Goal: Transaction & Acquisition: Purchase product/service

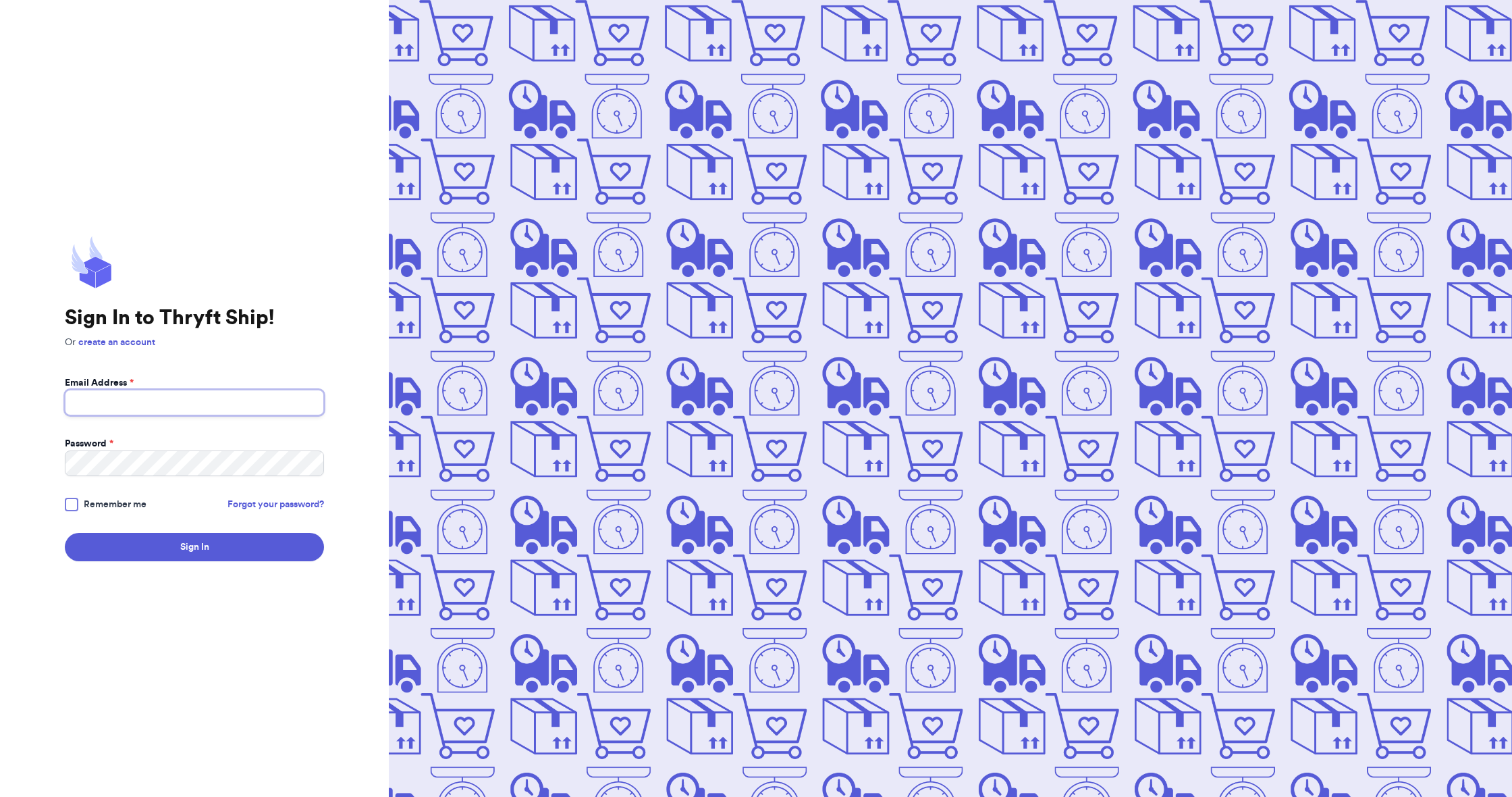
type input "[EMAIL_ADDRESS][DOMAIN_NAME]"
click at [203, 544] on button "Sign In" at bounding box center [194, 547] width 259 height 29
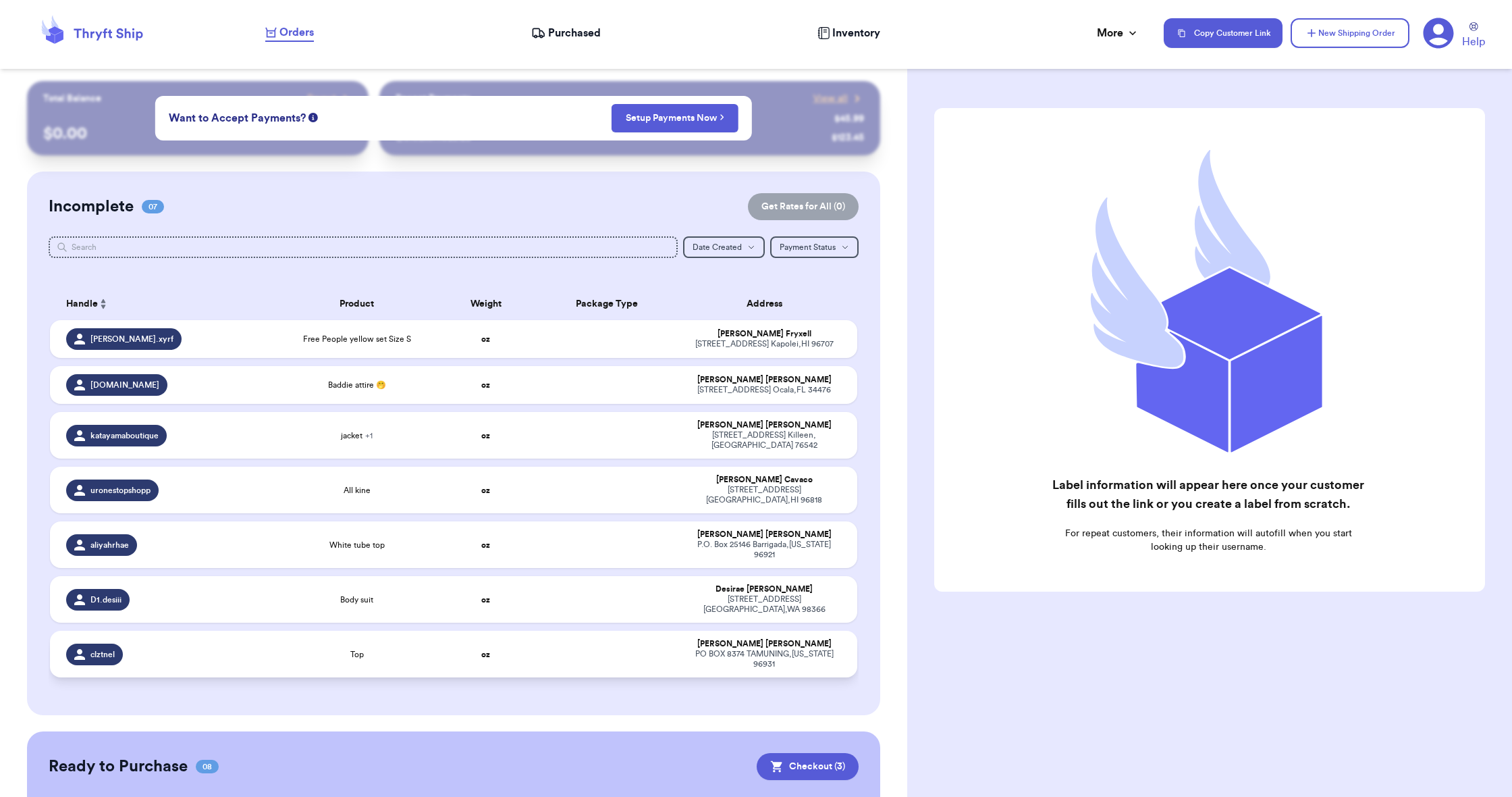
scroll to position [0, 1]
click at [261, 644] on div "clztnel" at bounding box center [167, 654] width 201 height 22
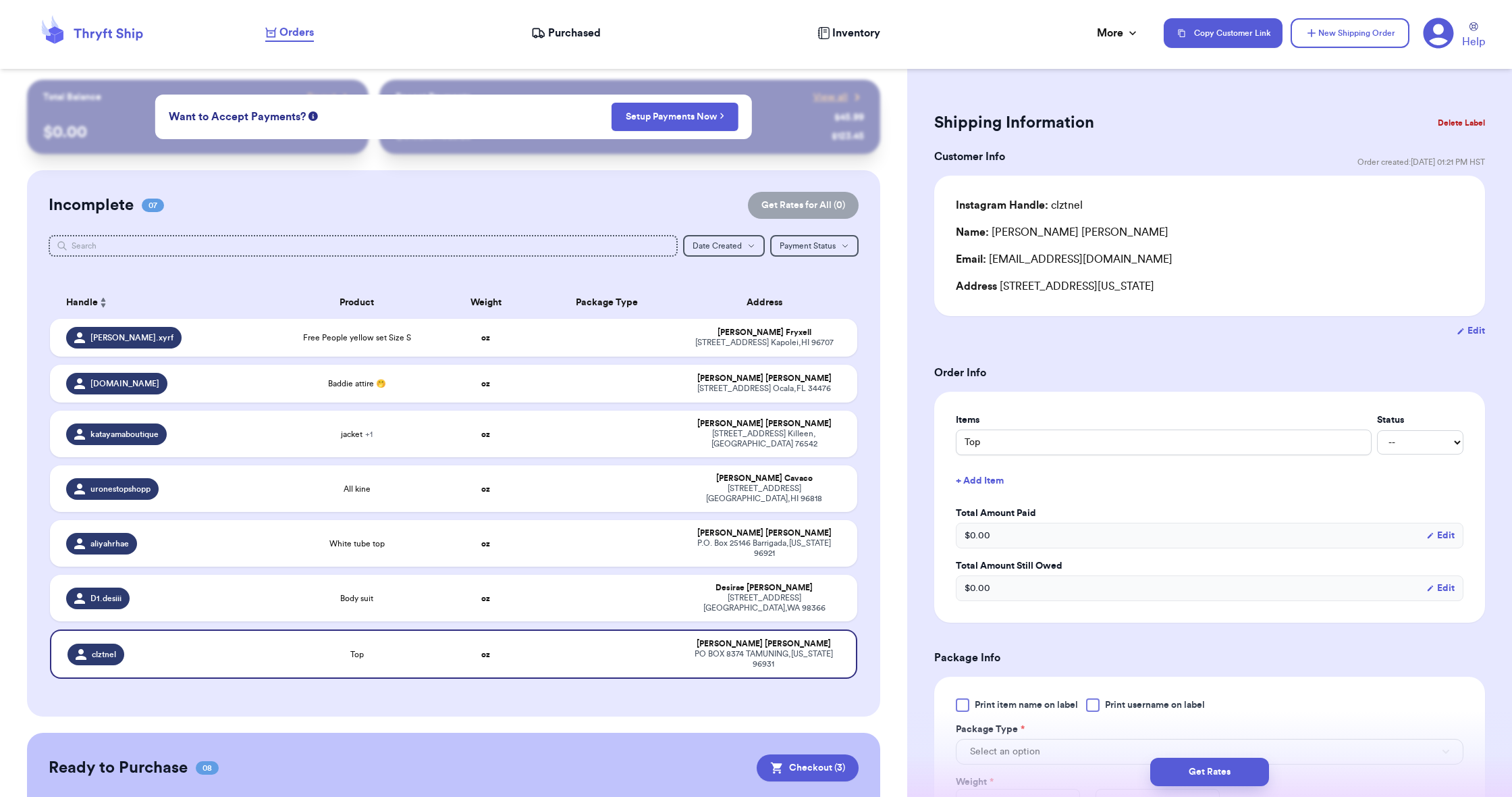
scroll to position [0, 2]
click at [1456, 126] on button "Delete Label" at bounding box center [1461, 123] width 58 height 30
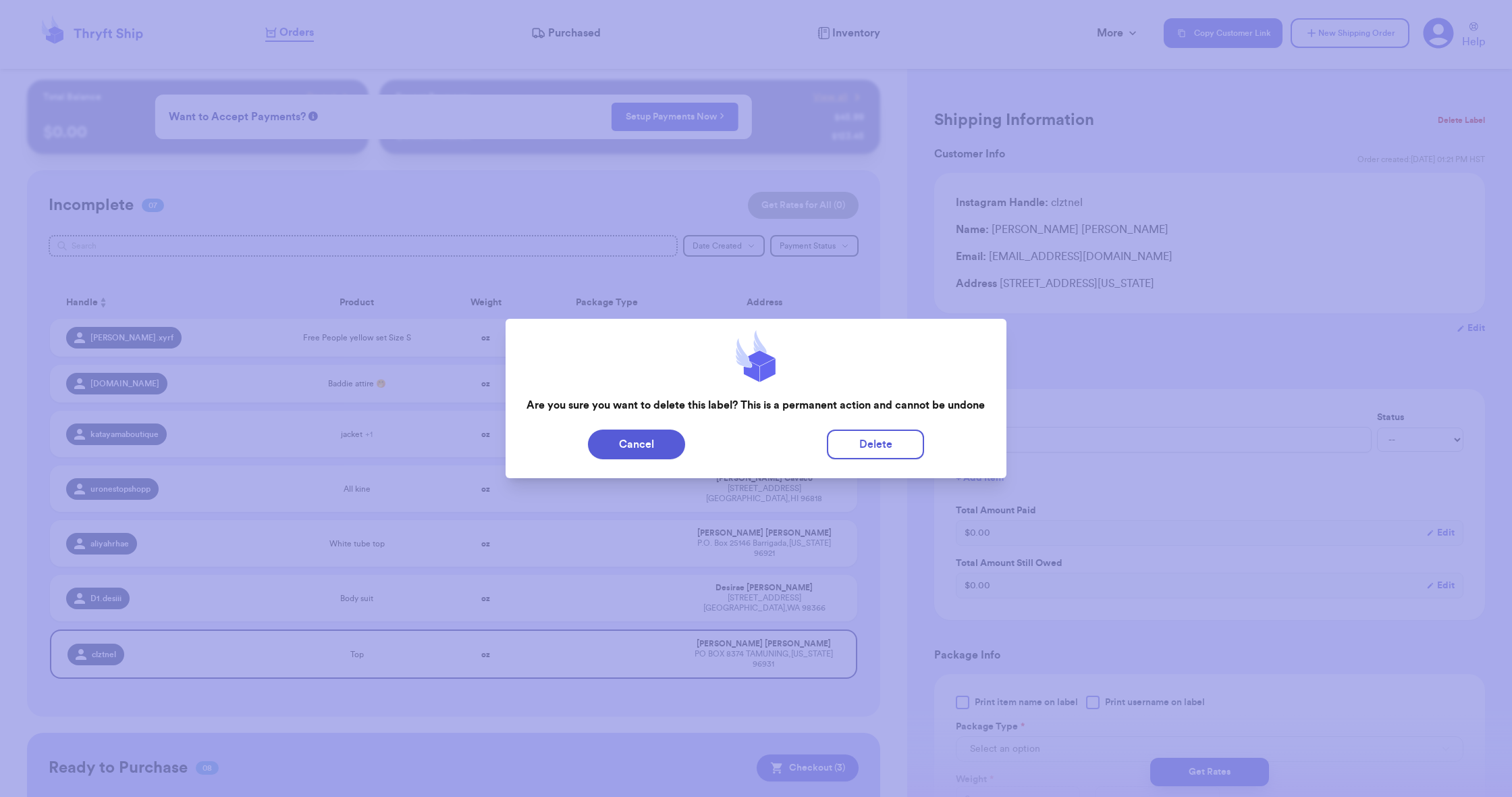
scroll to position [0, 0]
click at [872, 442] on button "Delete" at bounding box center [875, 444] width 97 height 30
type input "Free People yellow set Size S"
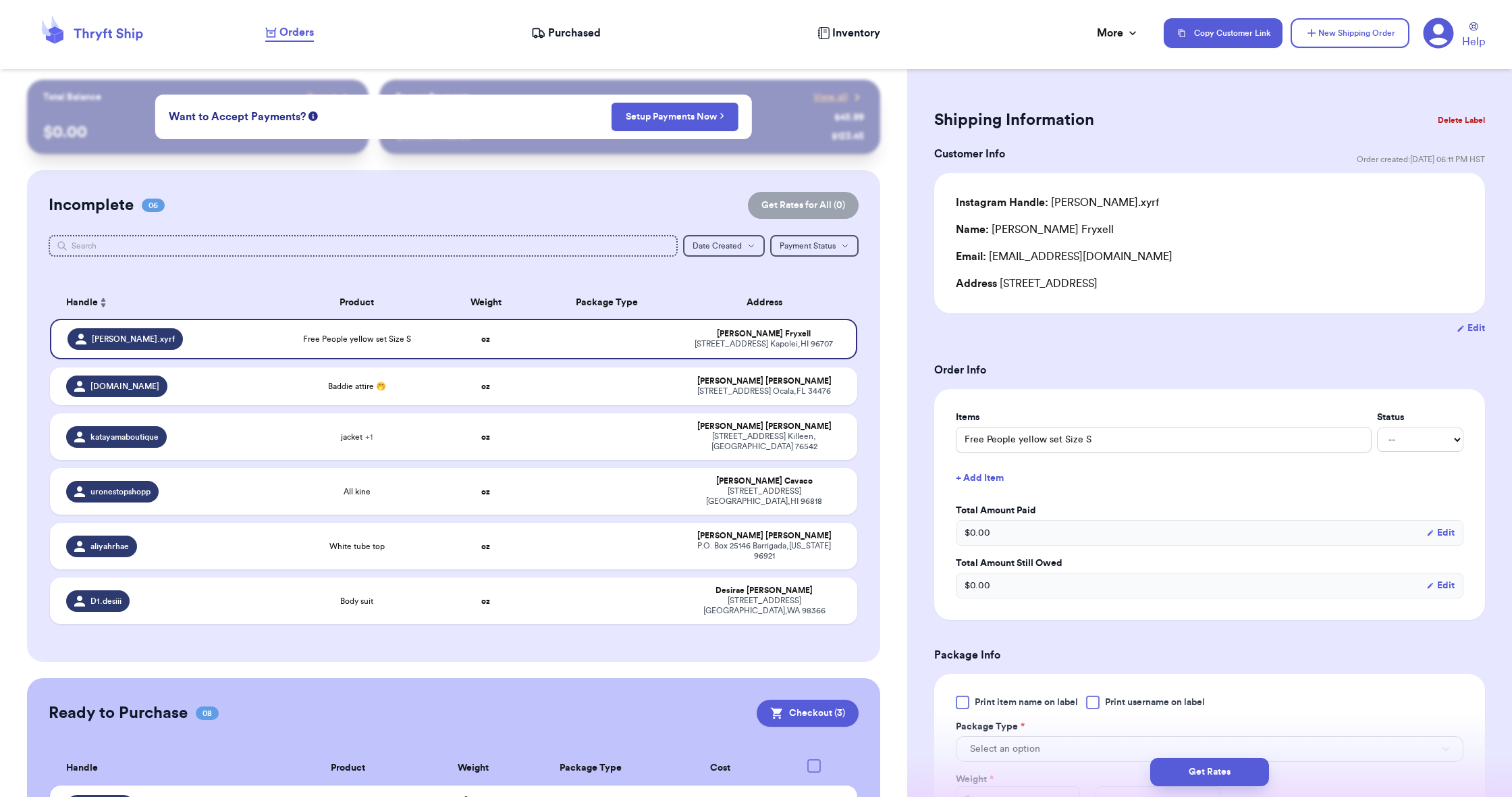
click at [561, 34] on span "Purchased" at bounding box center [574, 33] width 53 height 16
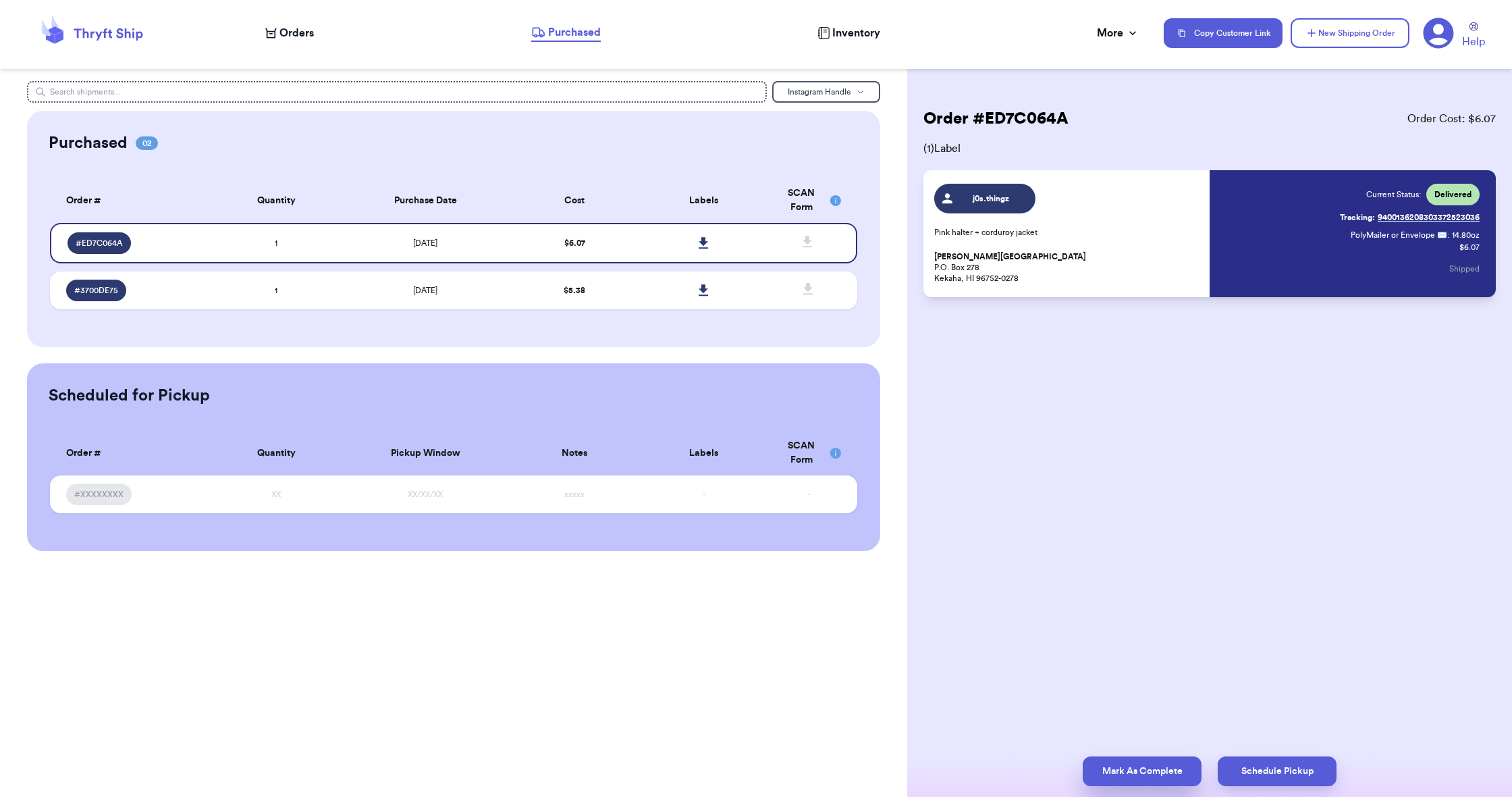
click at [1122, 767] on button "Mark As Complete" at bounding box center [1142, 771] width 119 height 30
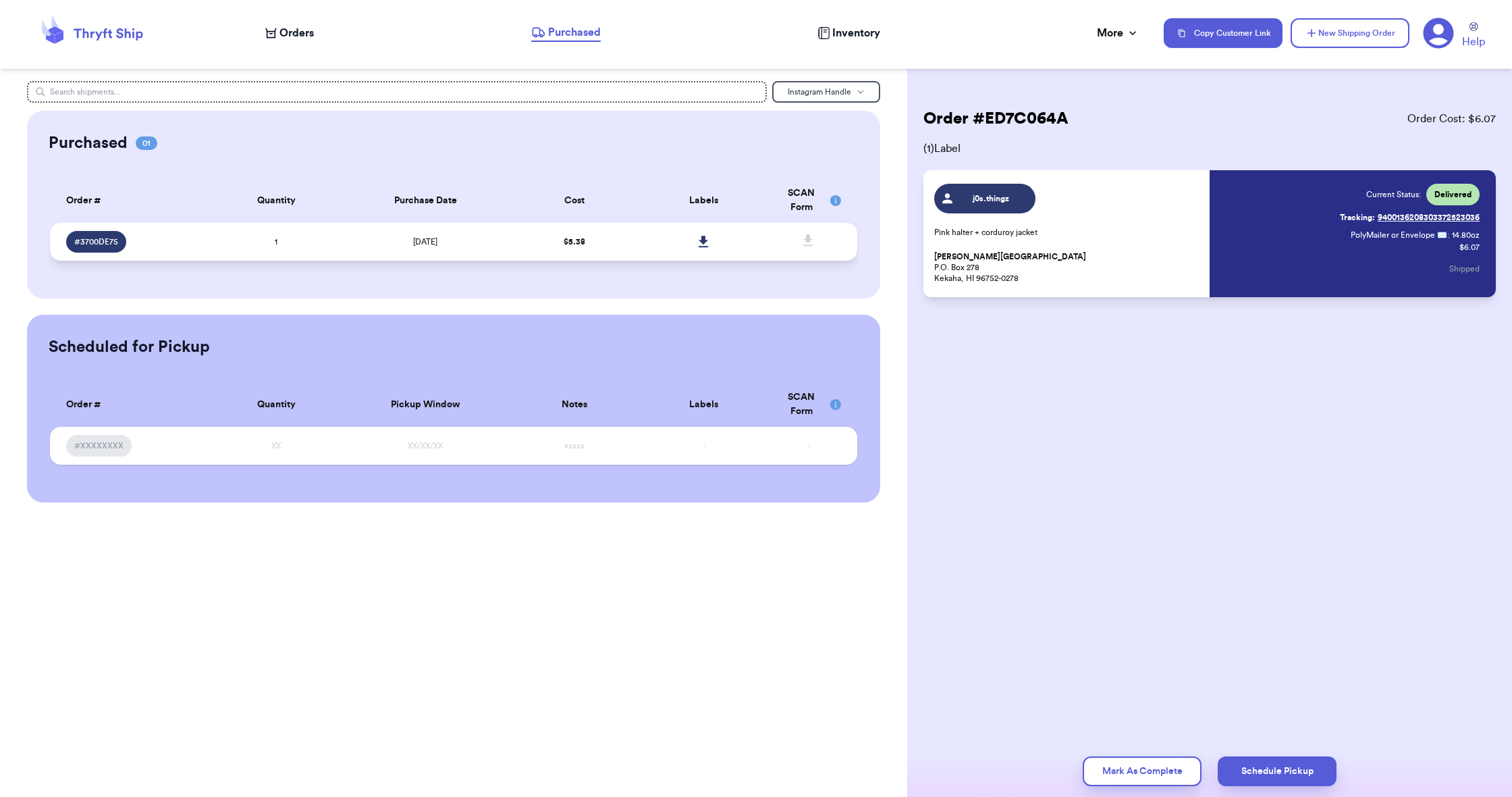
click at [639, 250] on td at bounding box center [703, 242] width 129 height 38
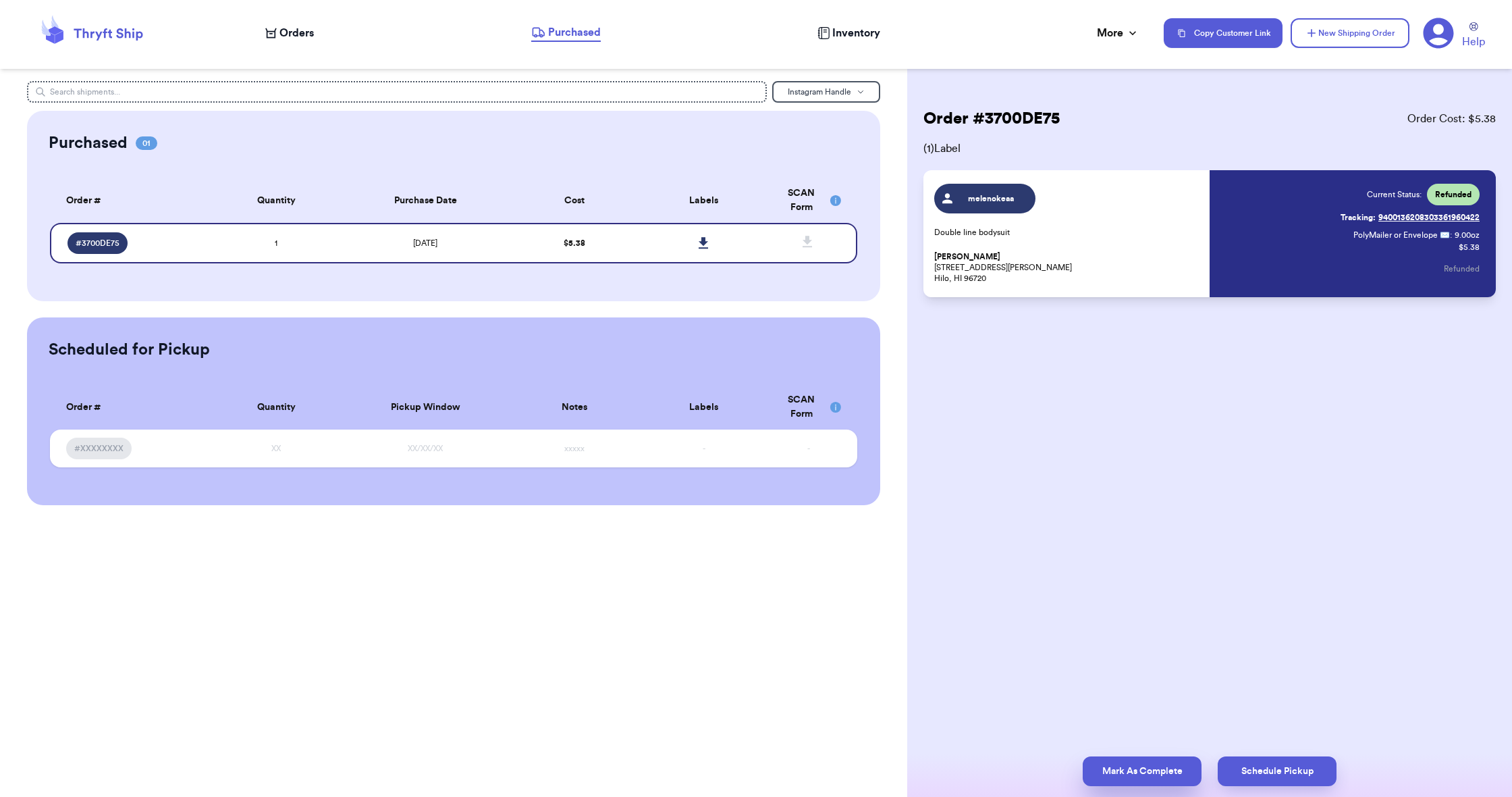
click at [1113, 766] on button "Mark As Complete" at bounding box center [1142, 771] width 119 height 30
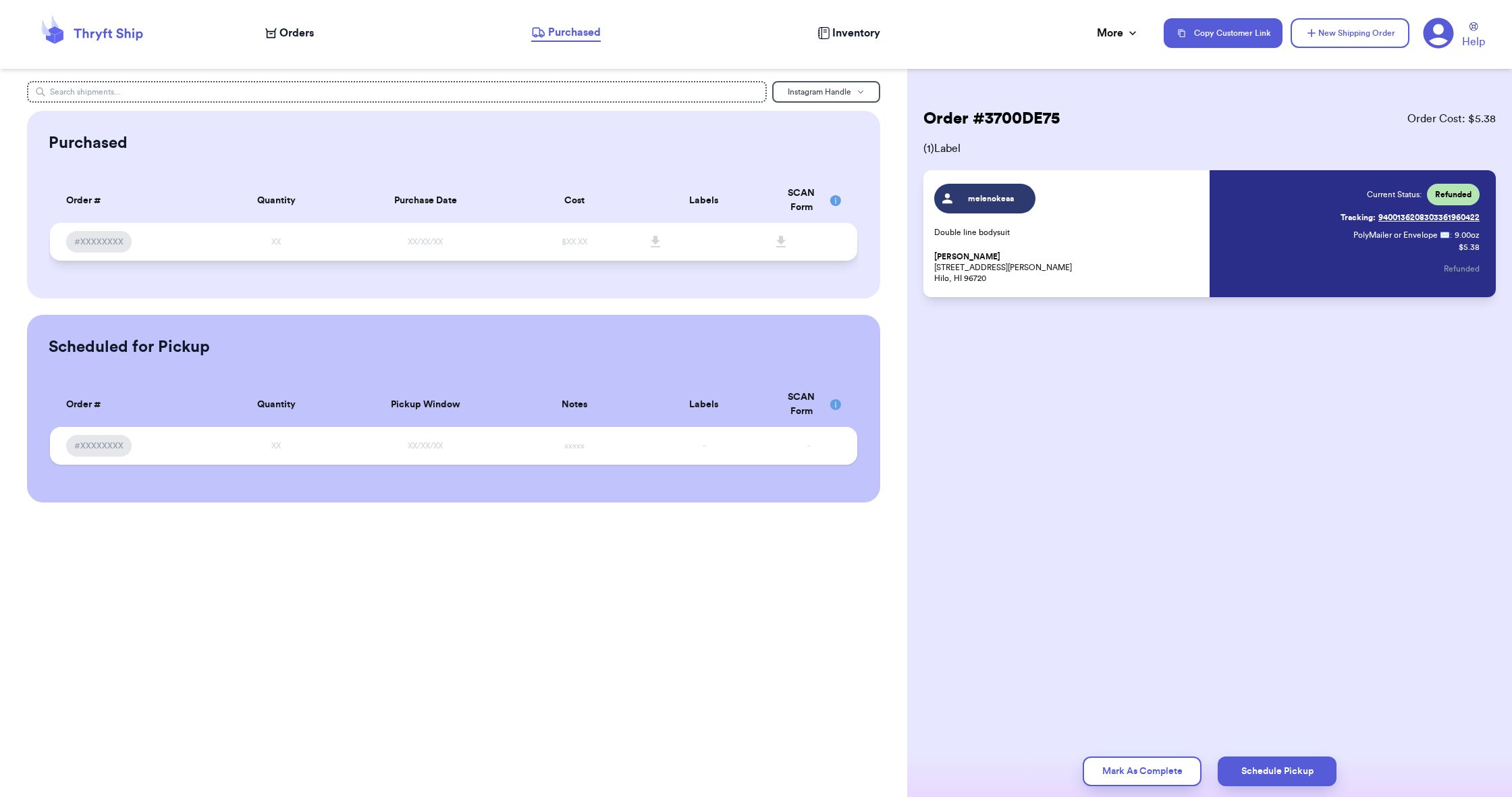
scroll to position [1, 0]
click at [275, 34] on icon at bounding box center [271, 33] width 11 height 10
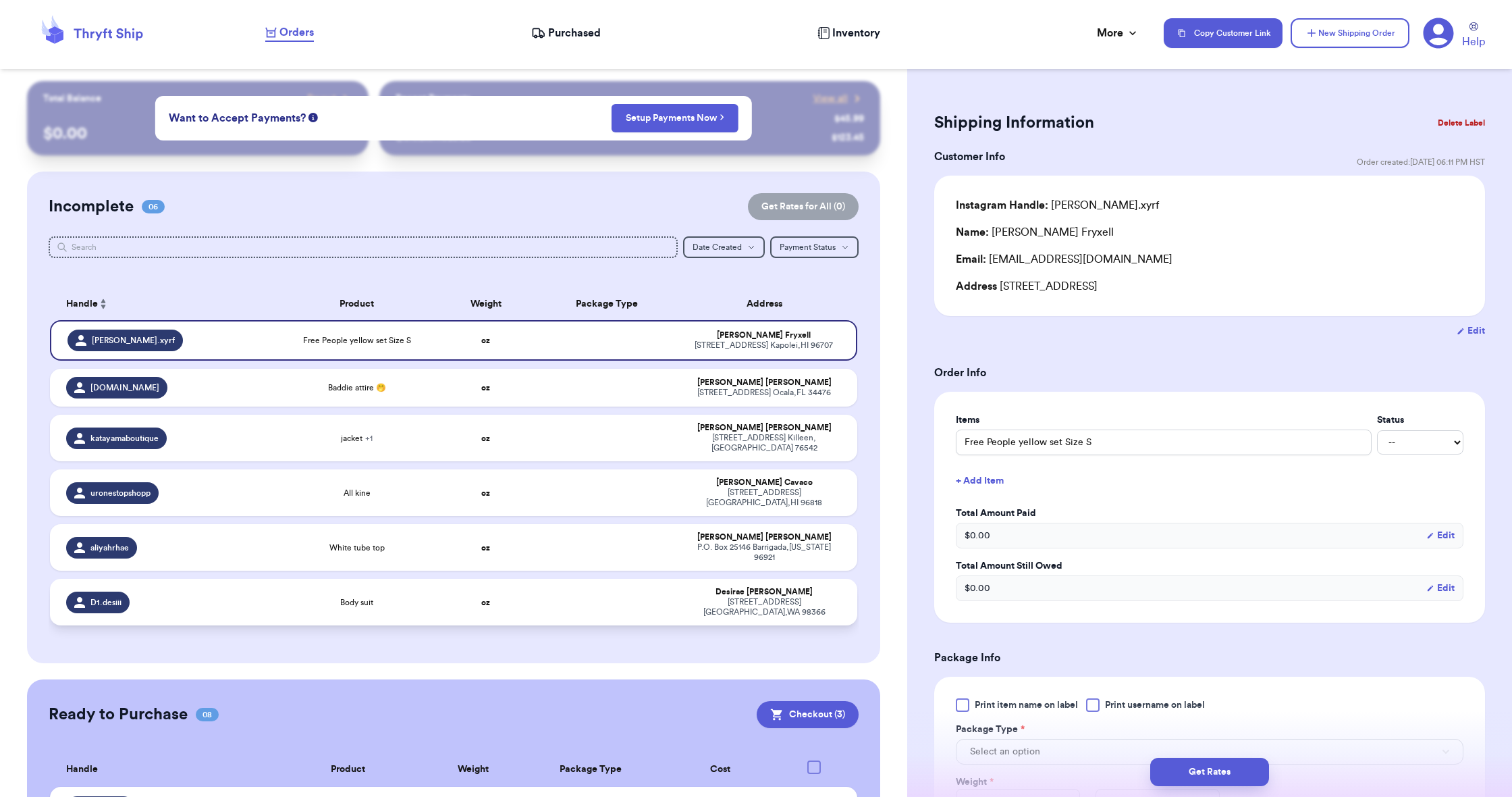
click at [347, 597] on span "Body suit" at bounding box center [356, 602] width 33 height 10
type input "Body suit"
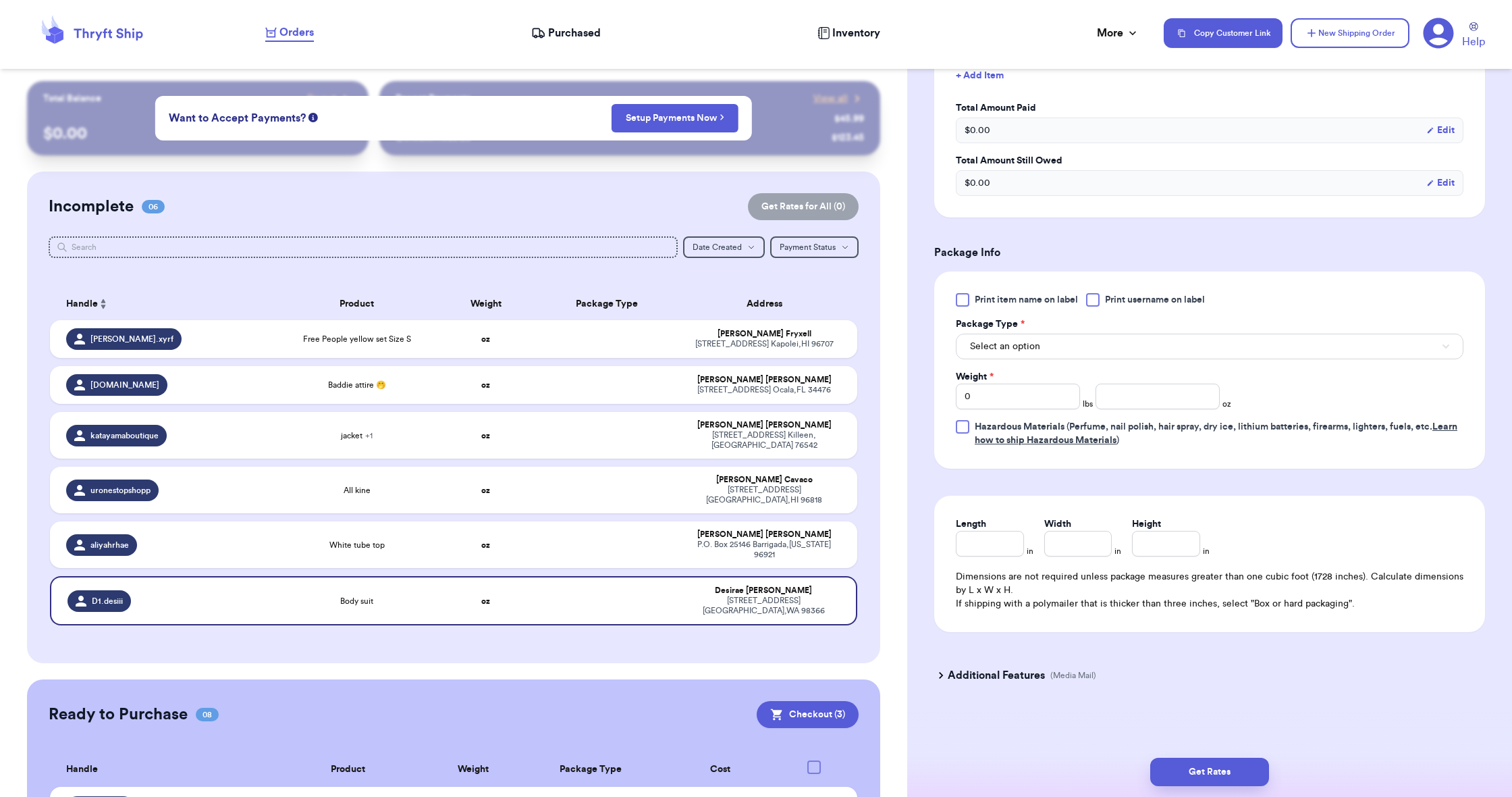
scroll to position [408, 0]
click at [996, 346] on span "Select an option" at bounding box center [1005, 346] width 70 height 13
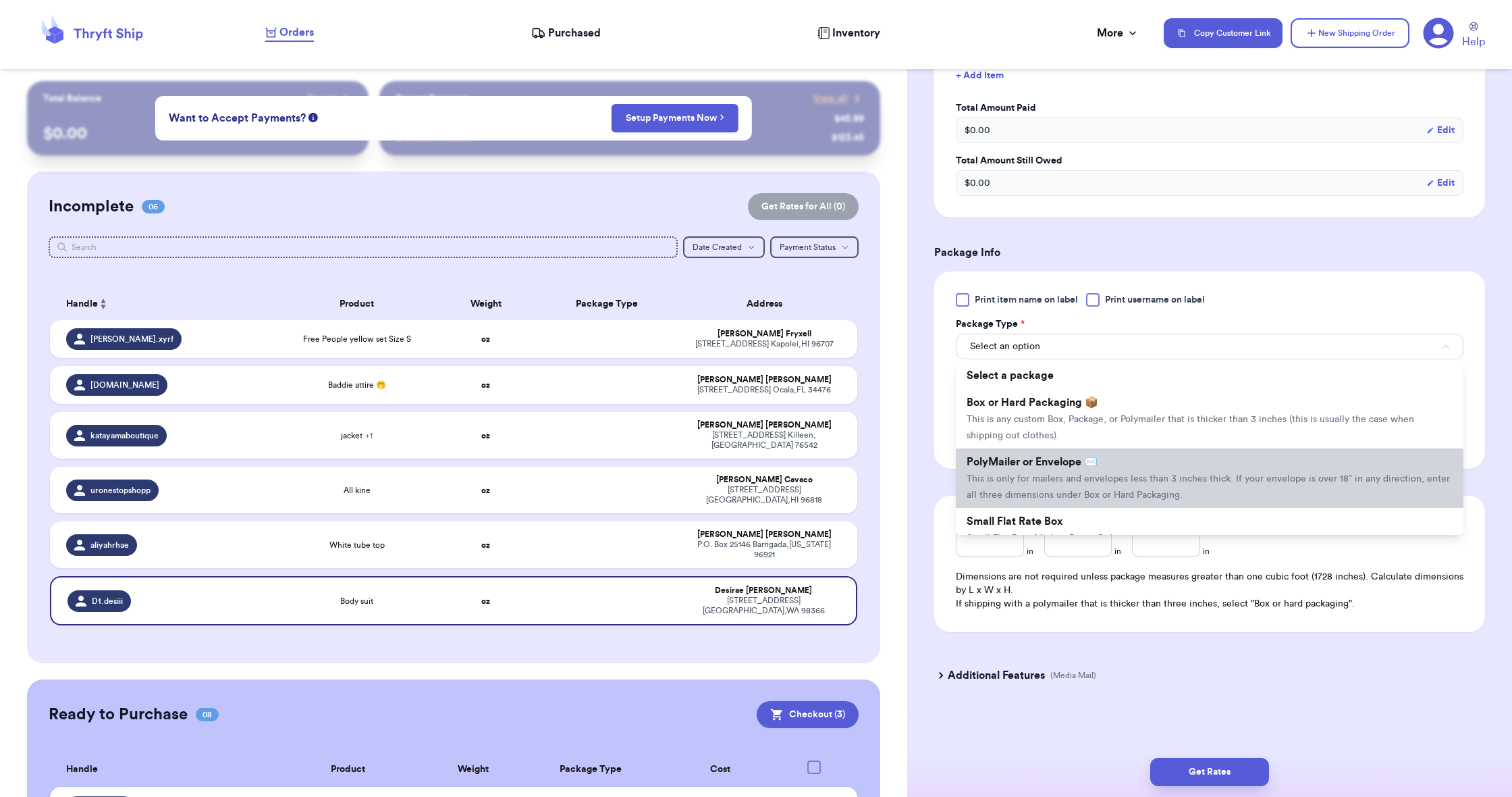
click at [998, 471] on li "PolyMailer or Envelope ✉️ This is only for mailers and envelopes less than 3 in…" at bounding box center [1209, 478] width 507 height 59
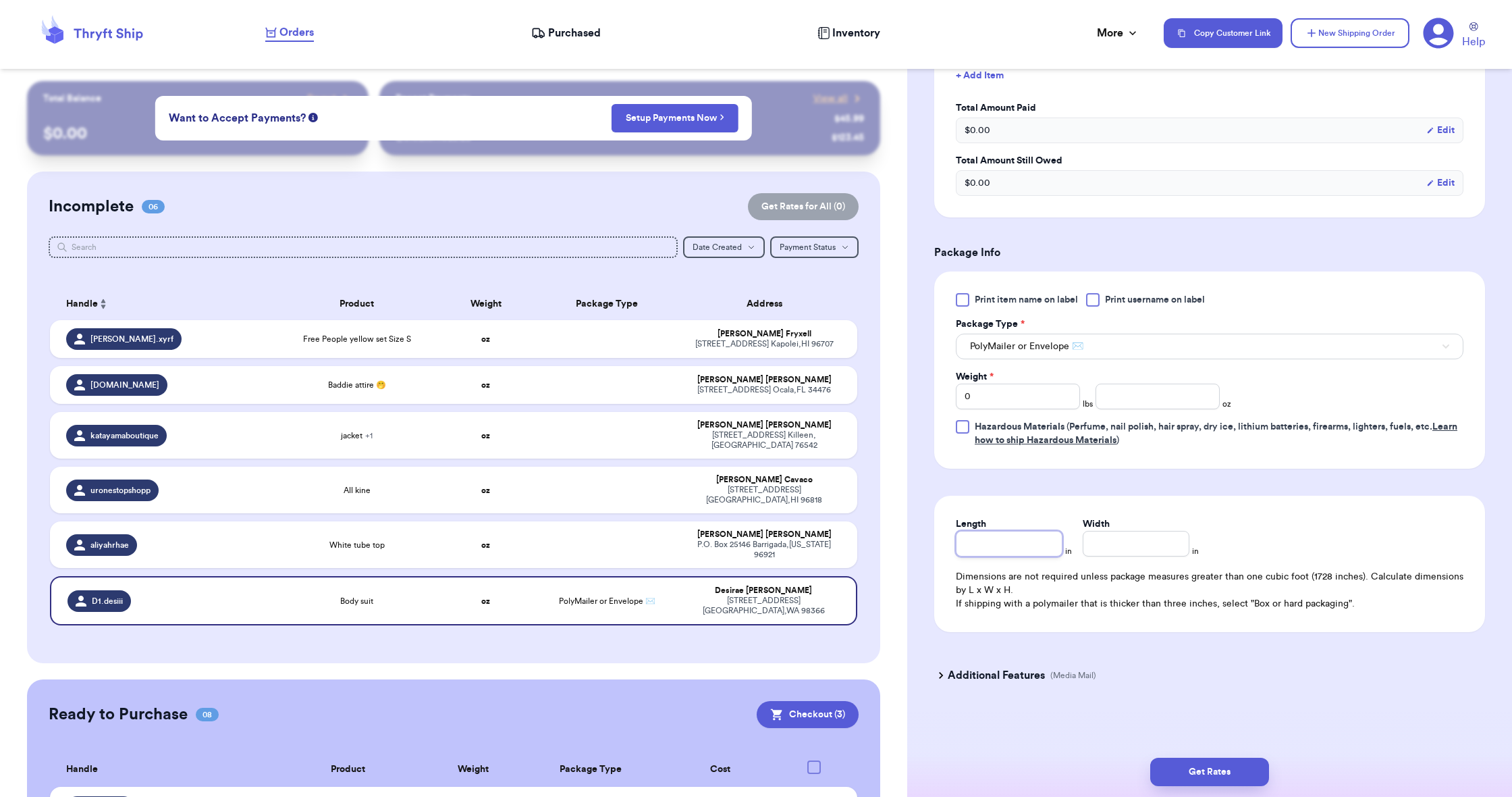
click at [988, 541] on input "Length" at bounding box center [1009, 543] width 107 height 26
type input "1"
type input "19"
click at [1118, 551] on input "Width *" at bounding box center [1136, 543] width 107 height 26
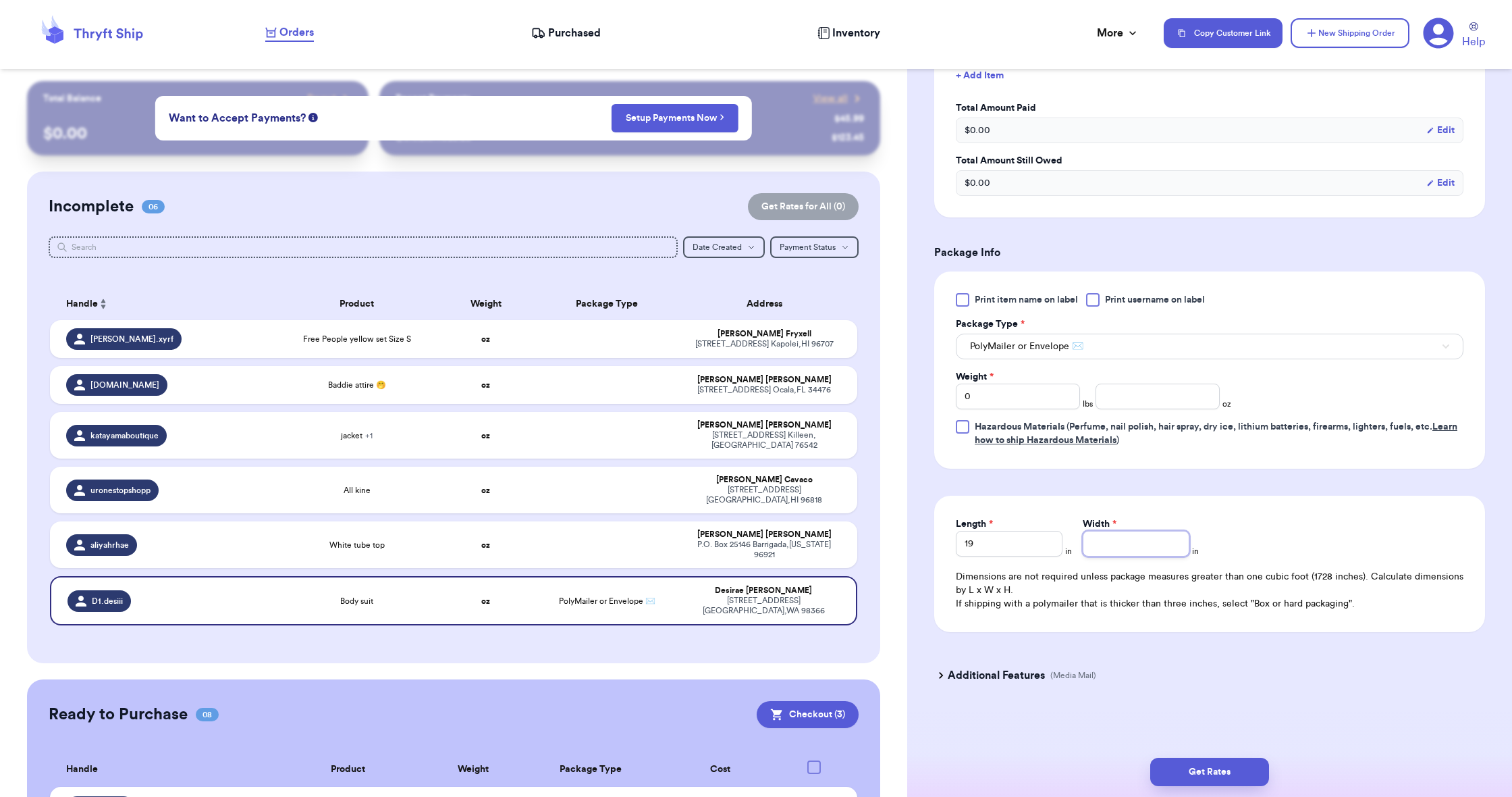
type input "1"
type input "14"
type input "14.5"
click at [1006, 408] on input "0" at bounding box center [1018, 396] width 124 height 26
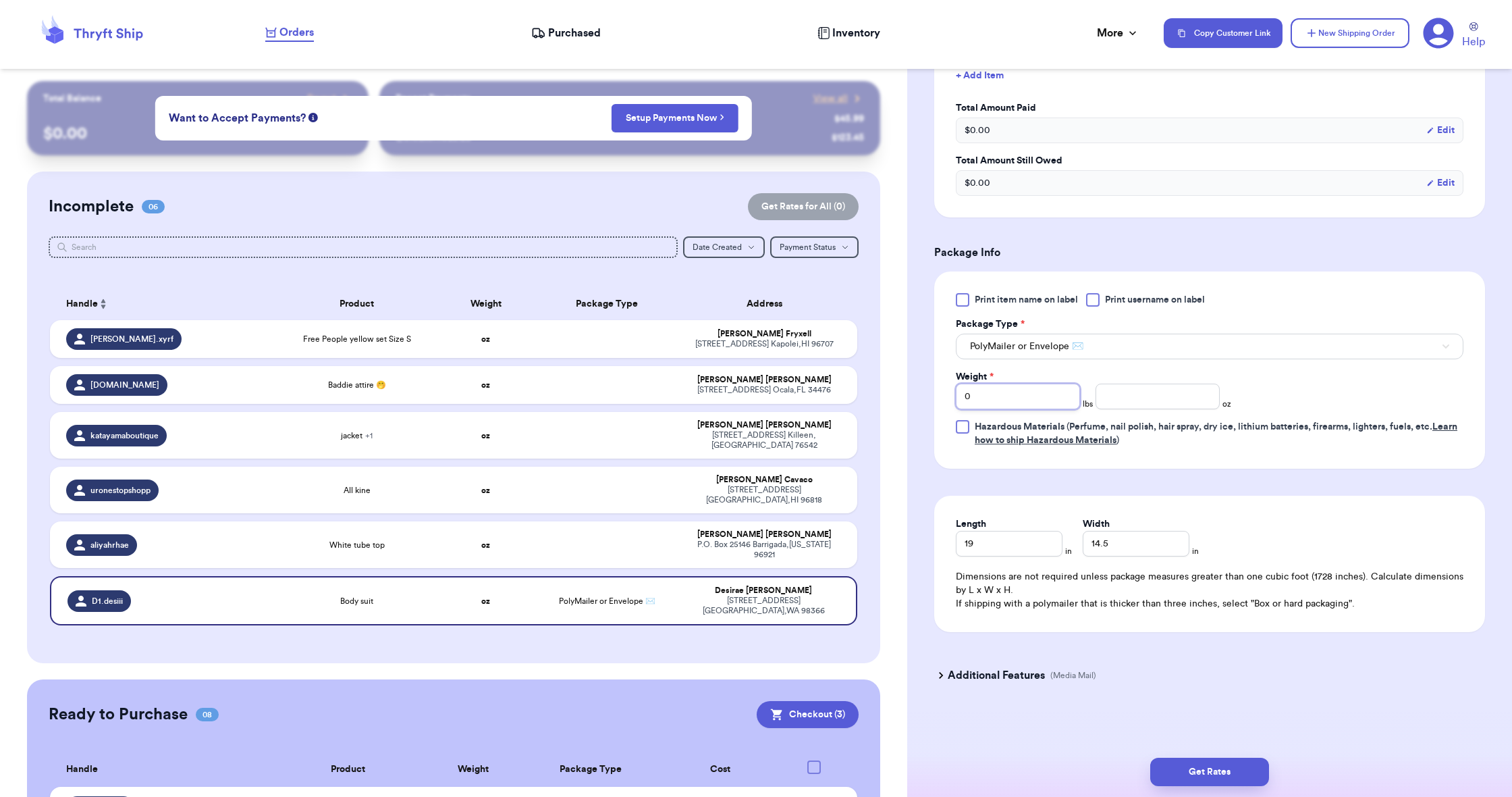
click at [1006, 408] on input "0" at bounding box center [1018, 396] width 124 height 26
type input "2"
click at [1152, 401] on input "number" at bounding box center [1157, 396] width 124 height 26
type input "2"
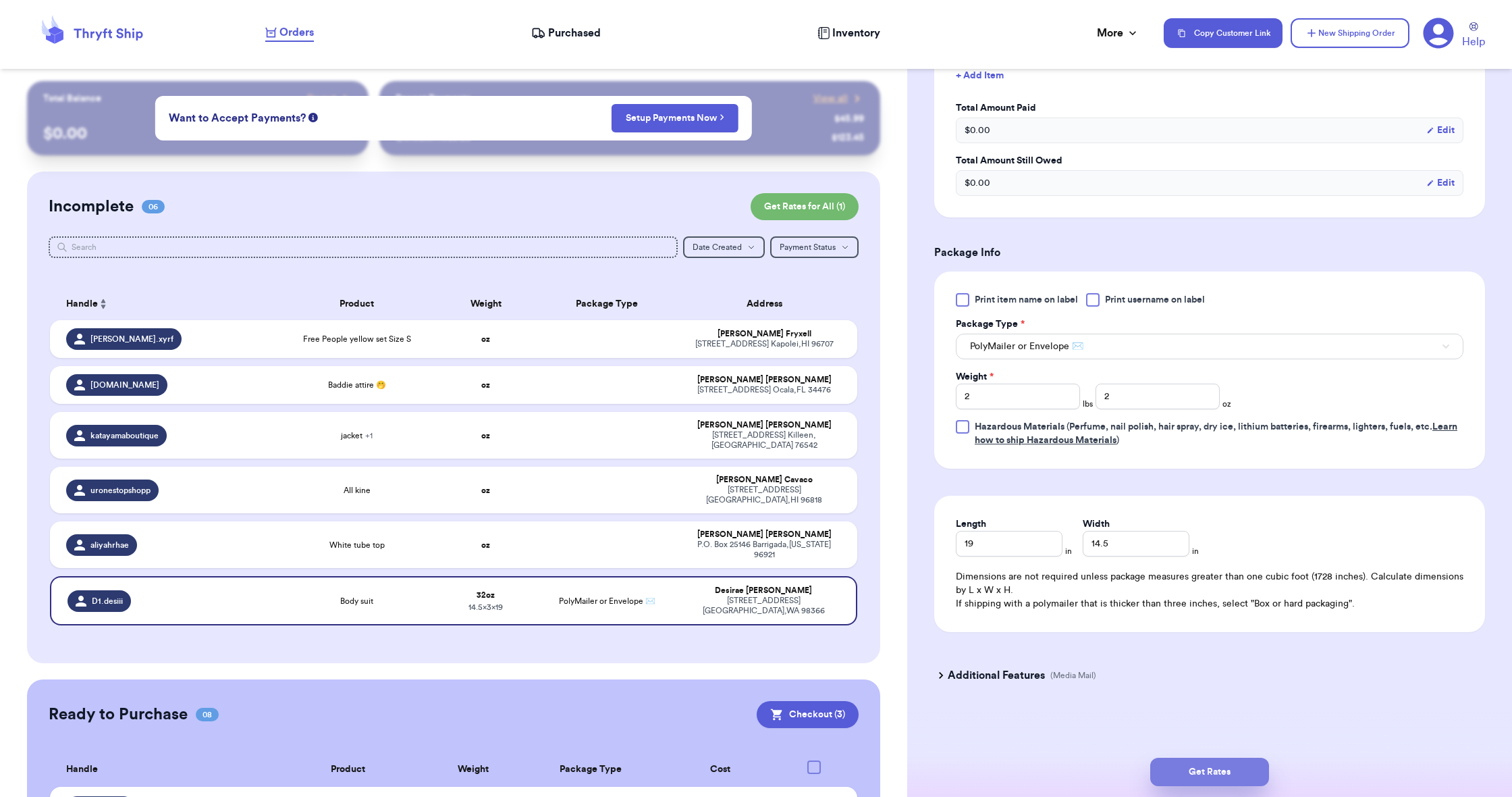
click at [1181, 777] on button "Get Rates" at bounding box center [1209, 771] width 119 height 29
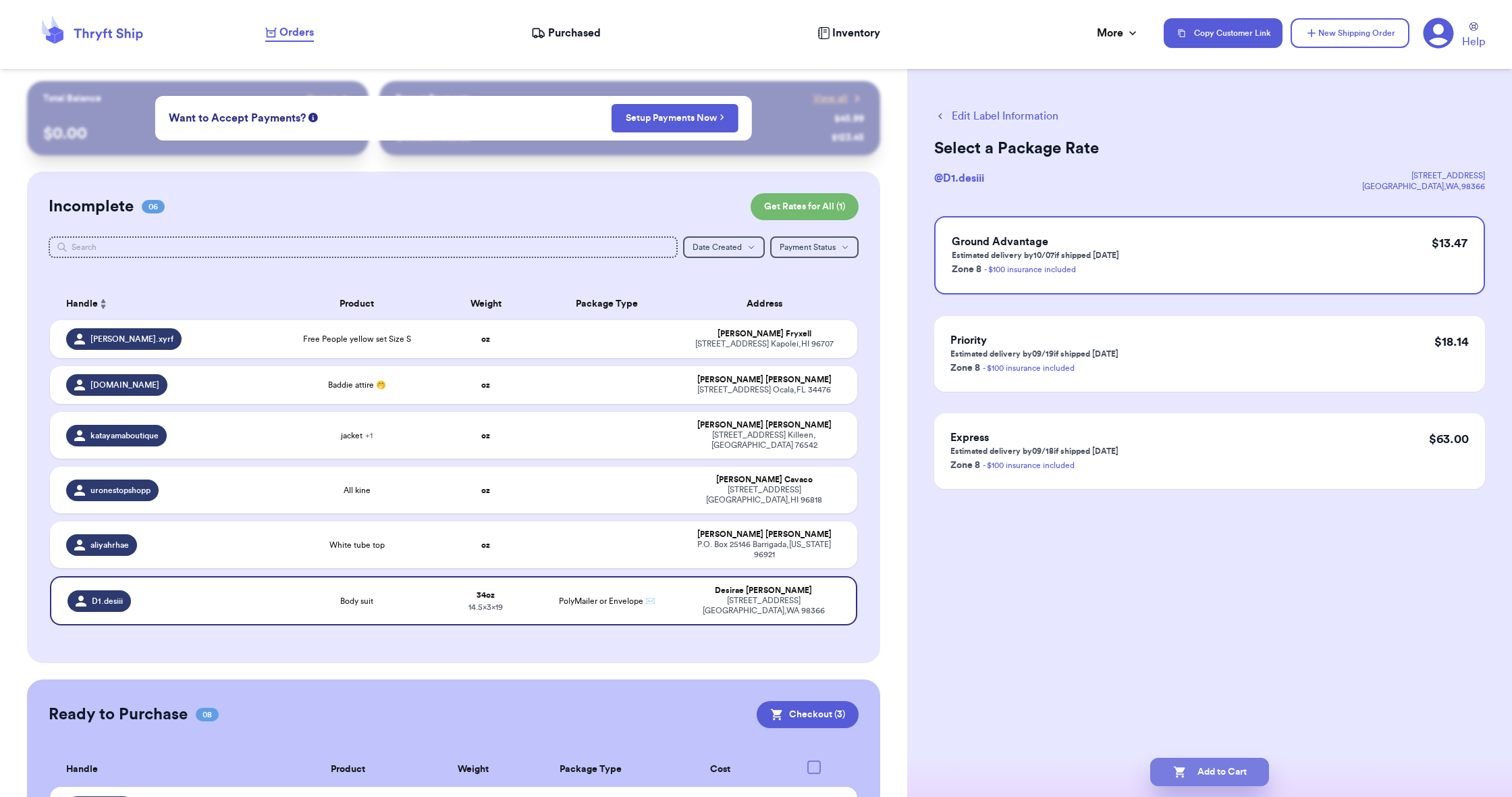
click at [1181, 777] on icon "button" at bounding box center [1179, 771] width 13 height 13
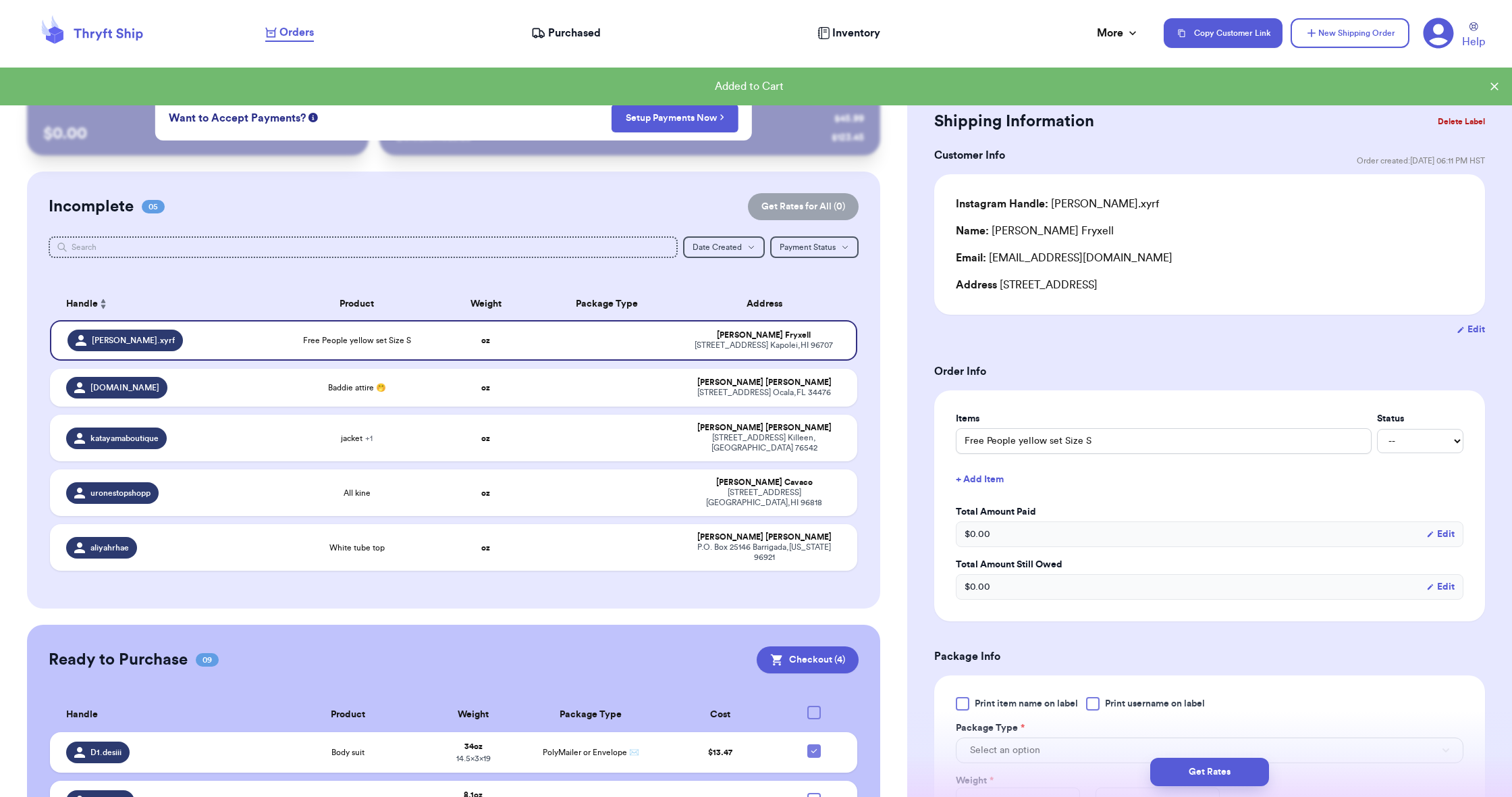
scroll to position [2, 0]
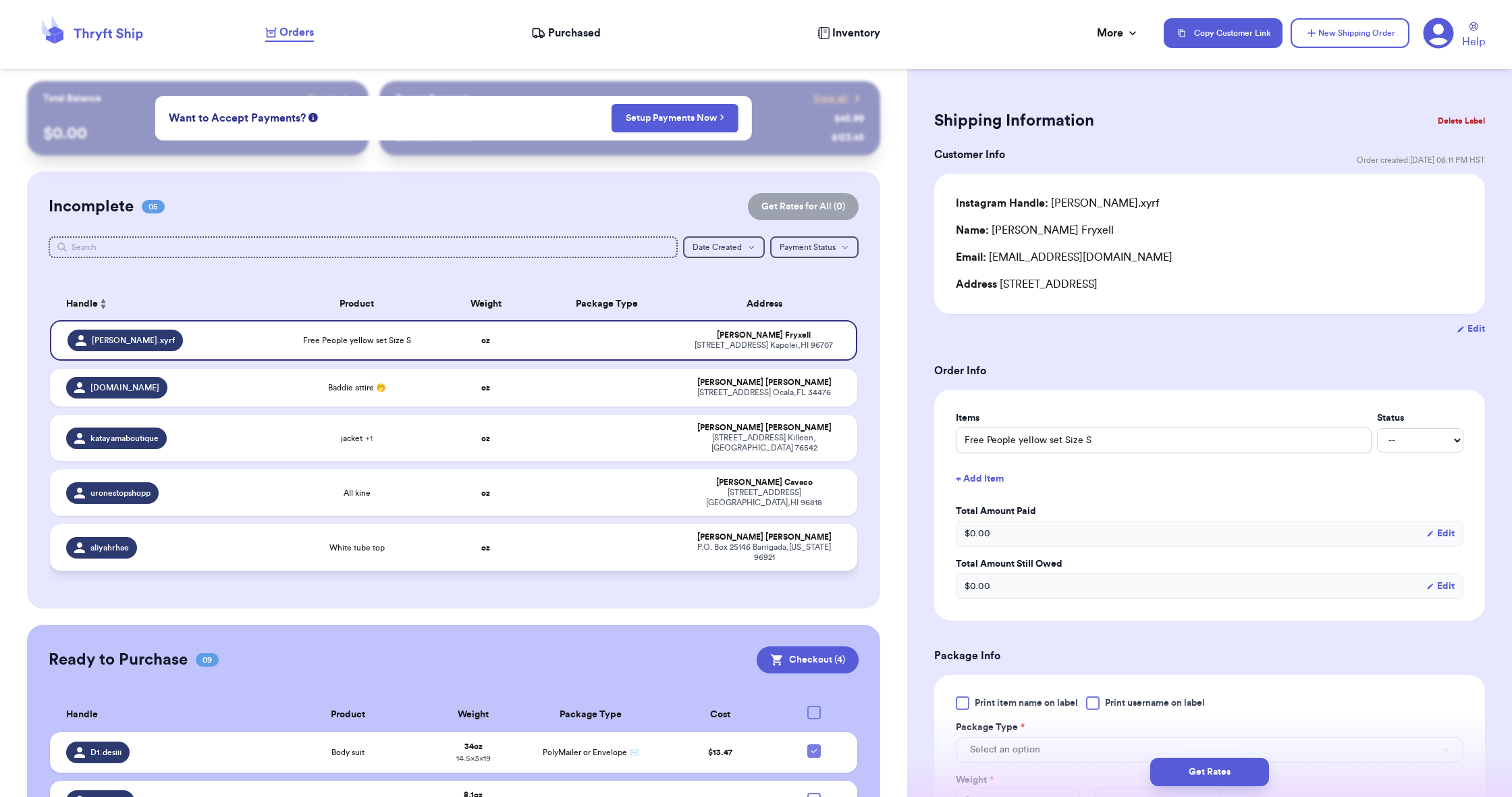
click at [530, 531] on td "oz" at bounding box center [485, 547] width 96 height 47
type input "White tube top"
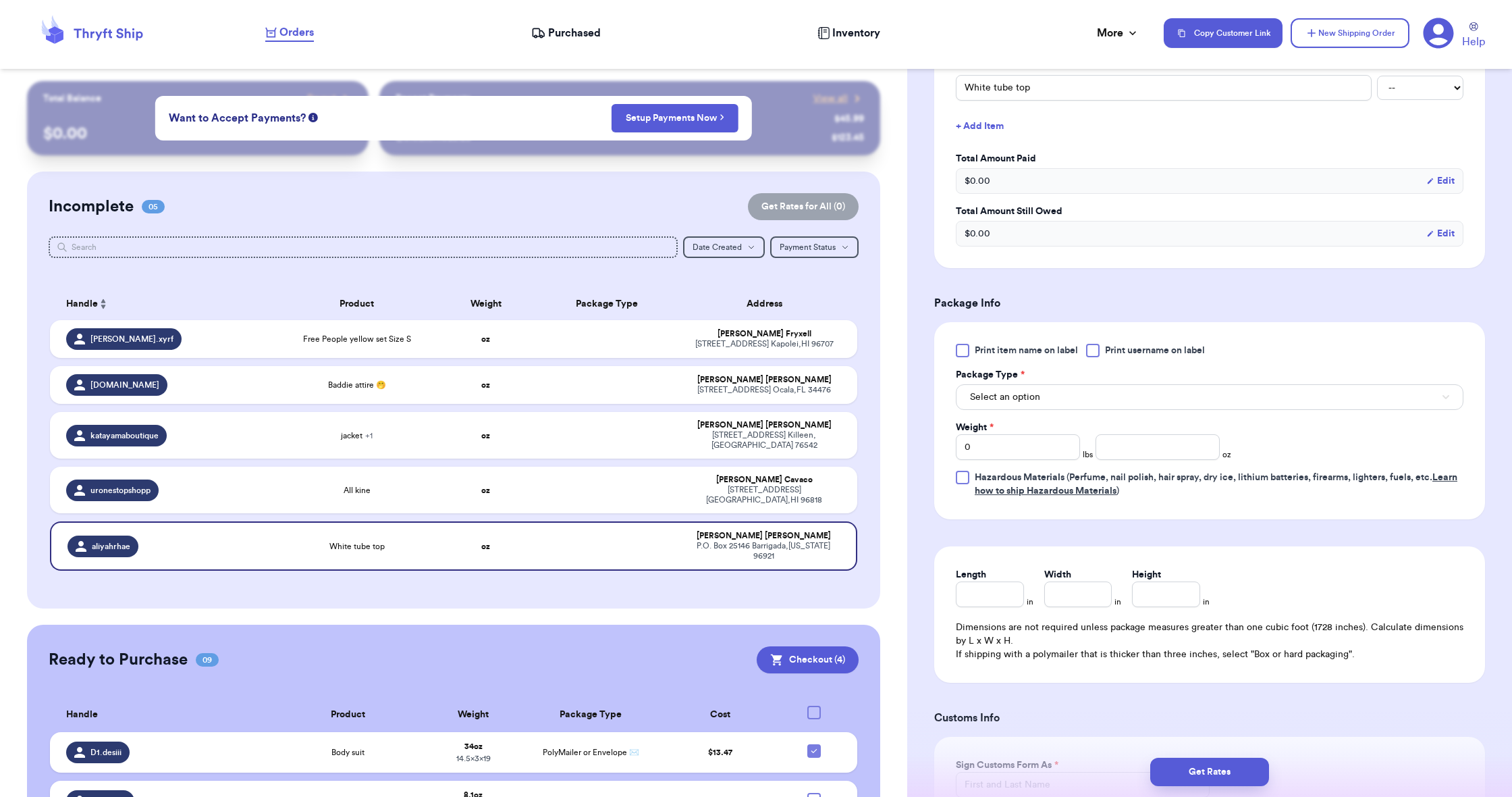
scroll to position [411, 0]
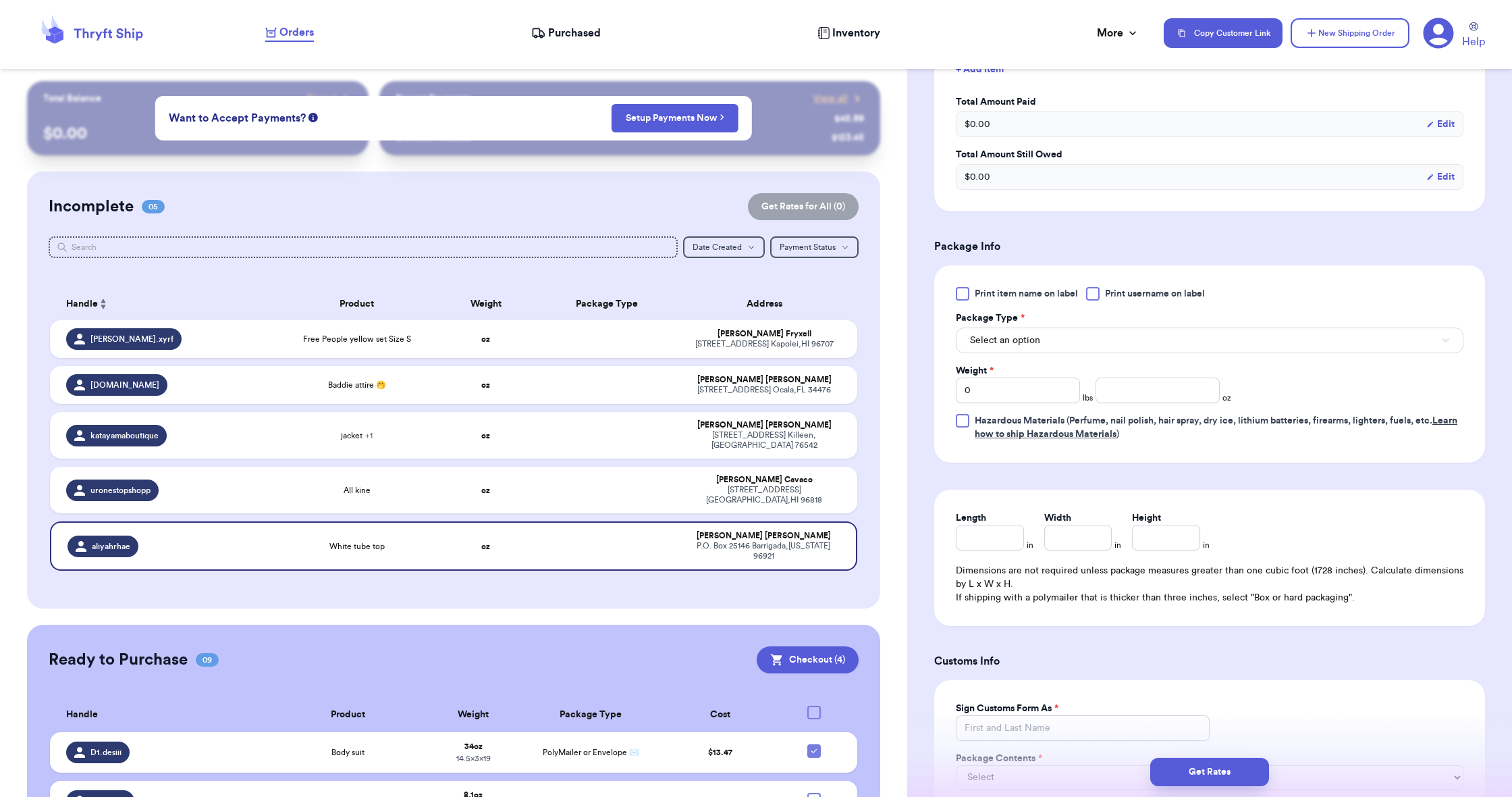
click at [1007, 341] on span "Select an option" at bounding box center [1005, 340] width 70 height 13
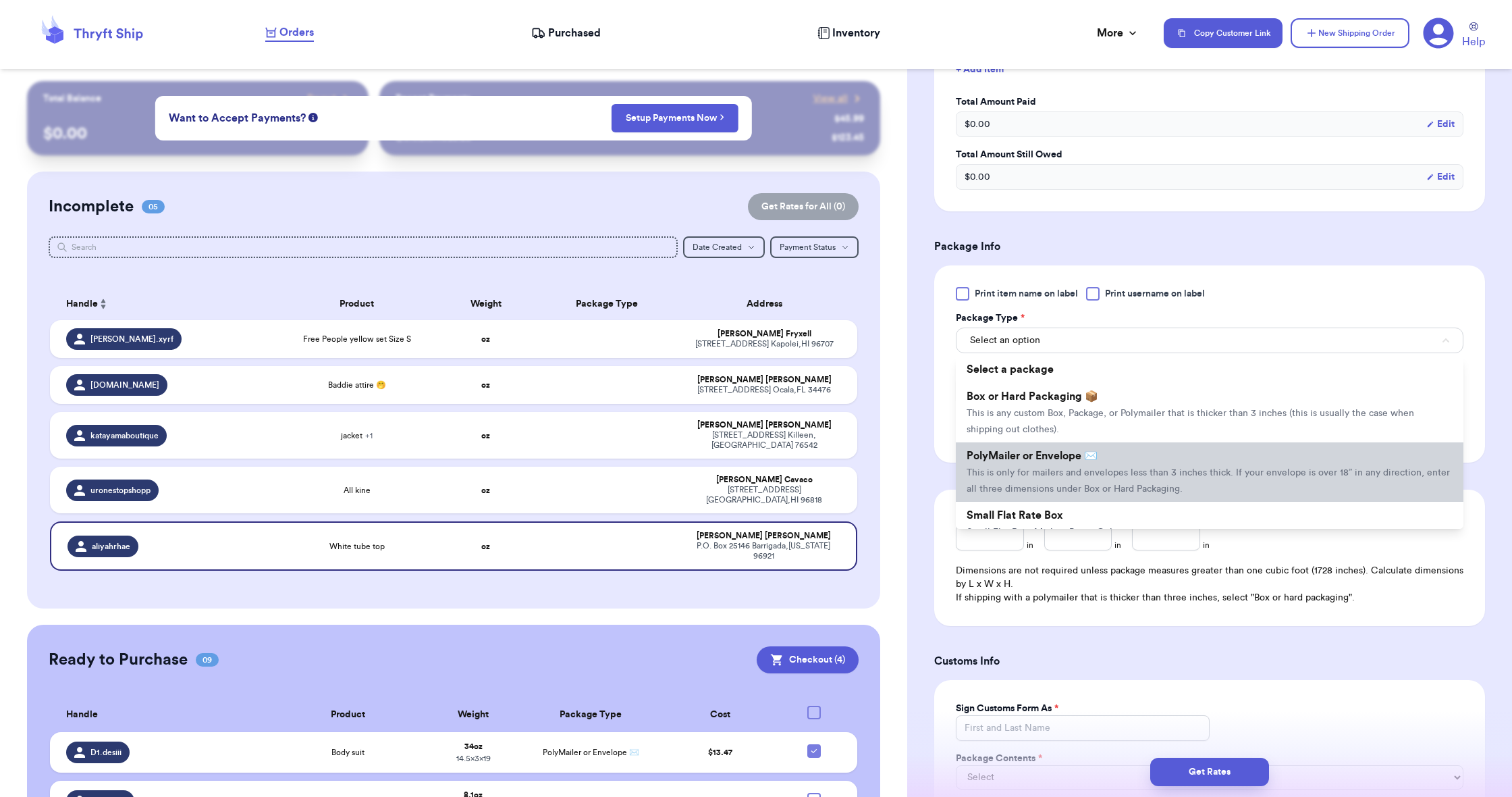
click at [1021, 471] on li "PolyMailer or Envelope ✉️ This is only for mailers and envelopes less than 3 in…" at bounding box center [1209, 471] width 507 height 59
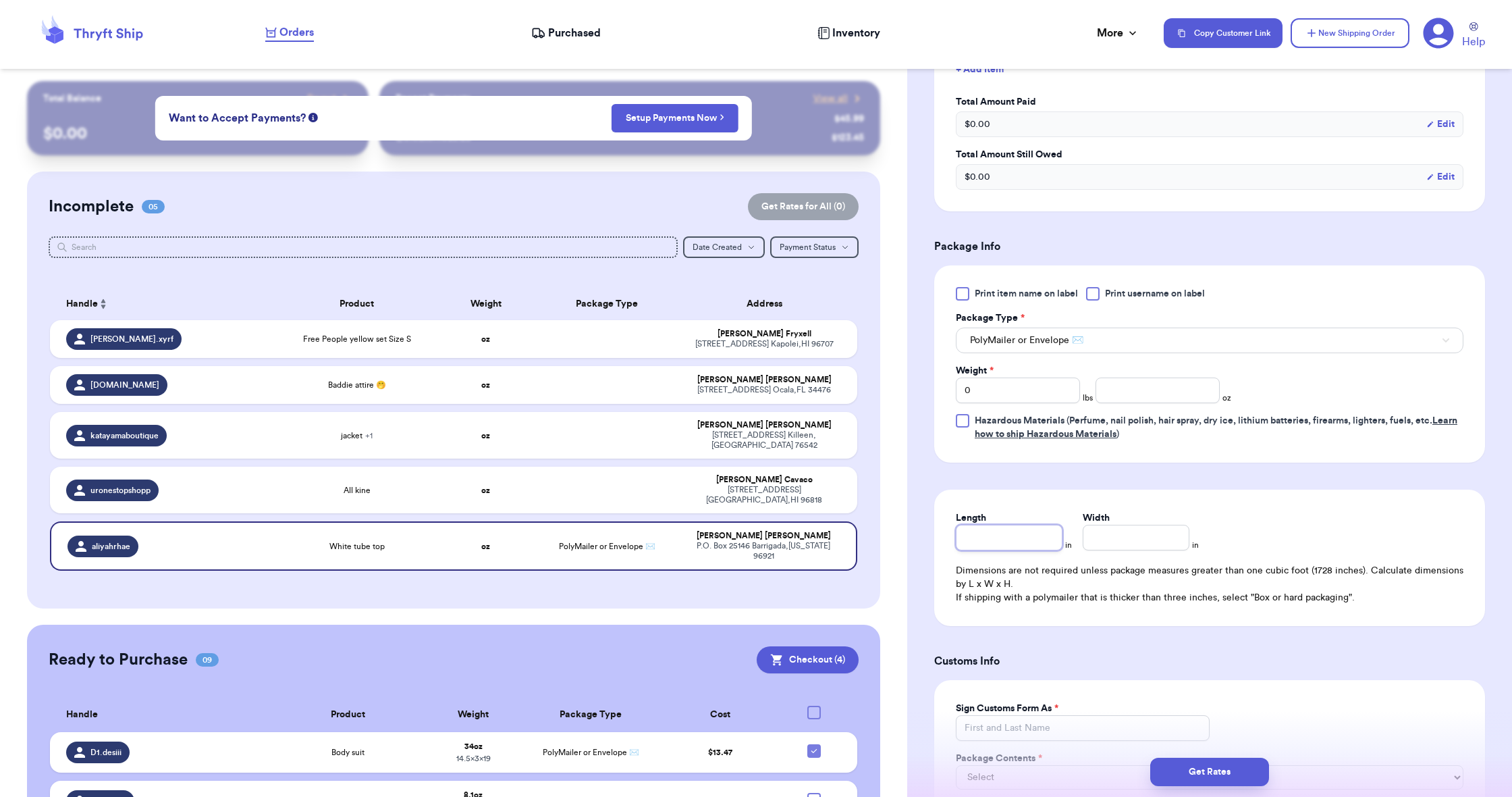
click at [1009, 546] on input "Length" at bounding box center [1009, 537] width 107 height 26
type input "9"
click at [1096, 545] on input "Width *" at bounding box center [1136, 537] width 107 height 26
type input "6"
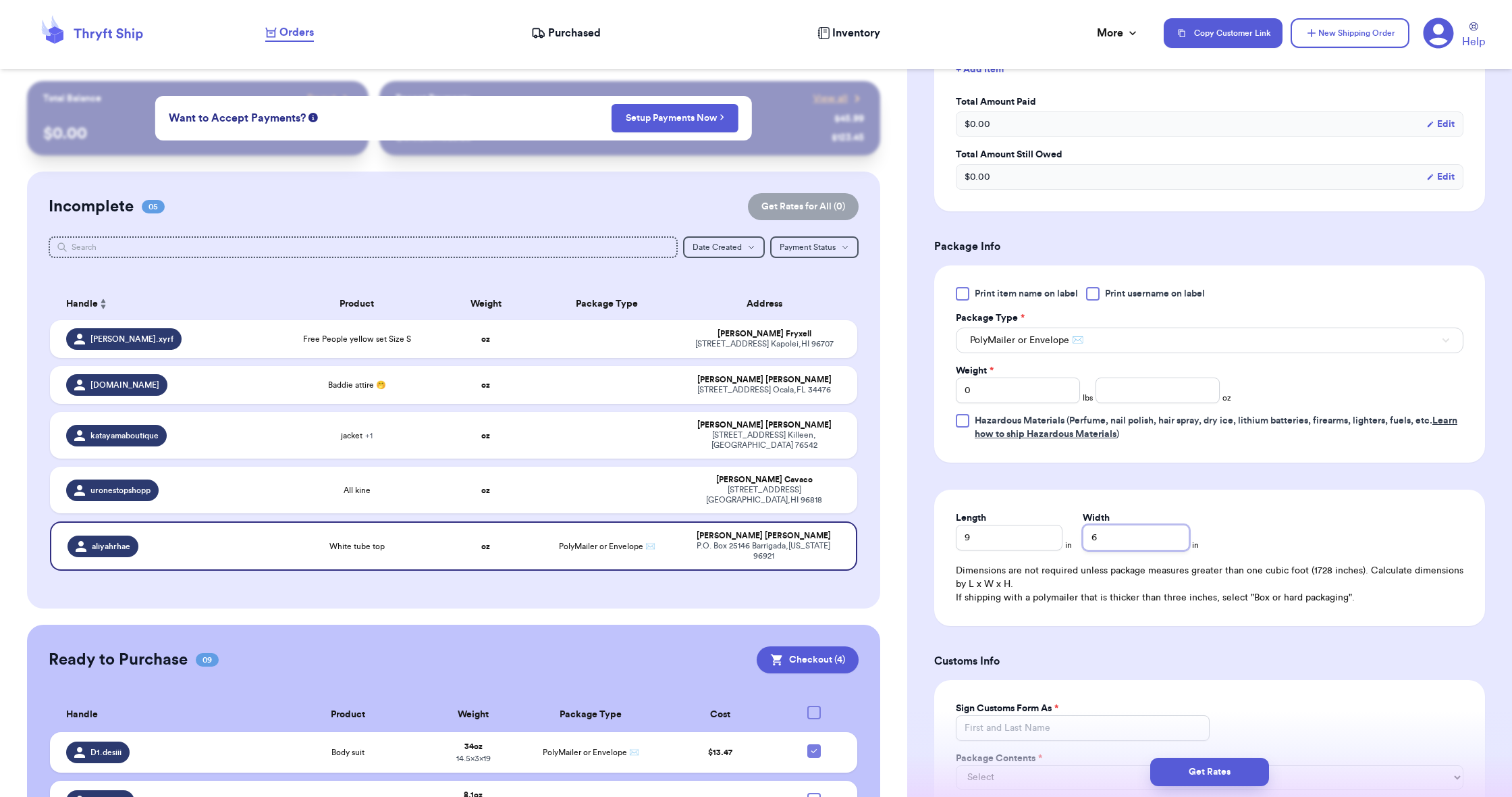
type input "6"
click at [1123, 390] on input "number" at bounding box center [1157, 390] width 124 height 26
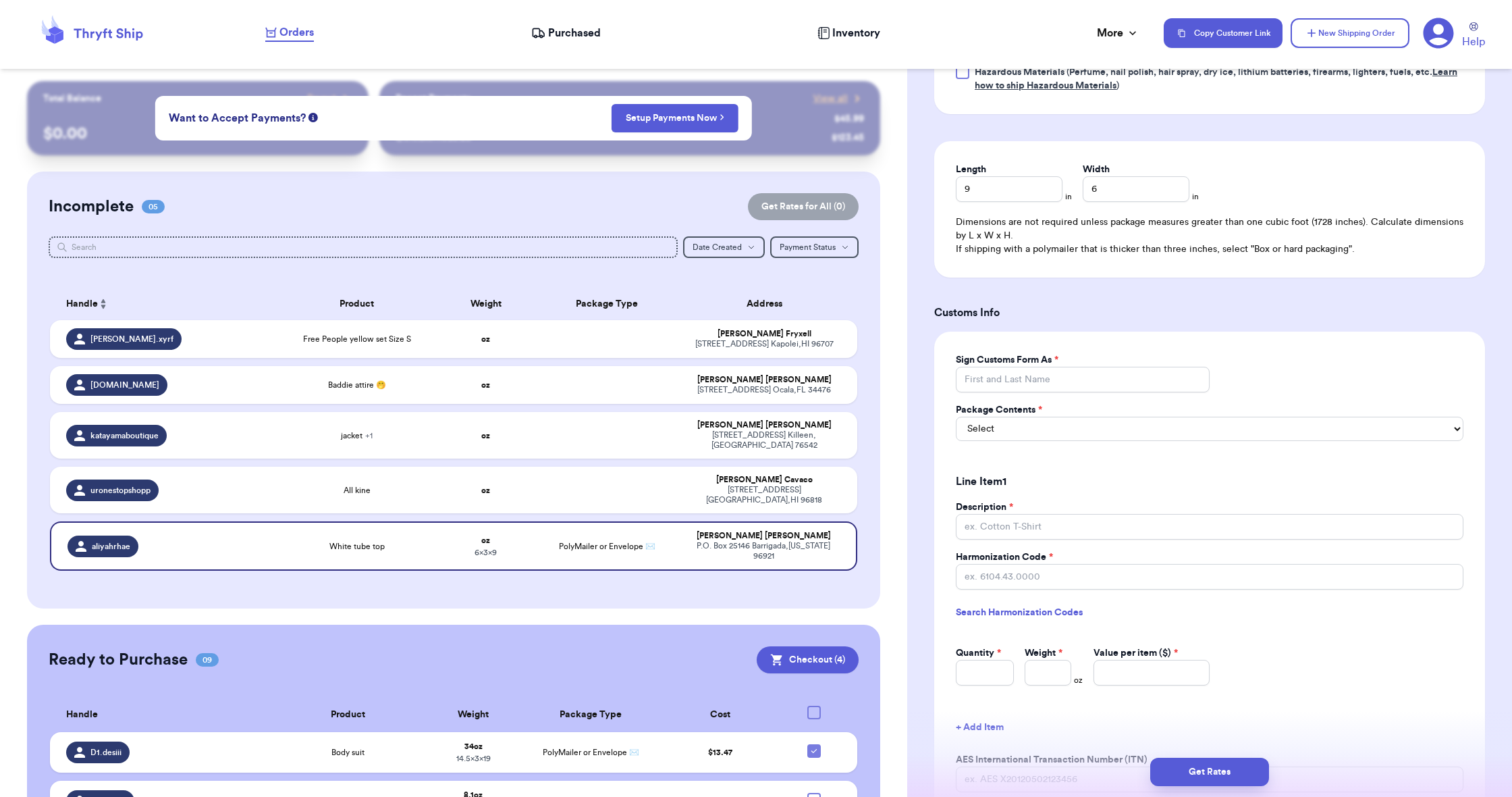
scroll to position [772, 0]
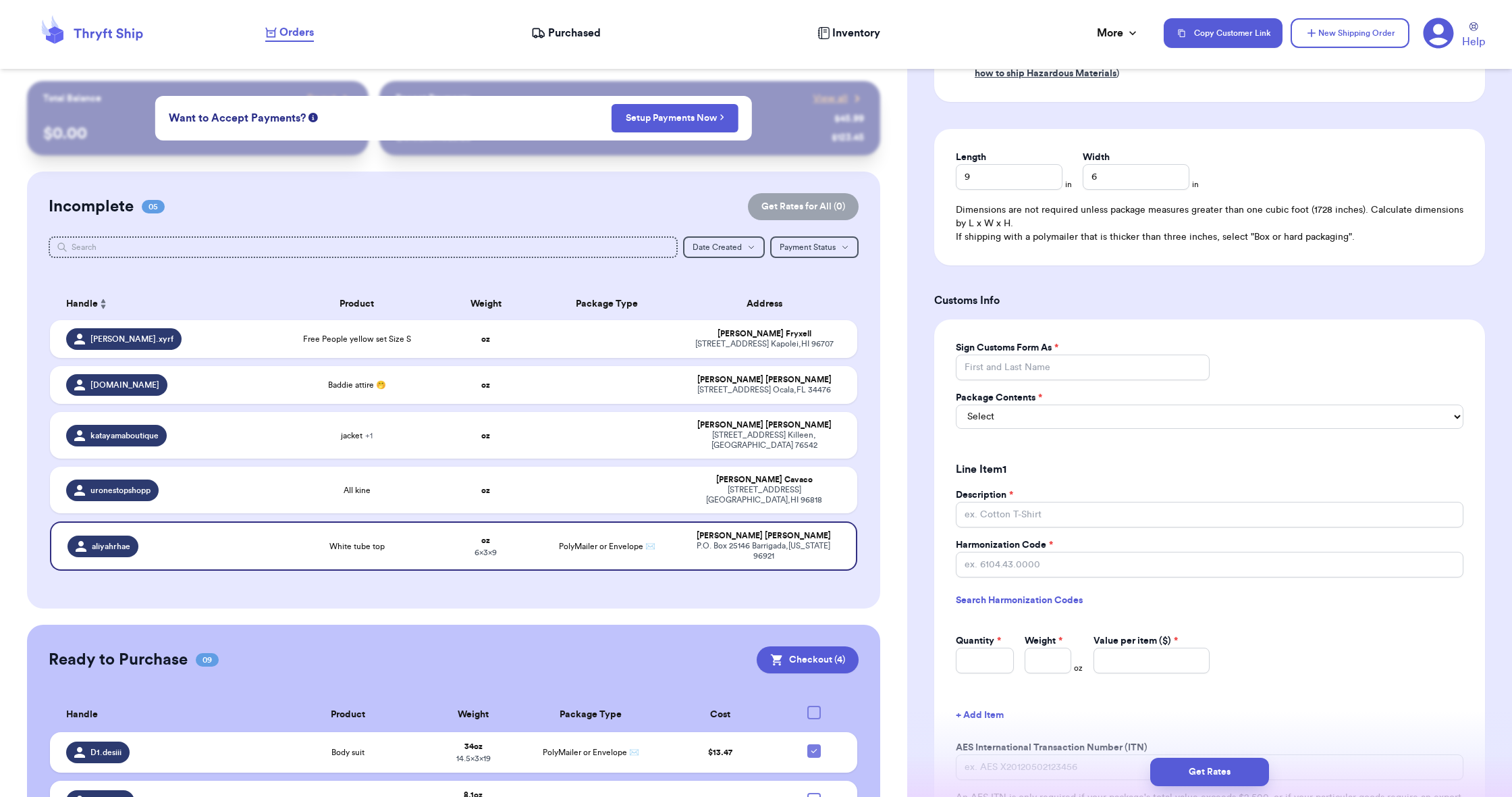
type input "3.3"
click at [1092, 371] on input "Sign Customs Form As *" at bounding box center [1083, 367] width 254 height 26
type input "[PERSON_NAME]"
select select "MERCHANDISE"
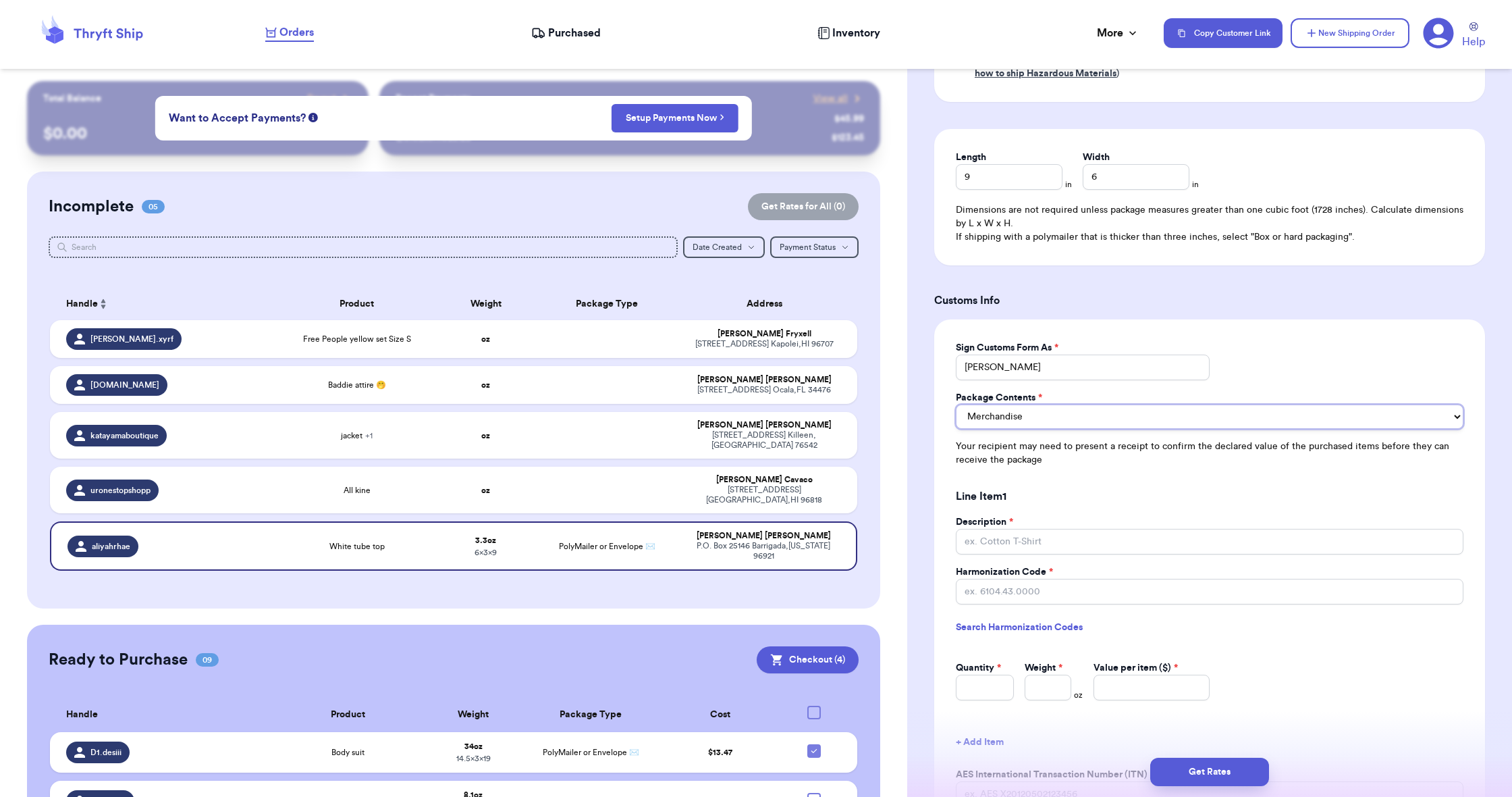
scroll to position [769, 0]
click at [1051, 539] on input "Description *" at bounding box center [1209, 544] width 507 height 26
type input "C"
type input "T"
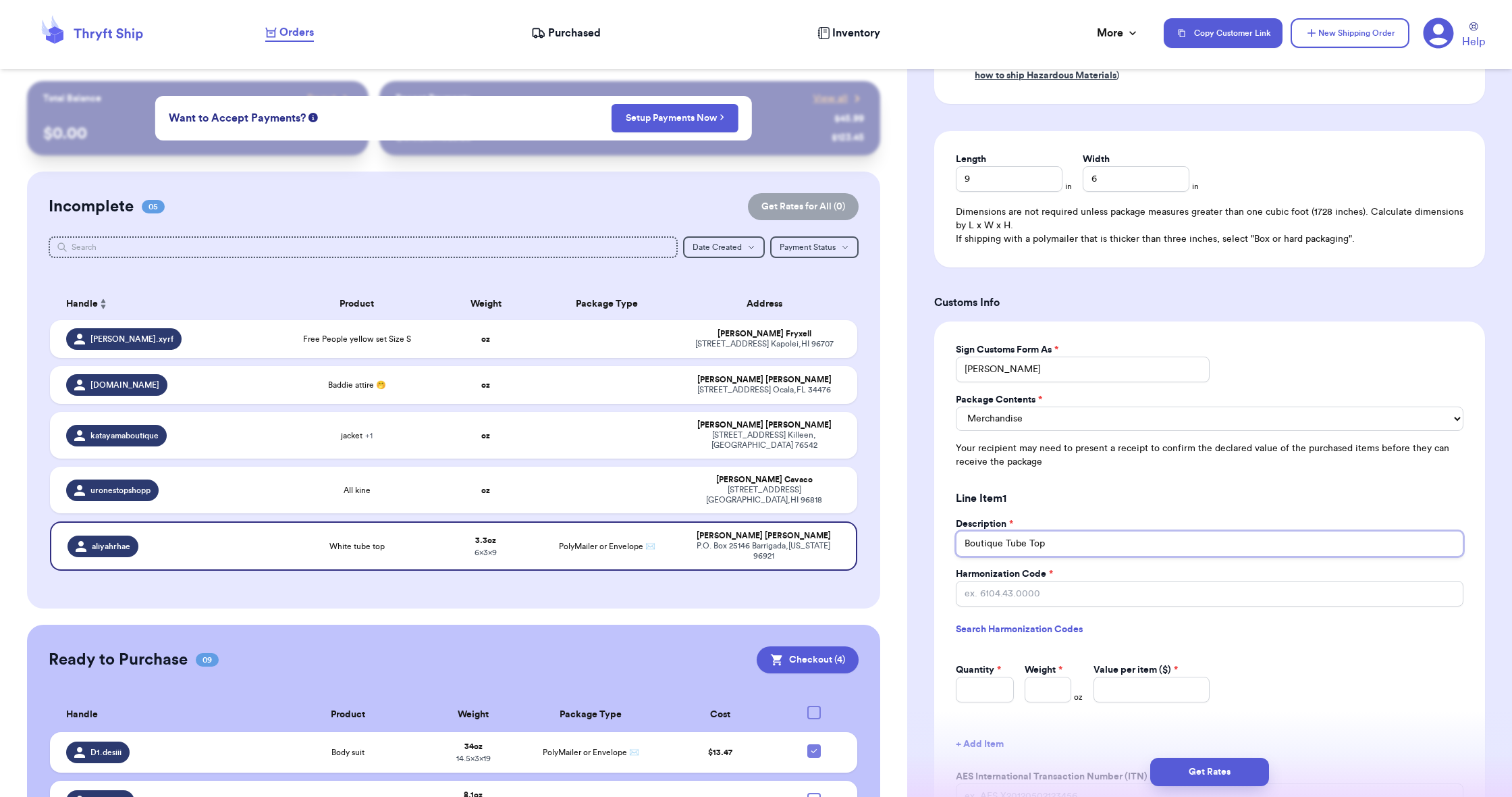
type input "Boutique Tube Top"
click at [973, 620] on link "Search Harmonization Codes" at bounding box center [1209, 629] width 507 height 24
click at [1009, 584] on input "Harmonization Code *" at bounding box center [1209, 597] width 507 height 26
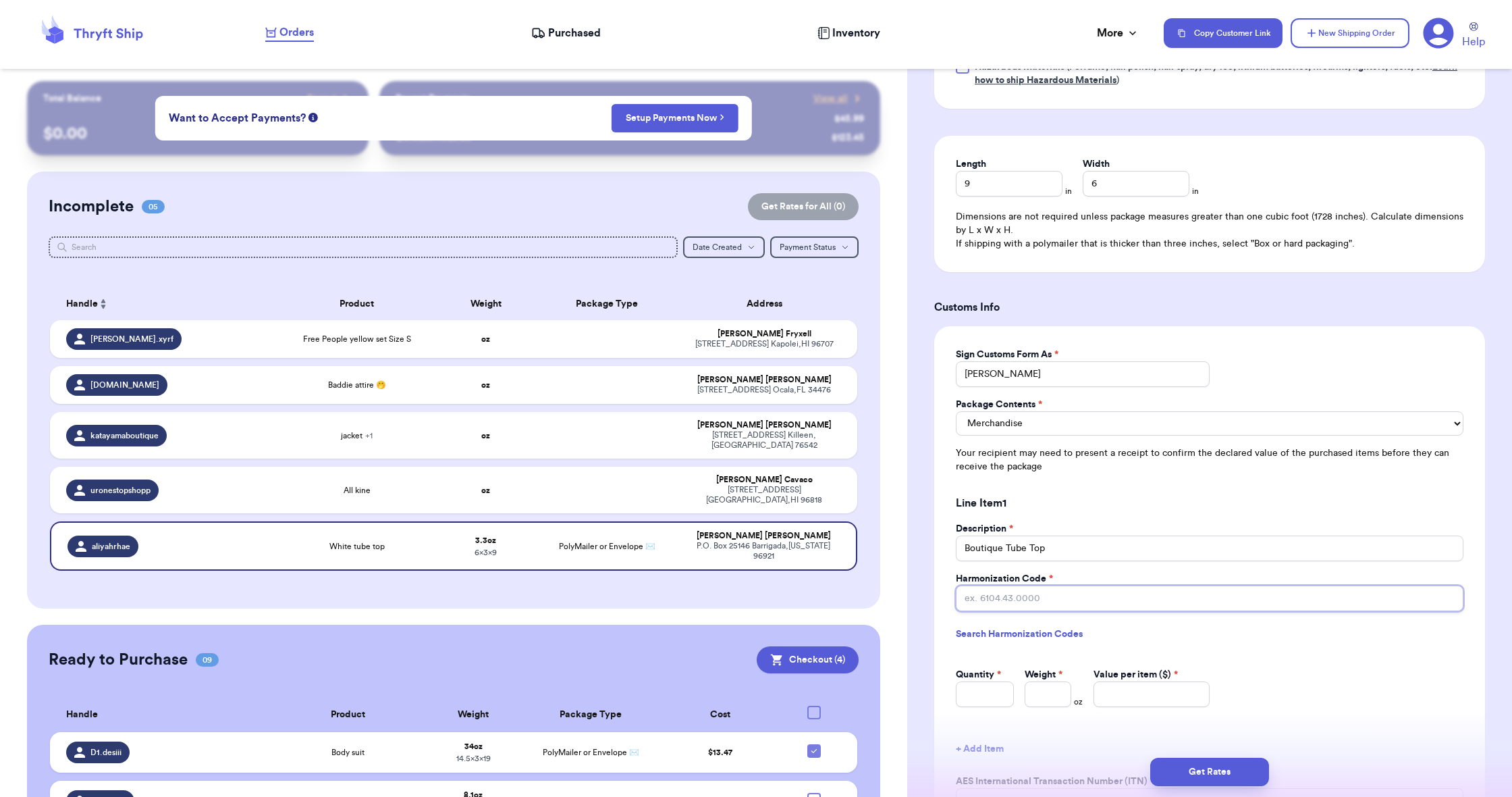
scroll to position [759, 0]
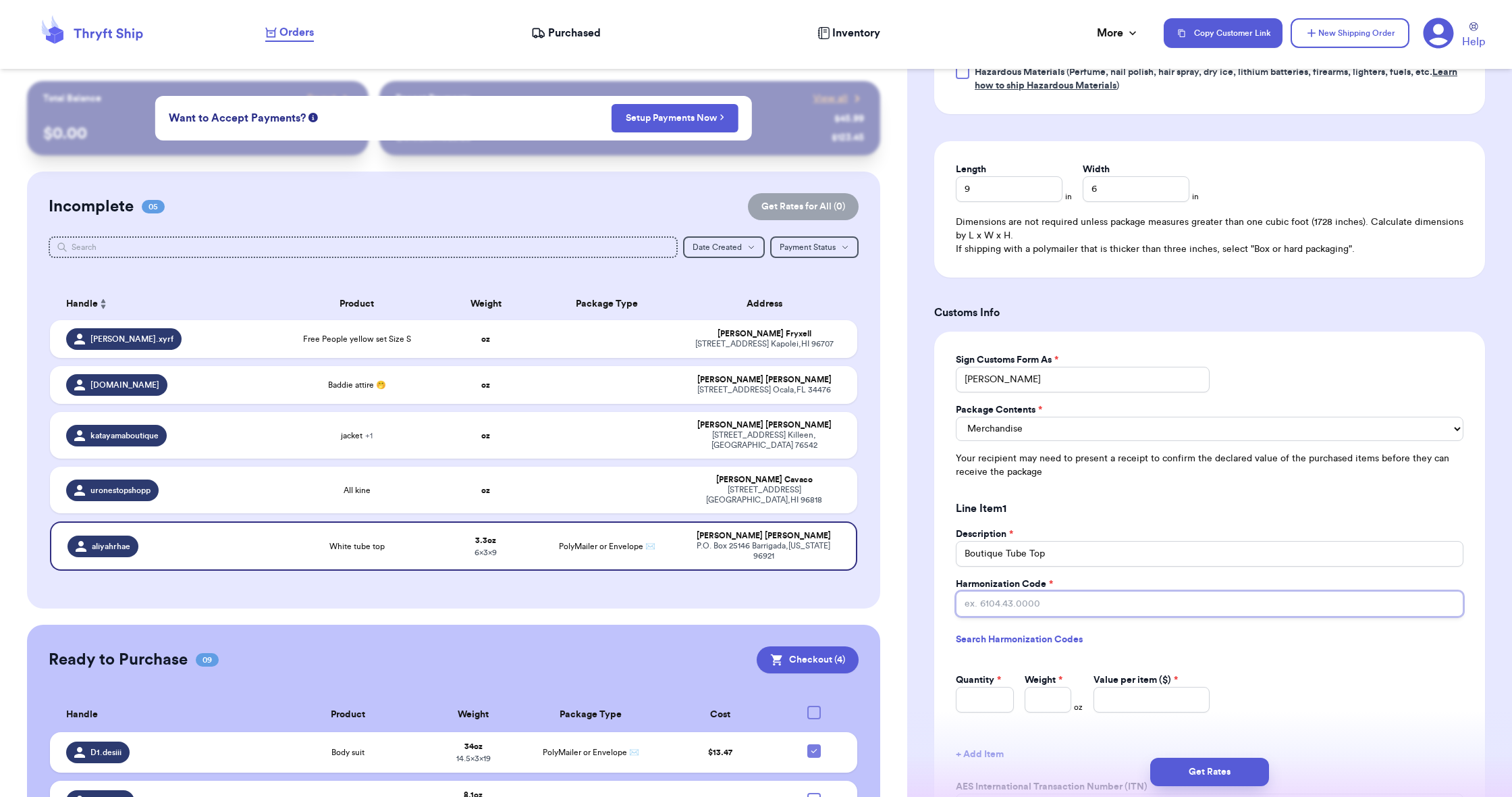
paste input "6211.42.0000"
type input "6211.42.0000"
click at [970, 693] on input "Quantity *" at bounding box center [984, 699] width 58 height 26
type input "1"
click at [1055, 697] on input "Weight *" at bounding box center [1048, 699] width 47 height 26
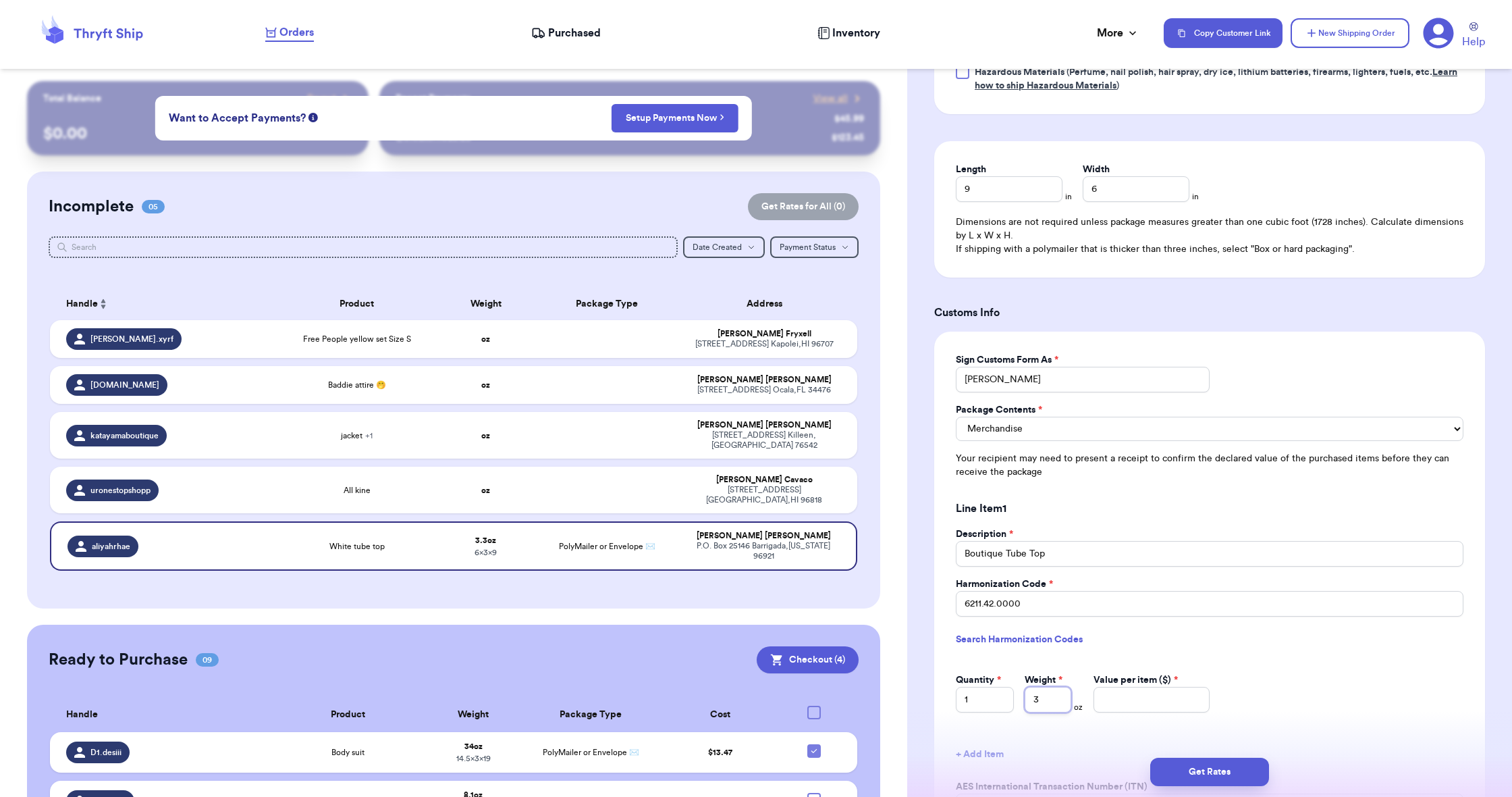
type input "3.3"
click at [1126, 701] on input "Value per item ($) *" at bounding box center [1152, 699] width 116 height 26
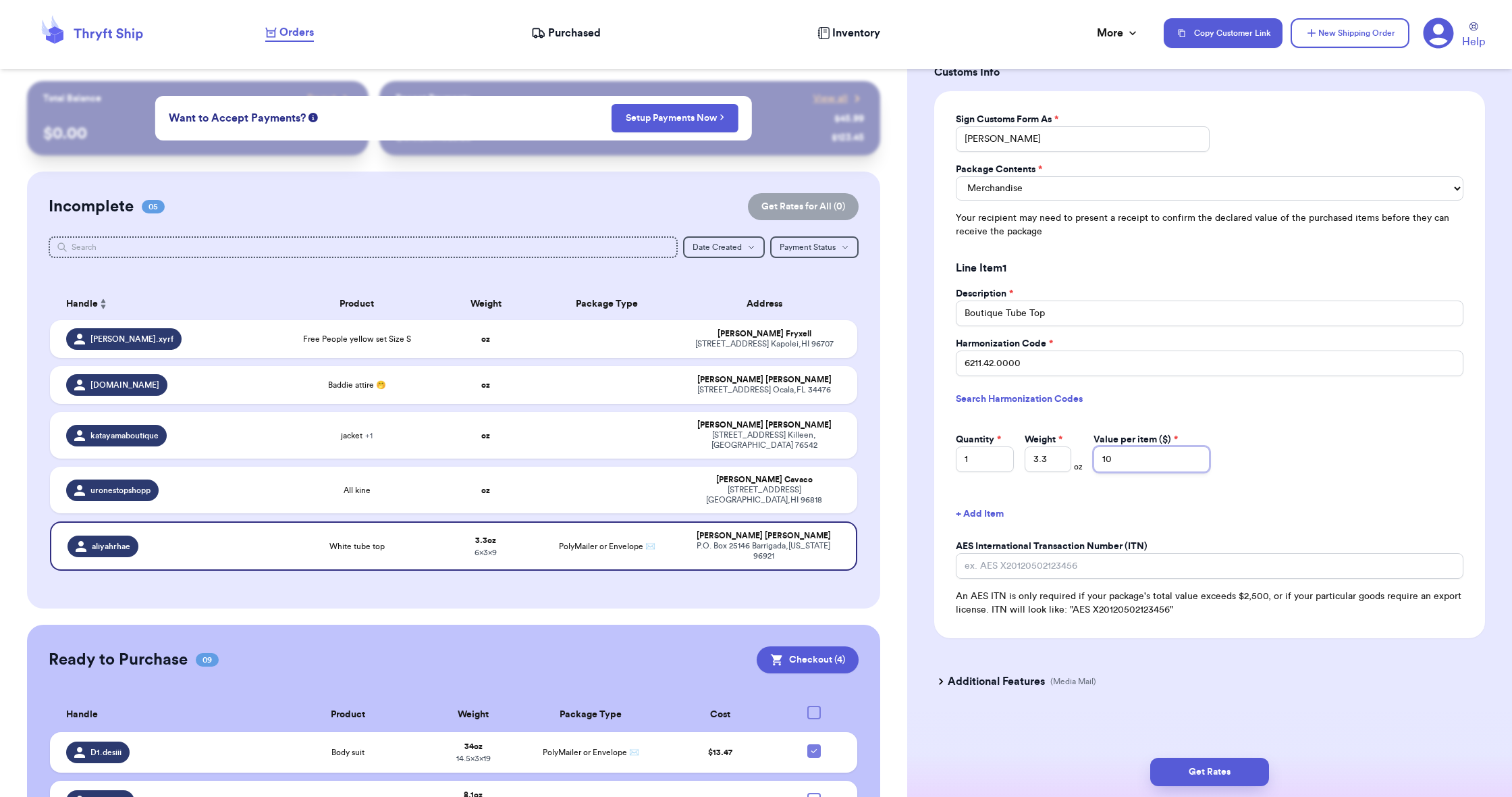
scroll to position [999, 0]
type input "10"
click at [1226, 766] on button "Get Rates" at bounding box center [1209, 771] width 119 height 29
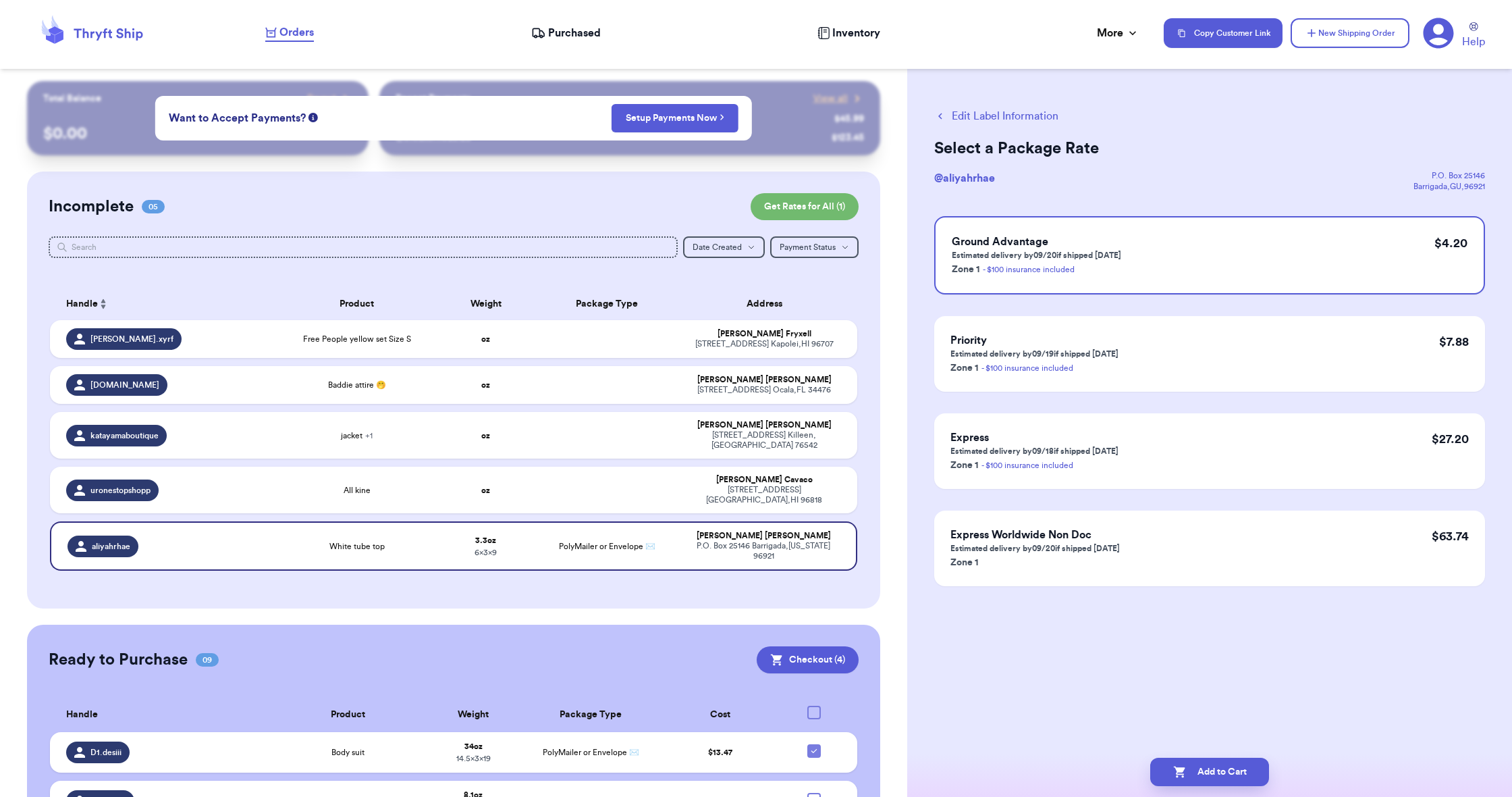
scroll to position [1, 0]
click at [1226, 766] on button "Add to Cart" at bounding box center [1209, 771] width 119 height 29
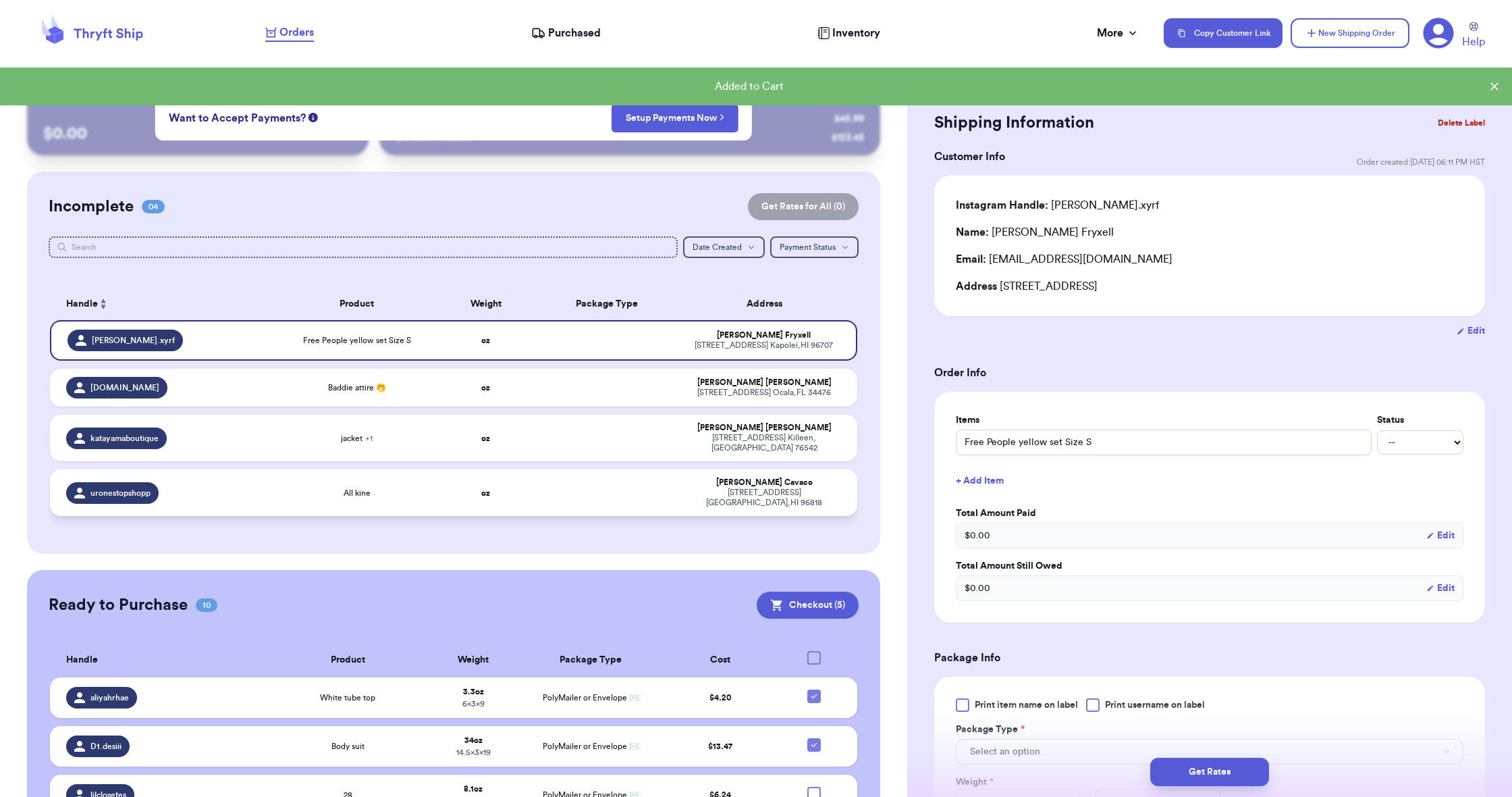
click at [634, 487] on td at bounding box center [607, 492] width 145 height 47
type input "All kine"
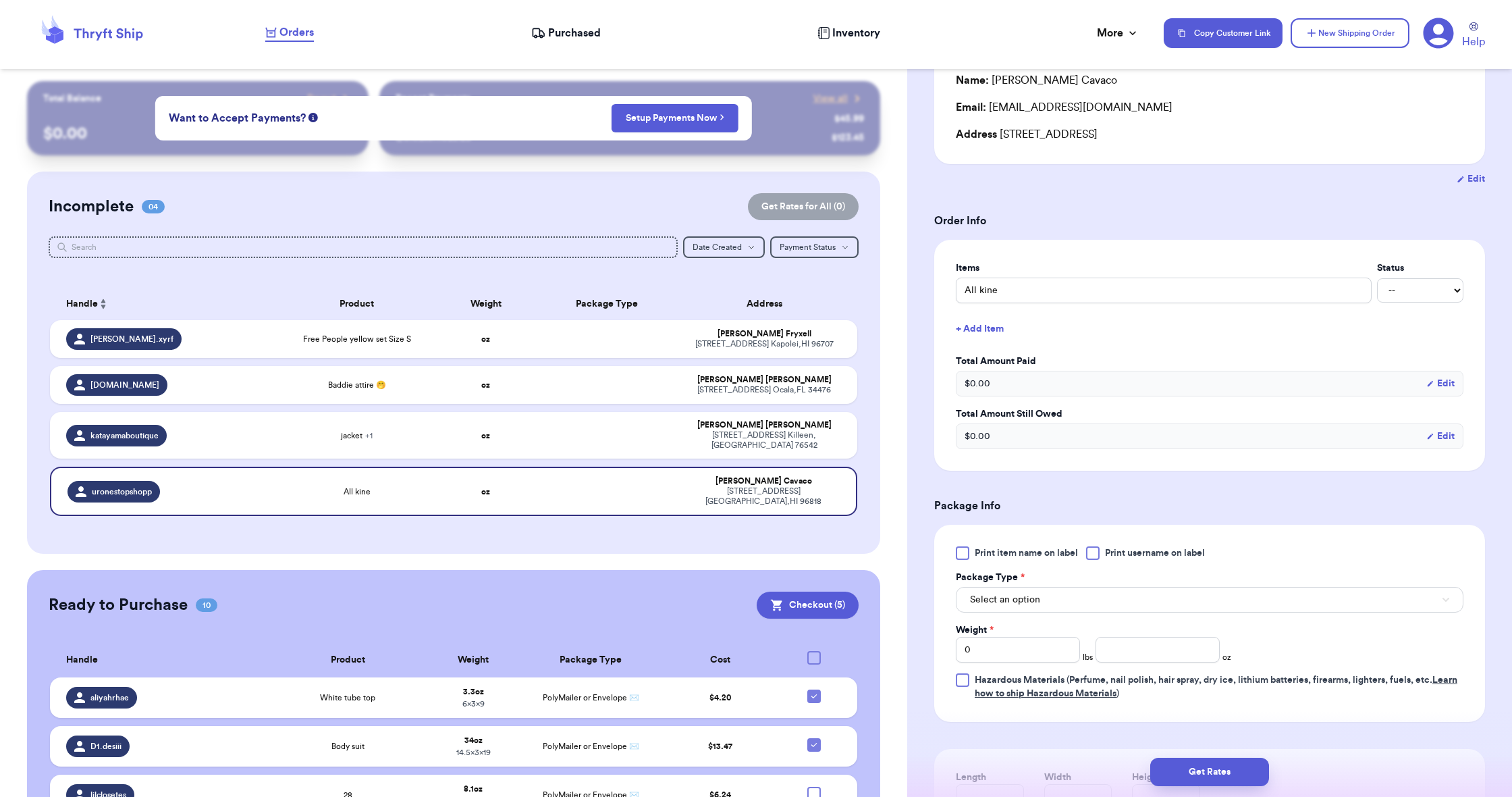
scroll to position [172, 0]
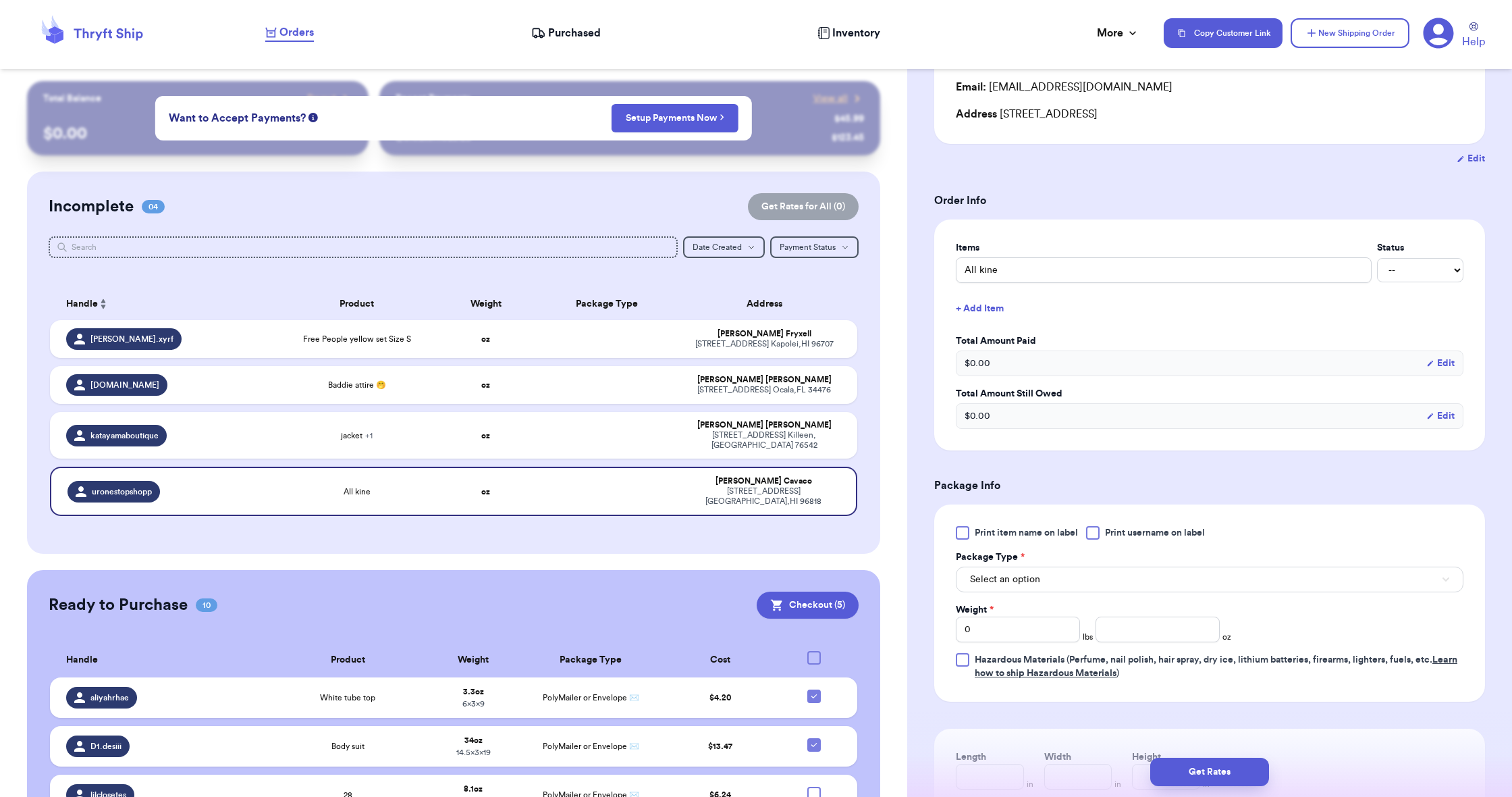
click at [1016, 583] on span "Select an option" at bounding box center [1005, 579] width 70 height 13
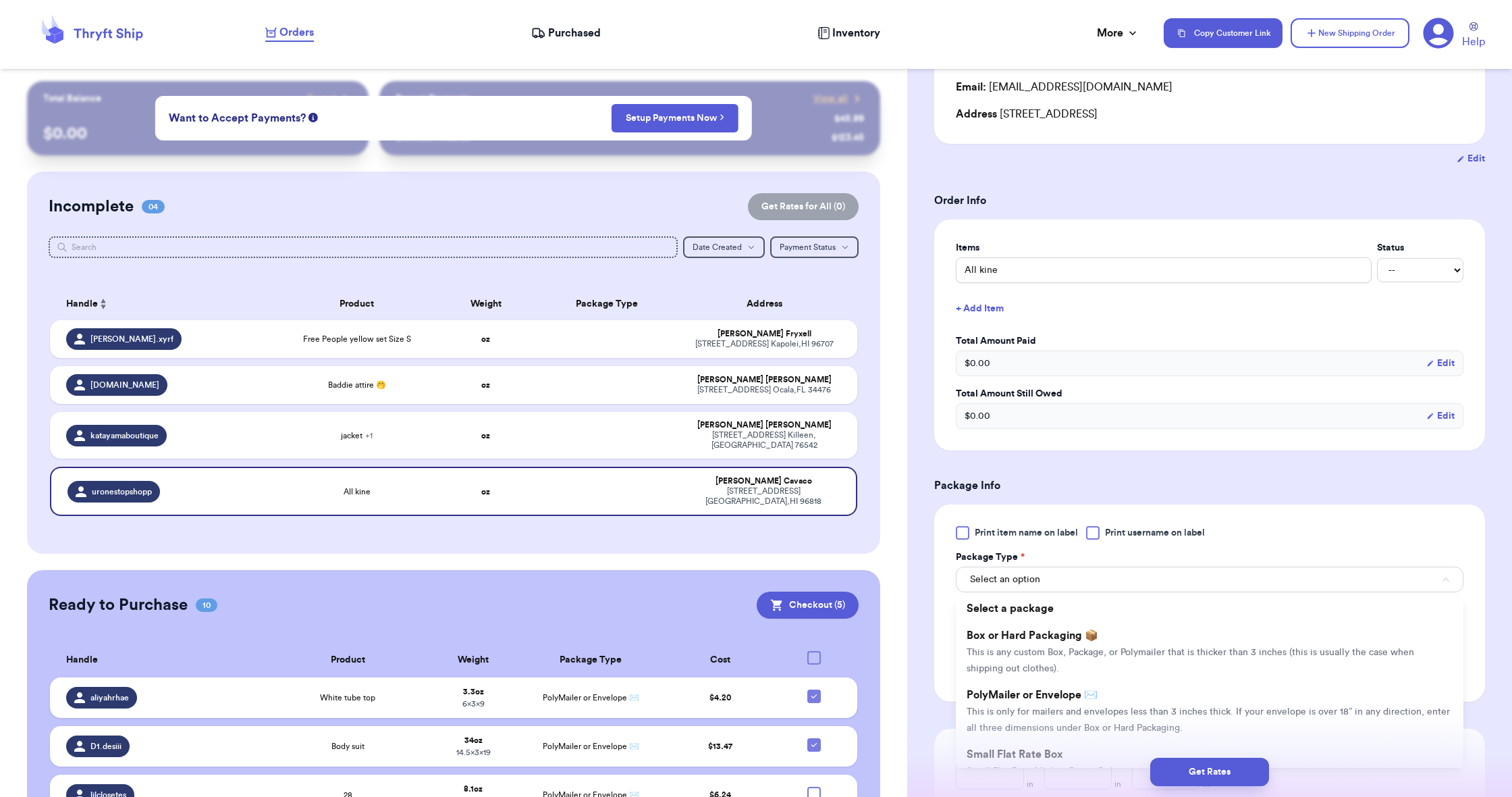
click at [1014, 692] on span "PolyMailer or Envelope ✉️" at bounding box center [1032, 694] width 131 height 10
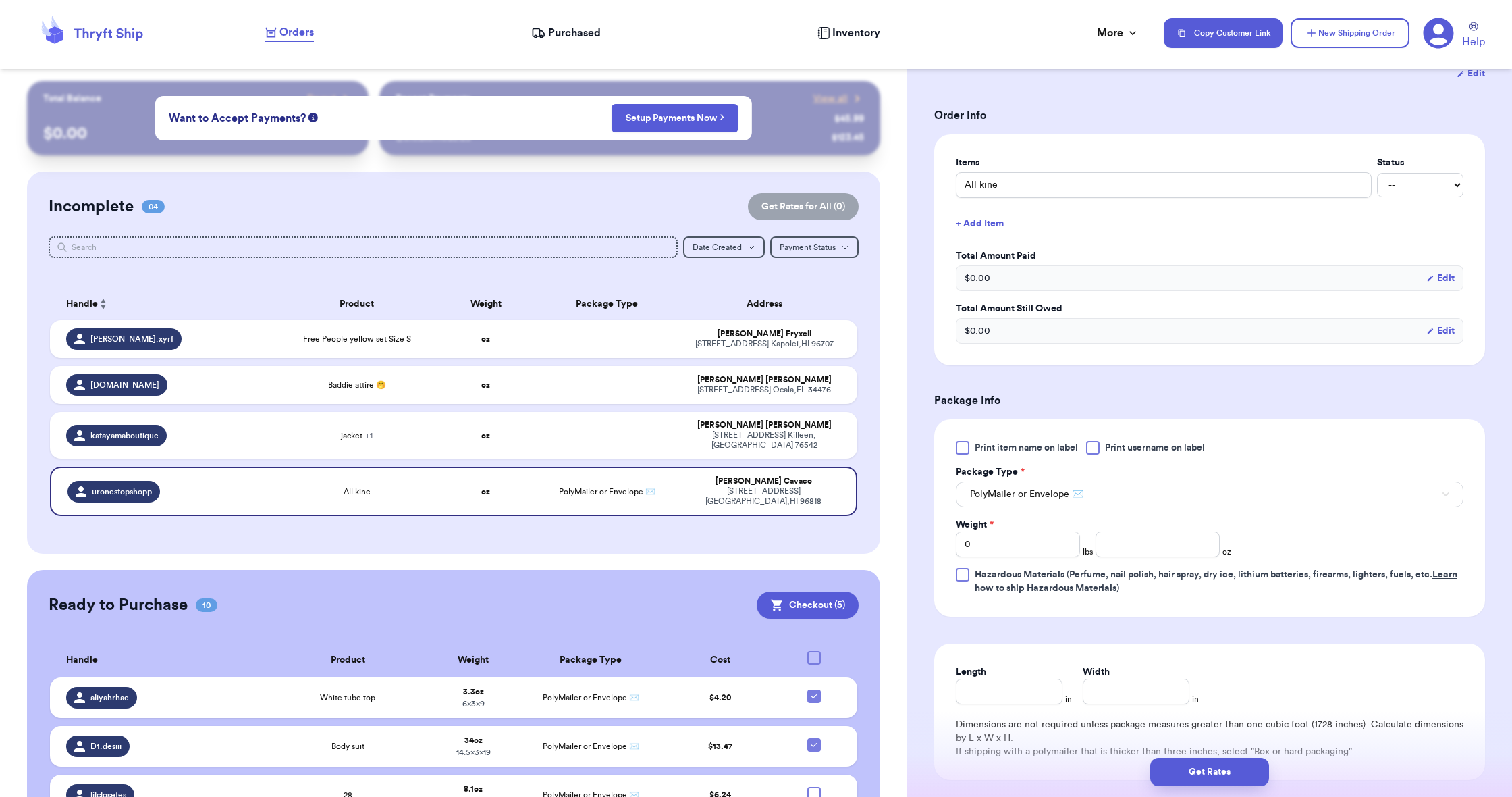
scroll to position [264, 0]
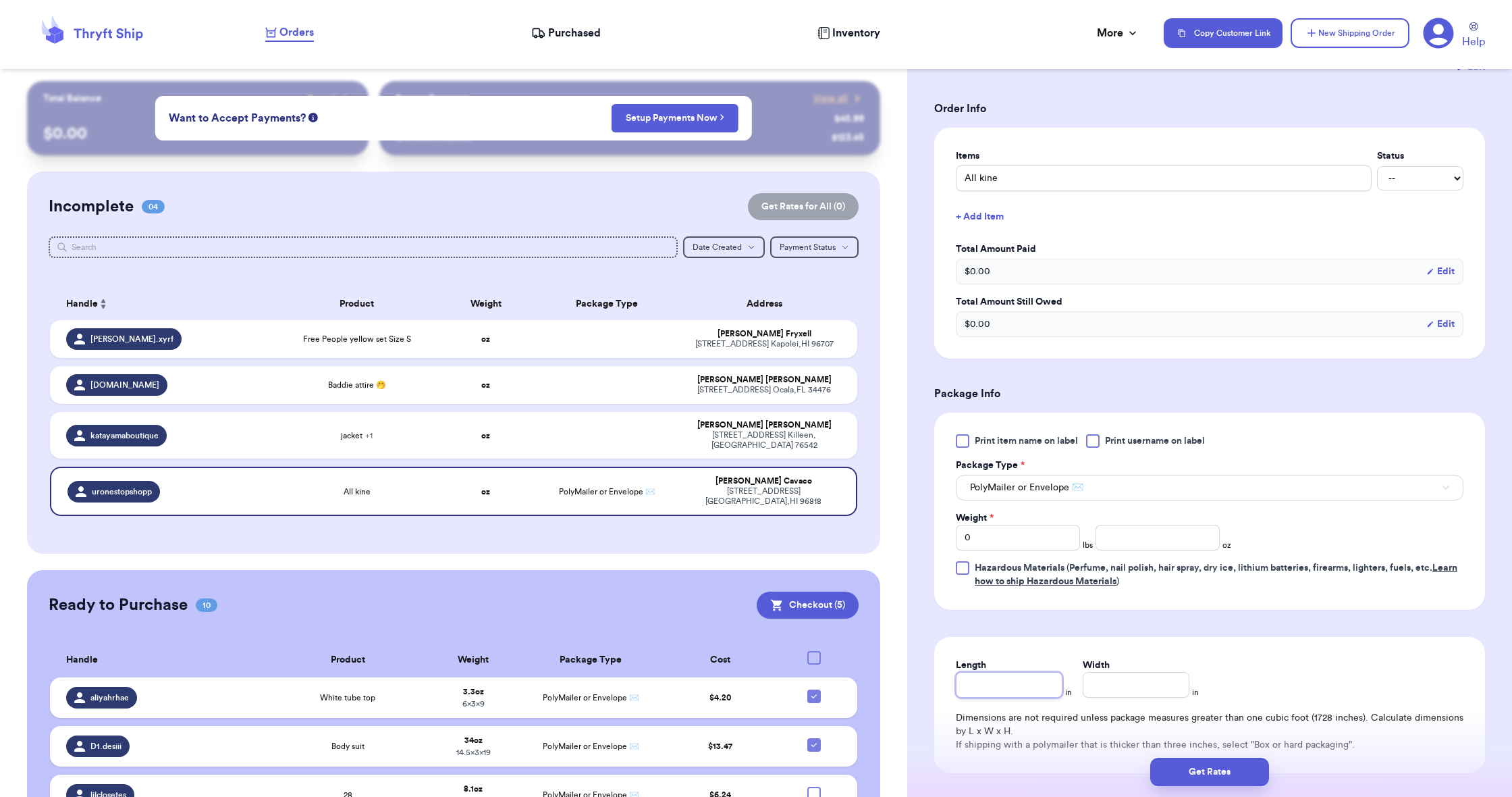
click at [984, 684] on input "Length" at bounding box center [1009, 684] width 107 height 26
type input "1"
type input "19"
click at [1143, 689] on input "Width *" at bounding box center [1136, 684] width 107 height 26
type input "1"
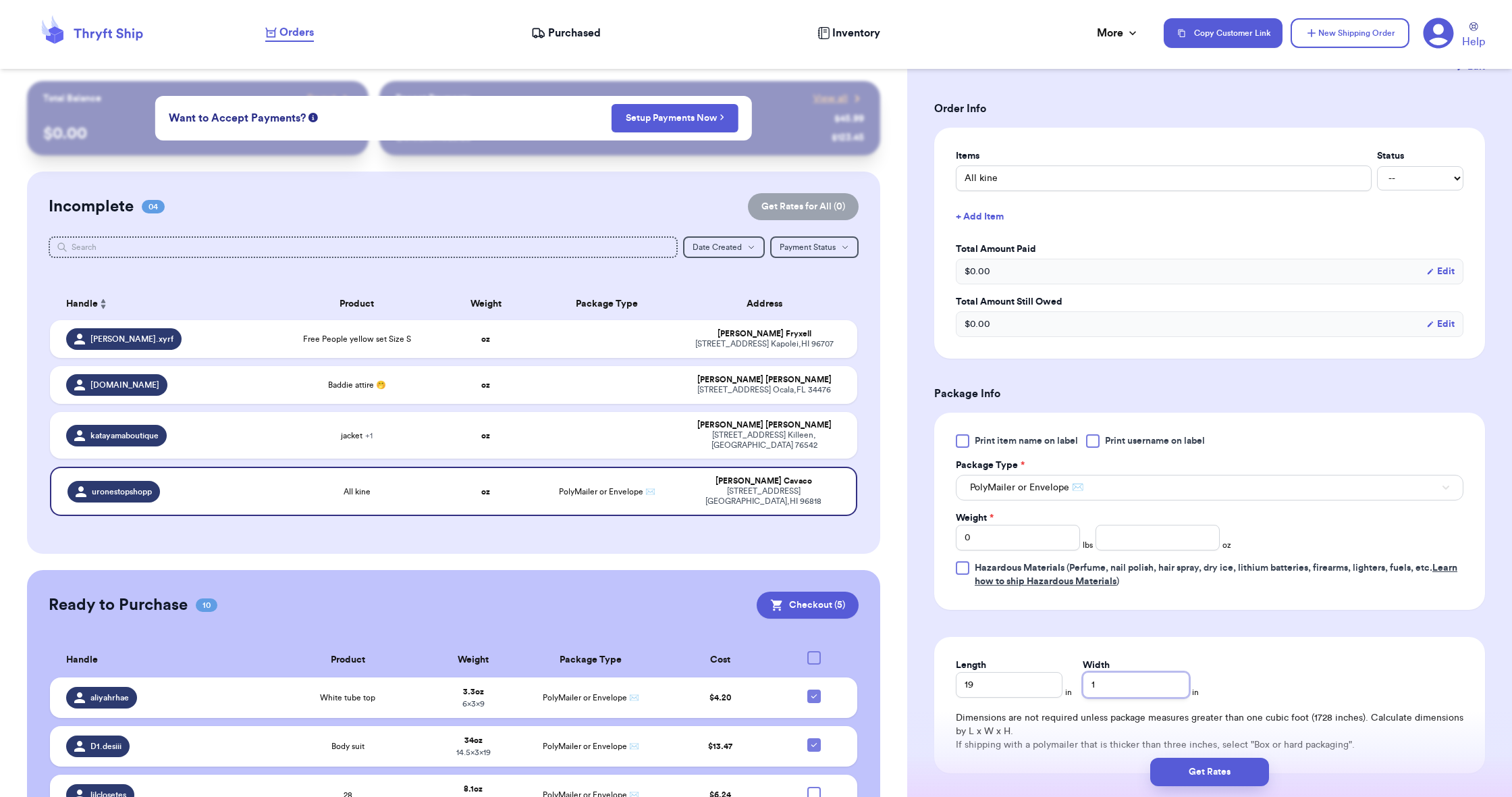
type input "14"
type input "14.5"
click at [1037, 539] on input "0" at bounding box center [1018, 537] width 124 height 26
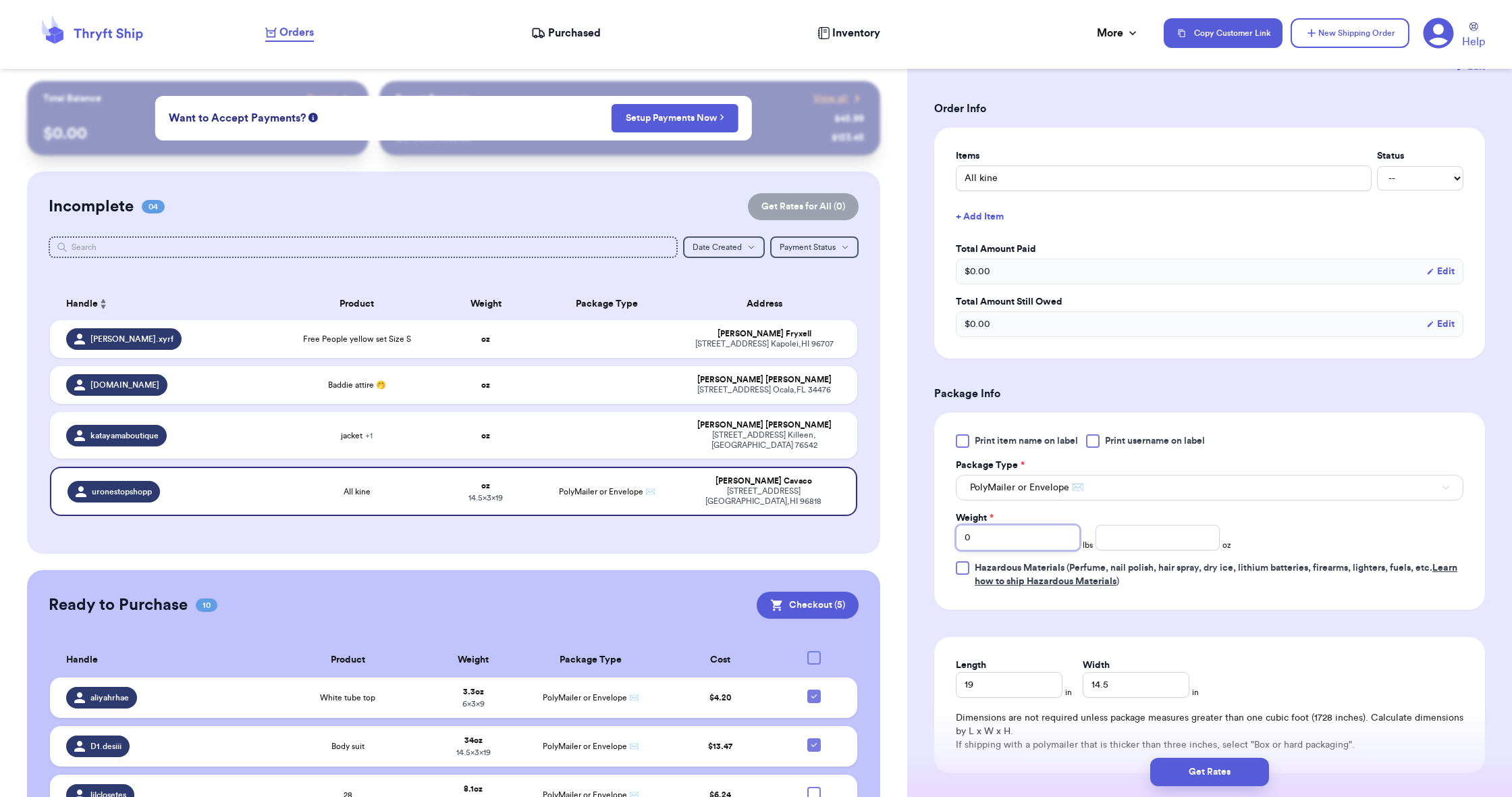
type input "2"
type input "22"
type input "2"
click at [1154, 538] on input "number" at bounding box center [1157, 537] width 124 height 26
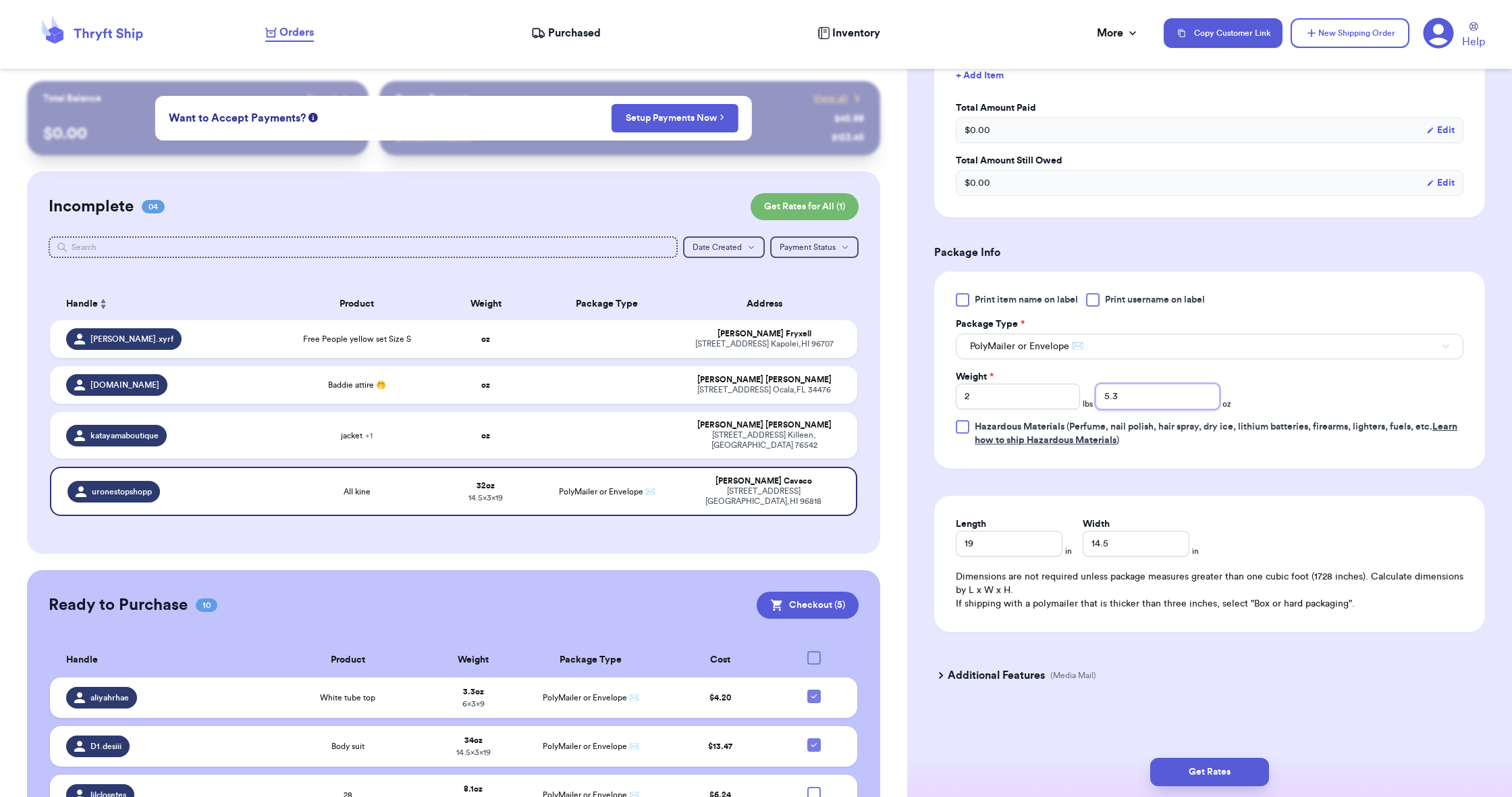
scroll to position [408, 0]
type input "5.3"
click at [1187, 773] on button "Get Rates" at bounding box center [1209, 771] width 119 height 29
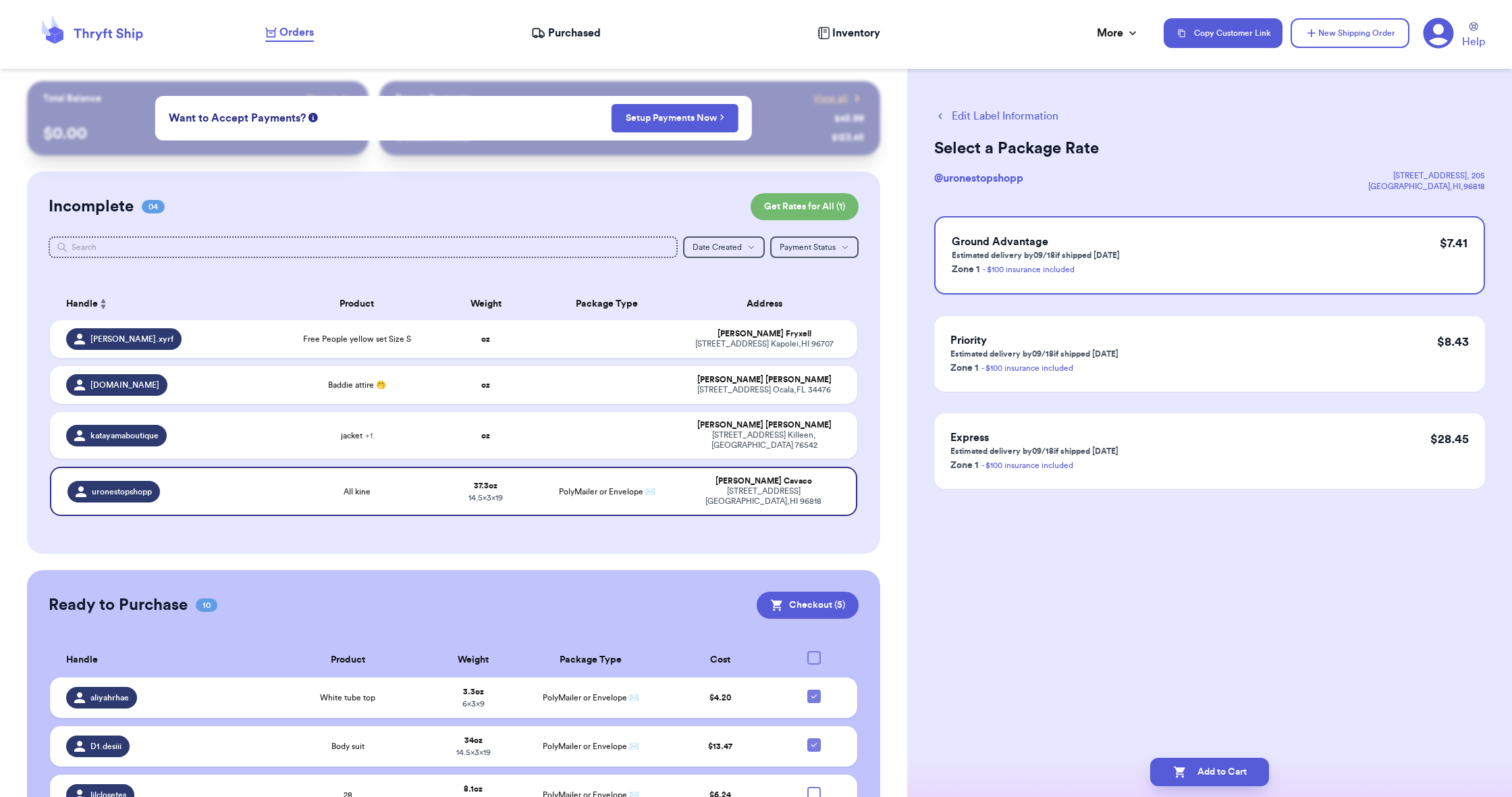
click at [1170, 773] on button "Add to Cart" at bounding box center [1209, 771] width 119 height 29
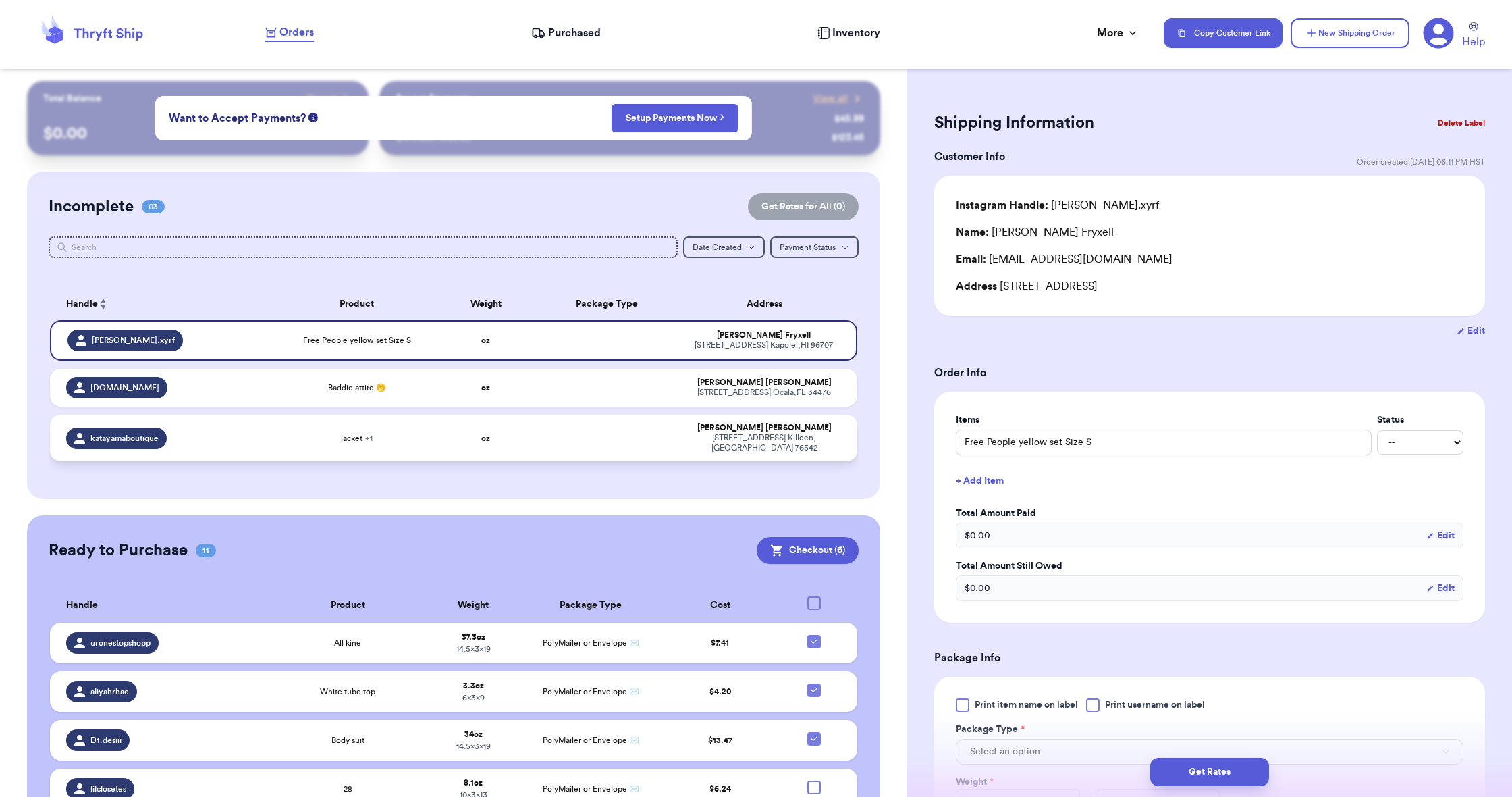
click at [615, 441] on td at bounding box center [607, 437] width 145 height 47
type input "jacket"
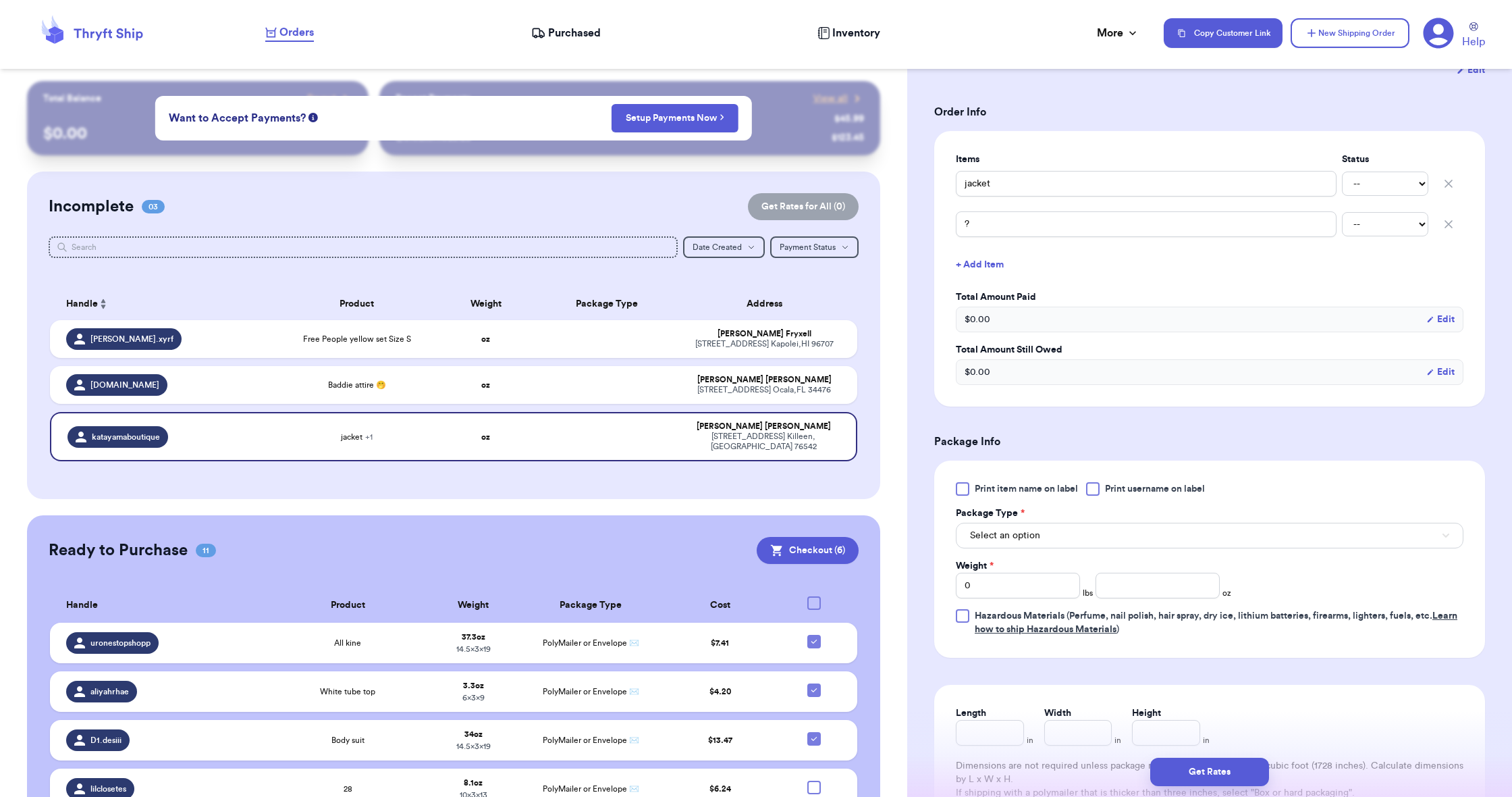
scroll to position [266, 0]
click at [1016, 530] on span "Select an option" at bounding box center [1005, 530] width 70 height 13
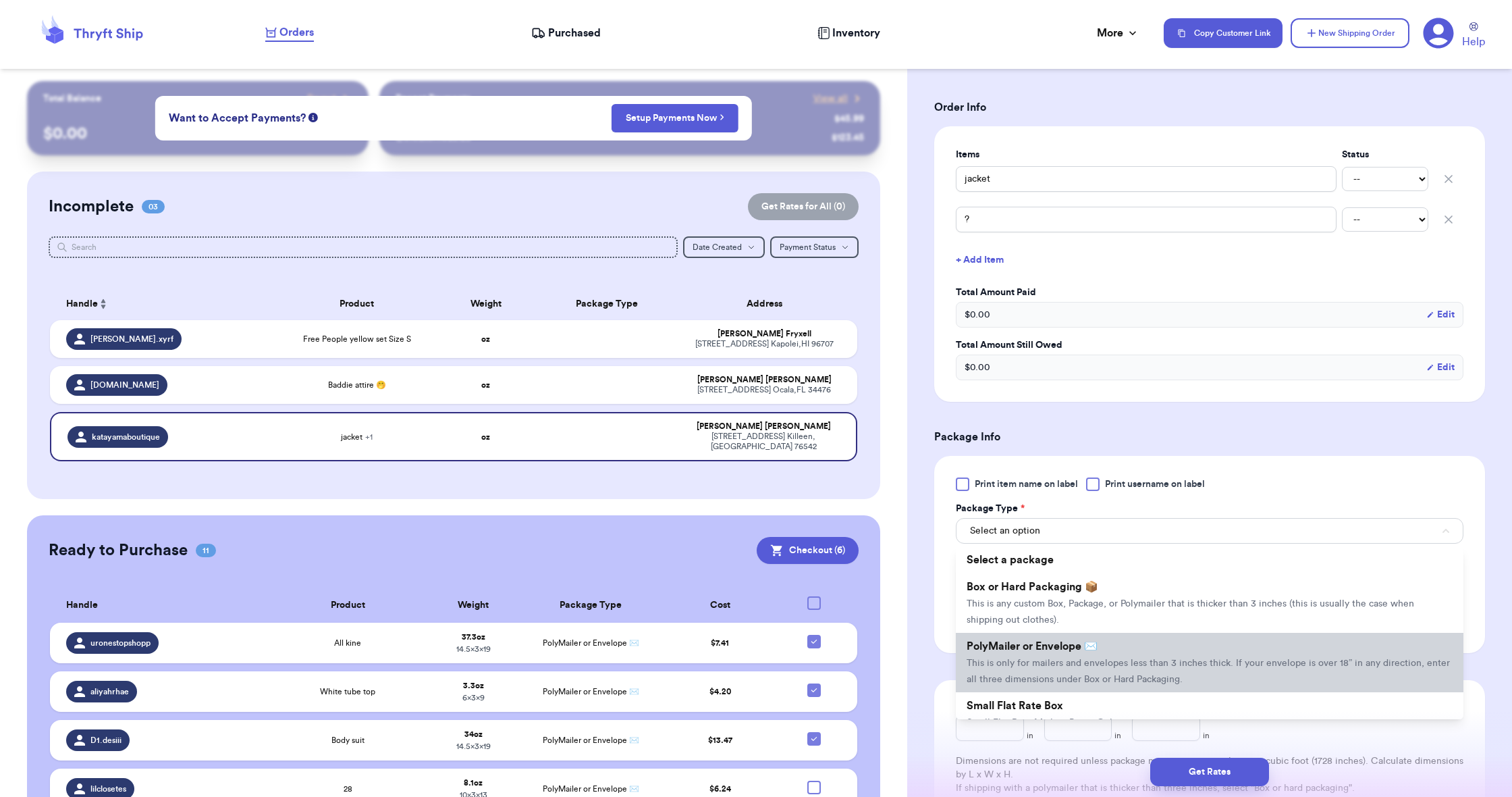
click at [1030, 648] on span "PolyMailer or Envelope ✉️" at bounding box center [1032, 646] width 131 height 10
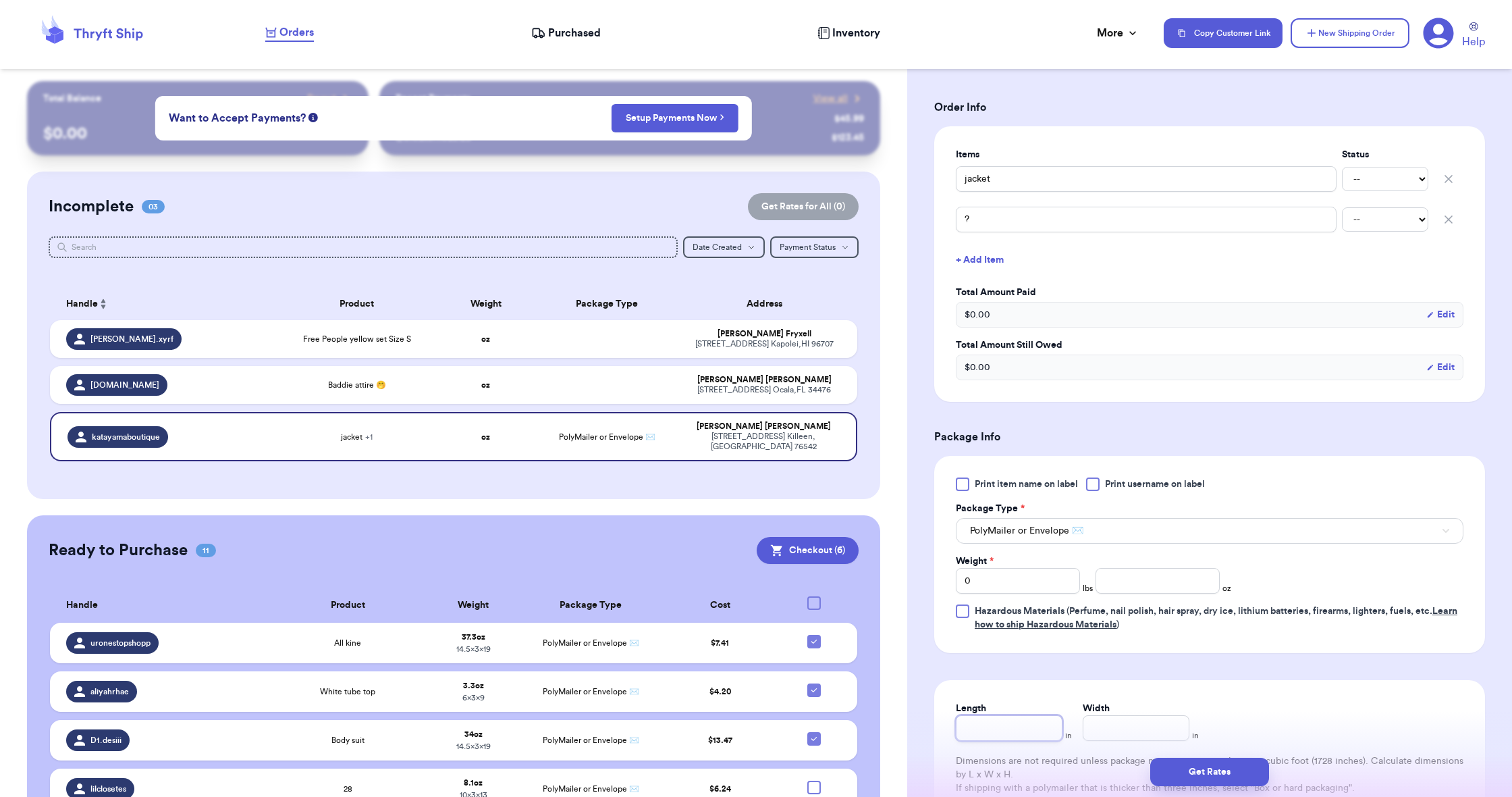
click at [1004, 732] on input "Length" at bounding box center [1009, 727] width 107 height 26
type input "1"
type input "13"
click at [1106, 735] on input "Width *" at bounding box center [1136, 727] width 107 height 26
type input "1"
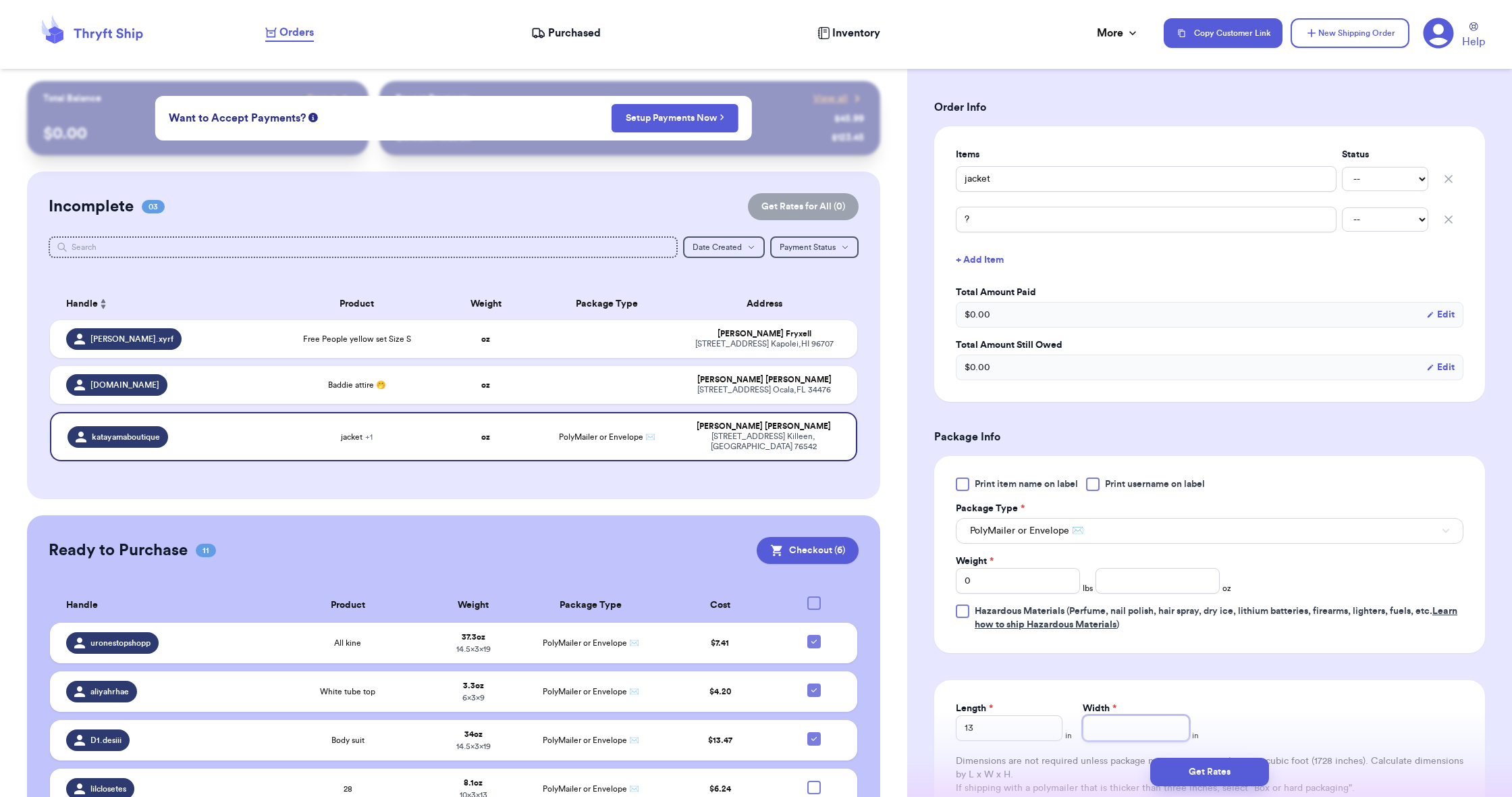
type input "1"
type input "10"
click at [1009, 591] on input "0" at bounding box center [1018, 580] width 124 height 26
type input "1"
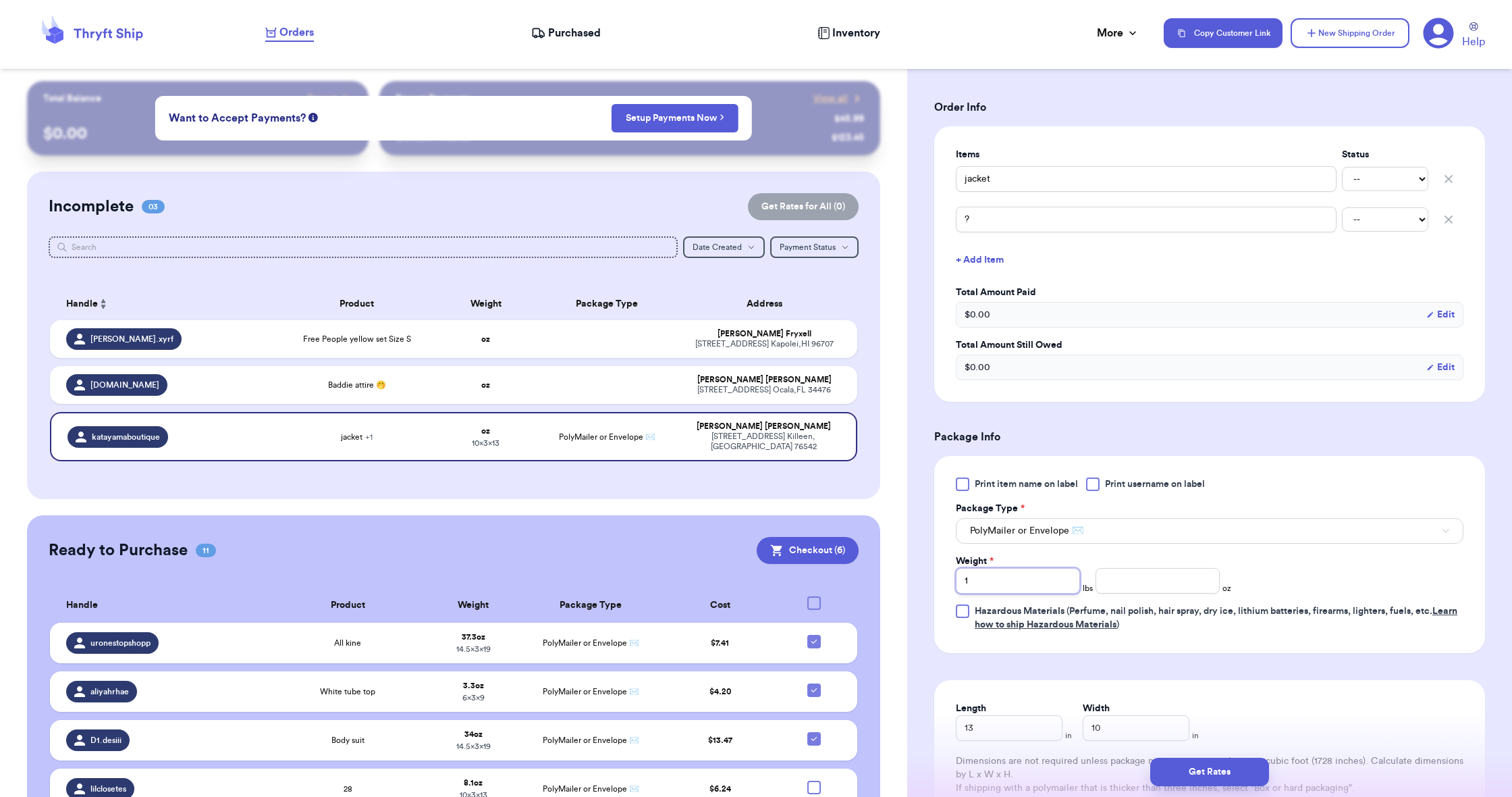
type input "1"
click at [1109, 588] on input "number" at bounding box center [1157, 580] width 124 height 26
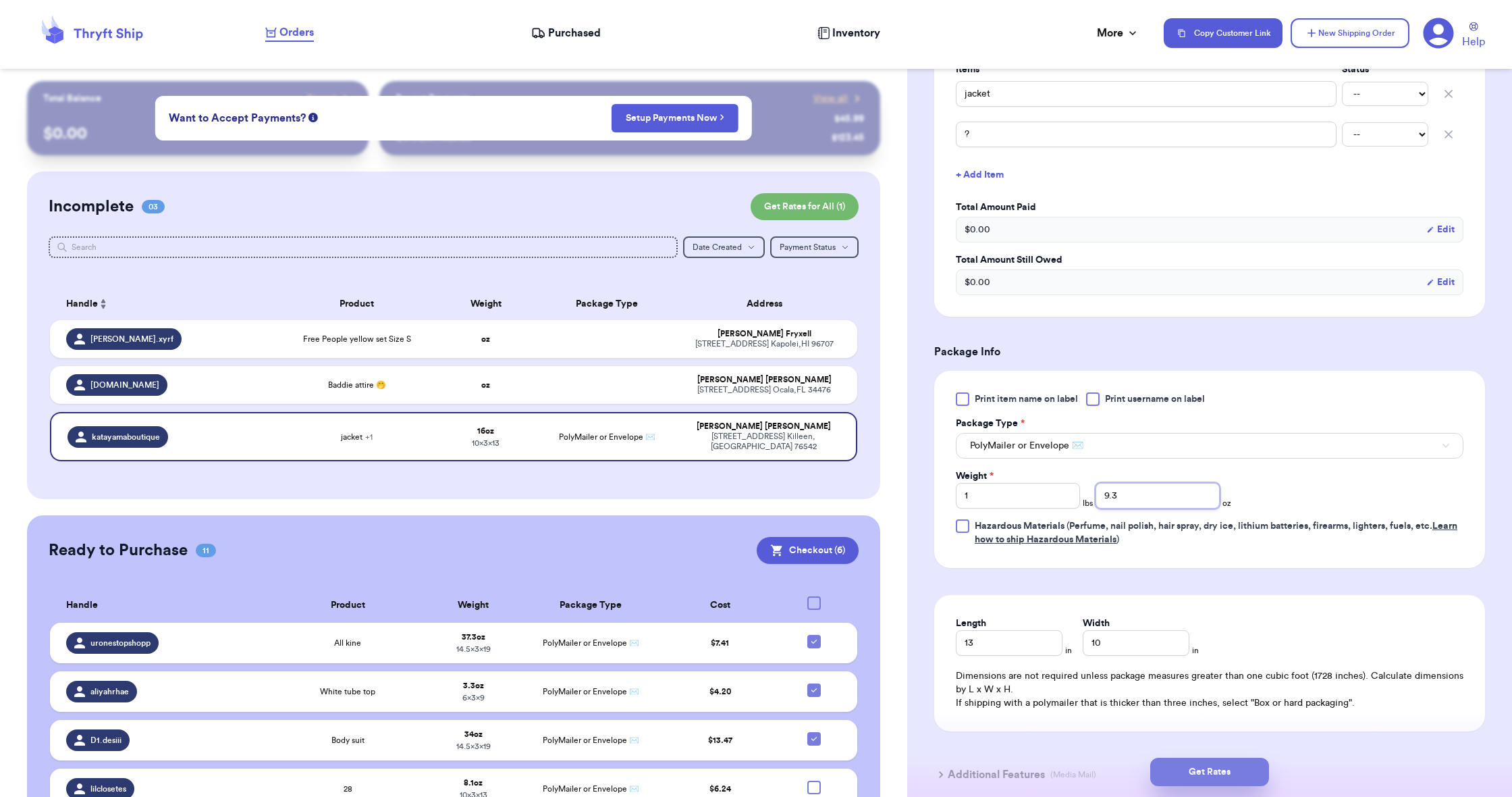
scroll to position [351, 0]
type input "9.3"
click at [1225, 768] on button "Get Rates" at bounding box center [1209, 771] width 119 height 29
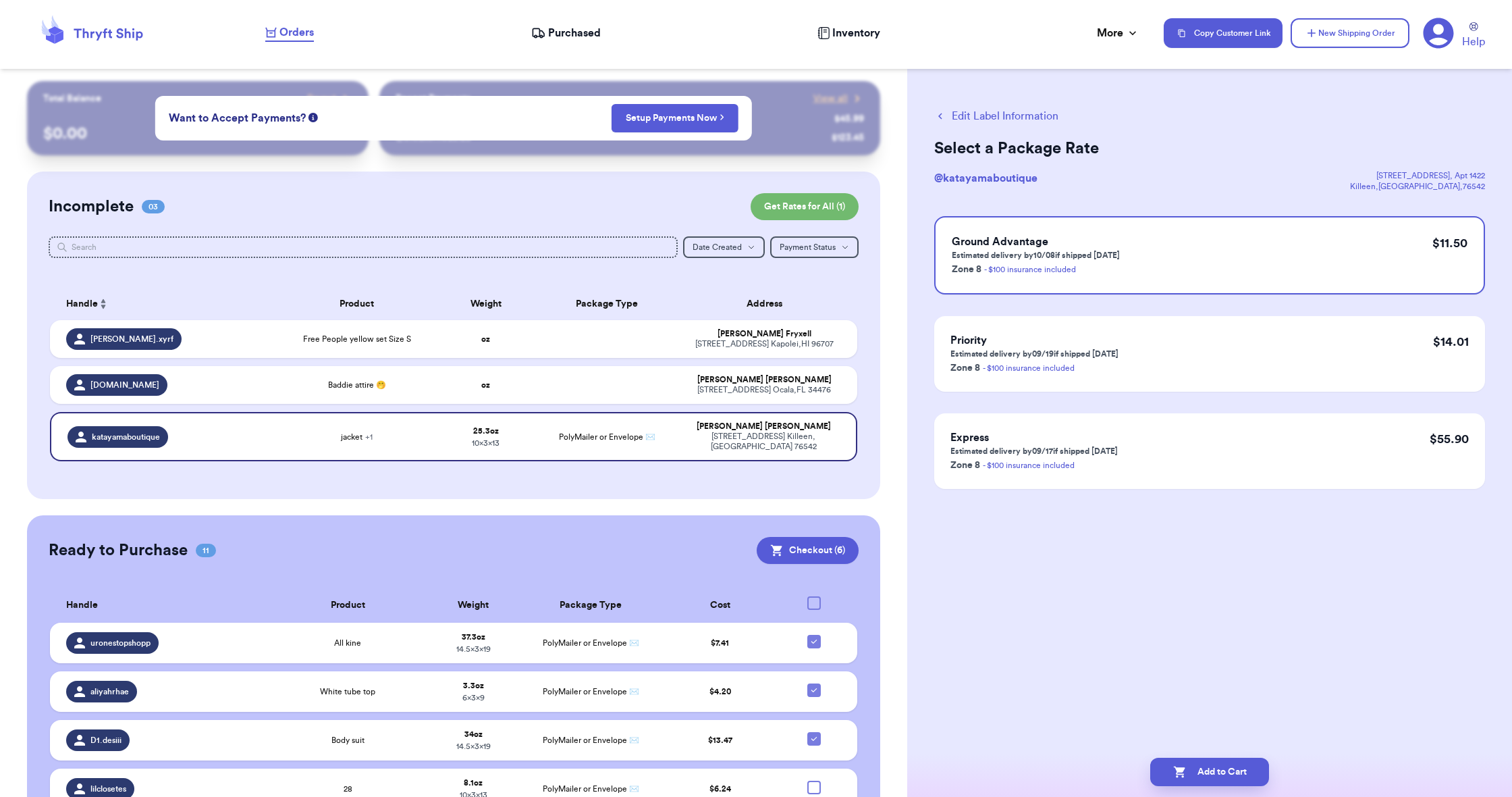
scroll to position [0, 0]
click at [1200, 774] on button "Add to Cart" at bounding box center [1209, 771] width 119 height 29
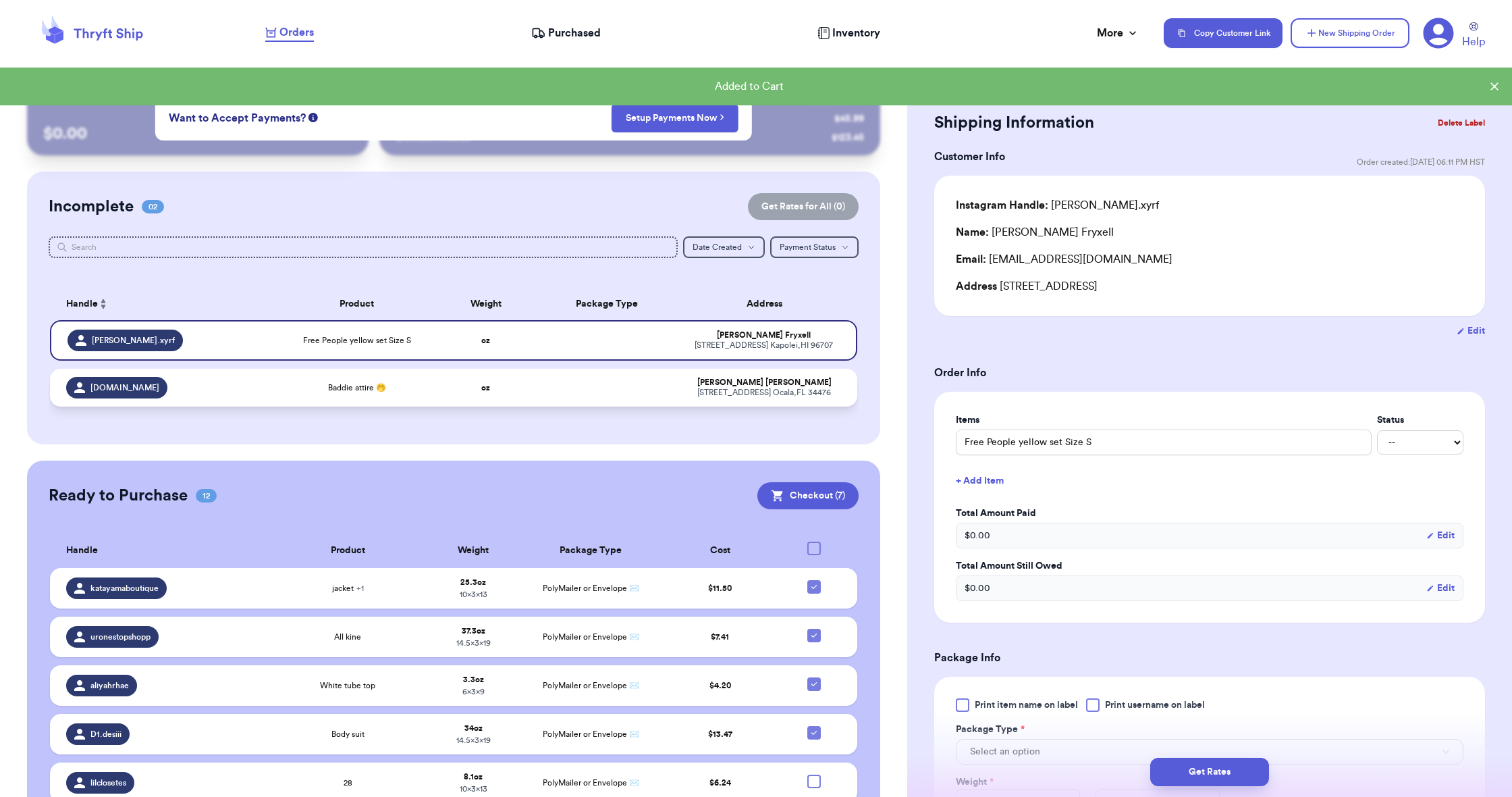
click at [574, 403] on td at bounding box center [607, 388] width 145 height 38
type input "Baddie attire 🤭"
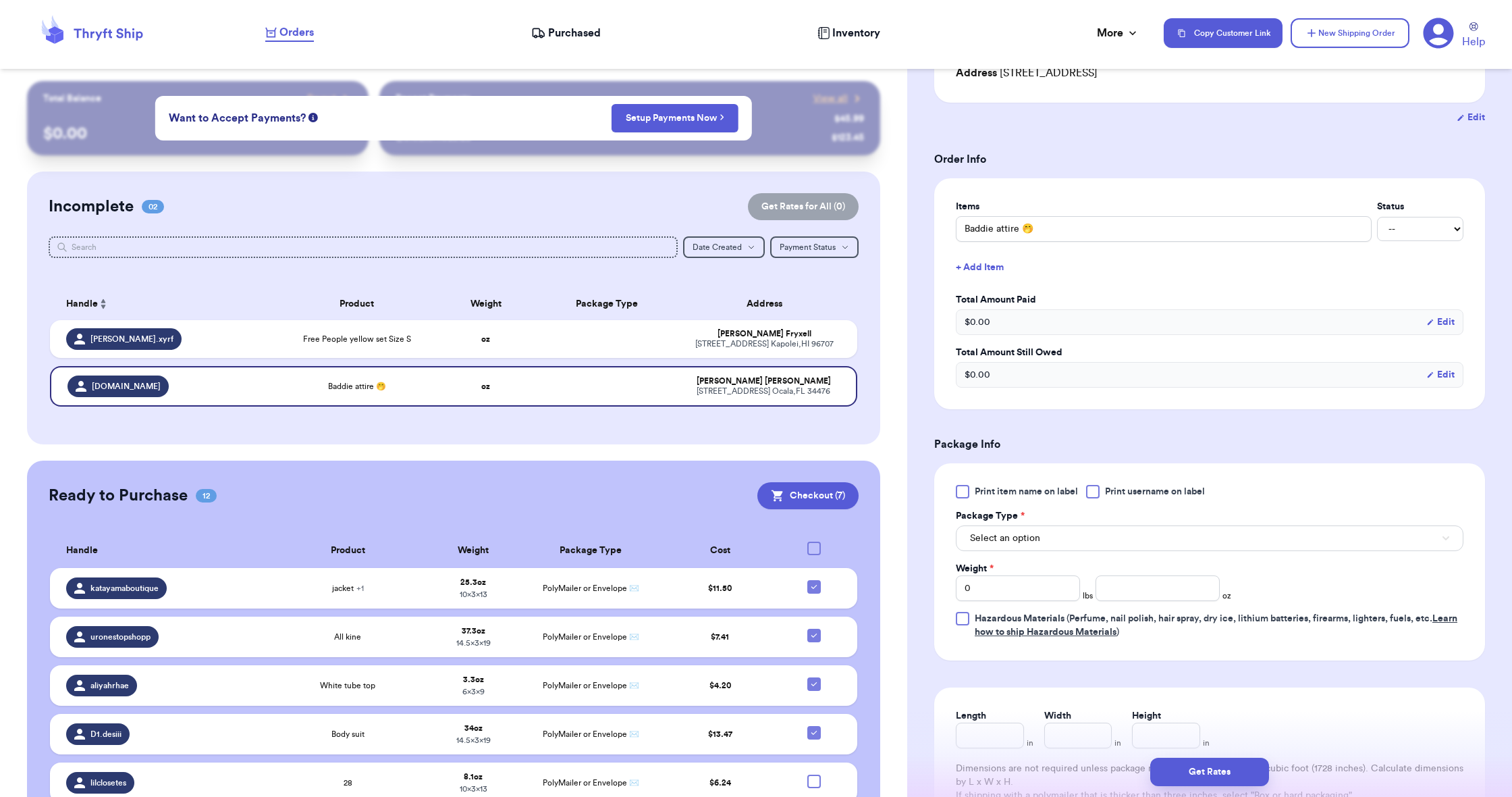
scroll to position [220, 0]
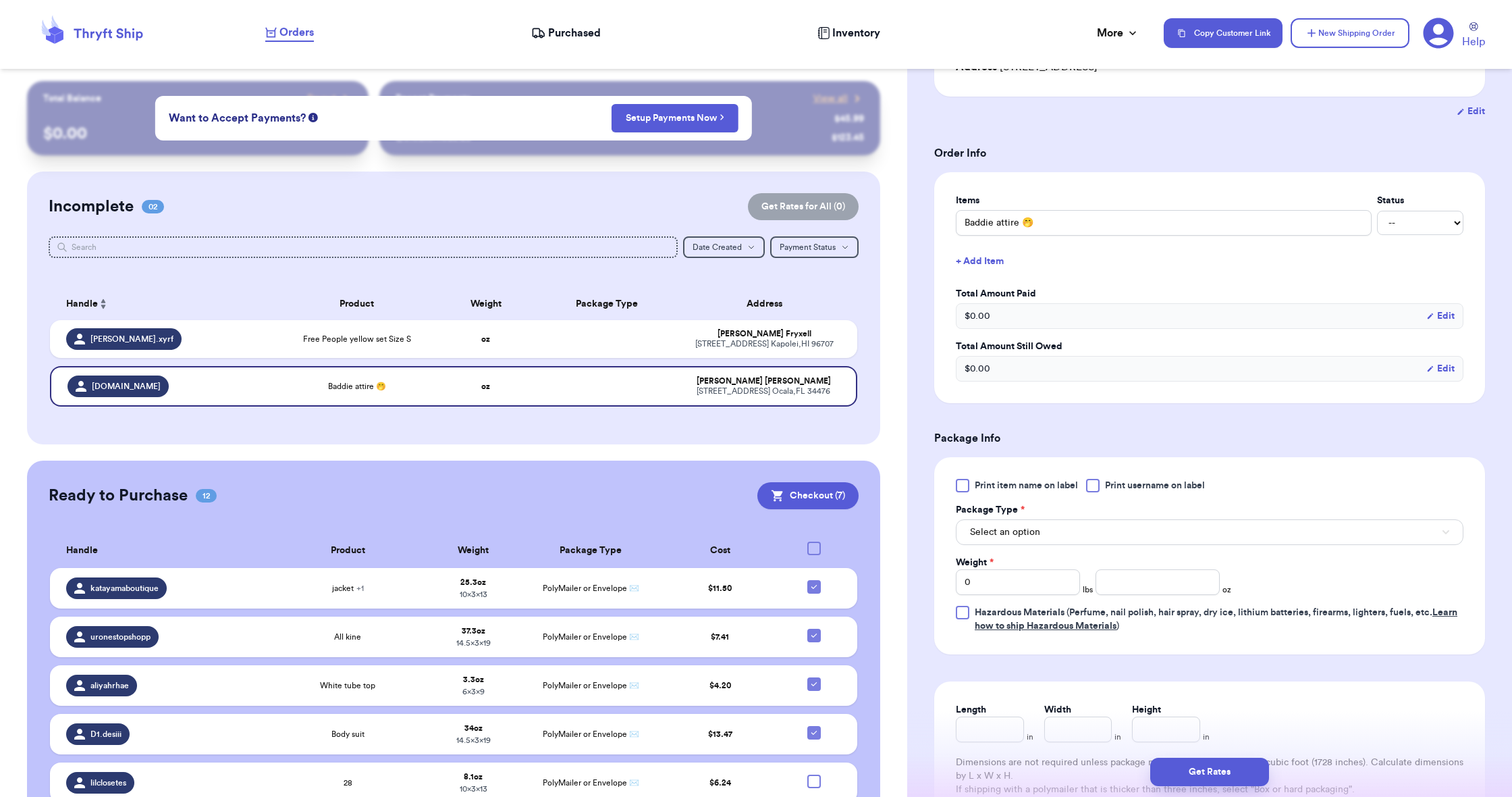
click at [999, 529] on span "Select an option" at bounding box center [1005, 531] width 70 height 13
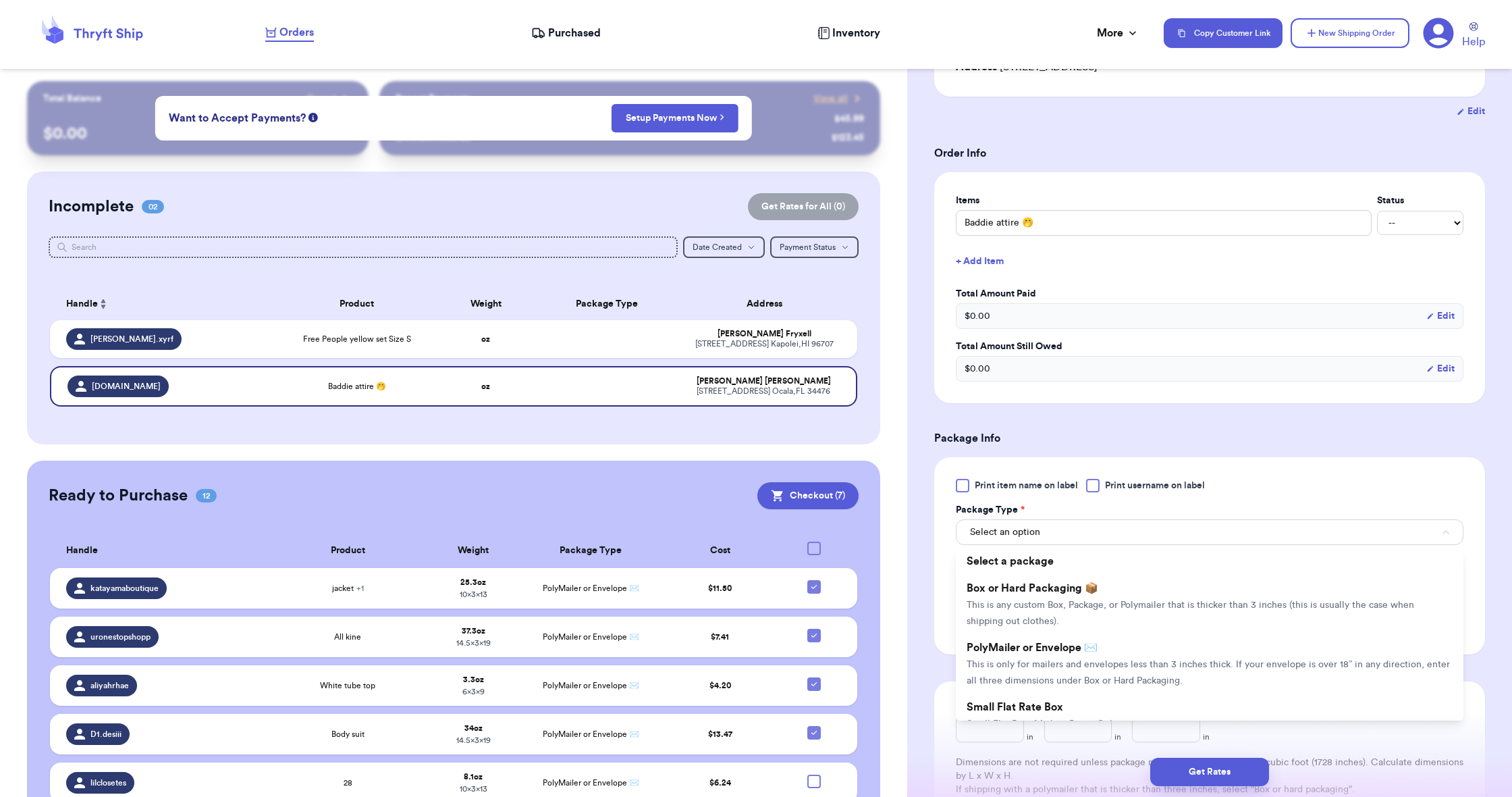
click at [1002, 644] on li "PolyMailer or Envelope ✉️ This is only for mailers and envelopes less than 3 in…" at bounding box center [1209, 663] width 507 height 59
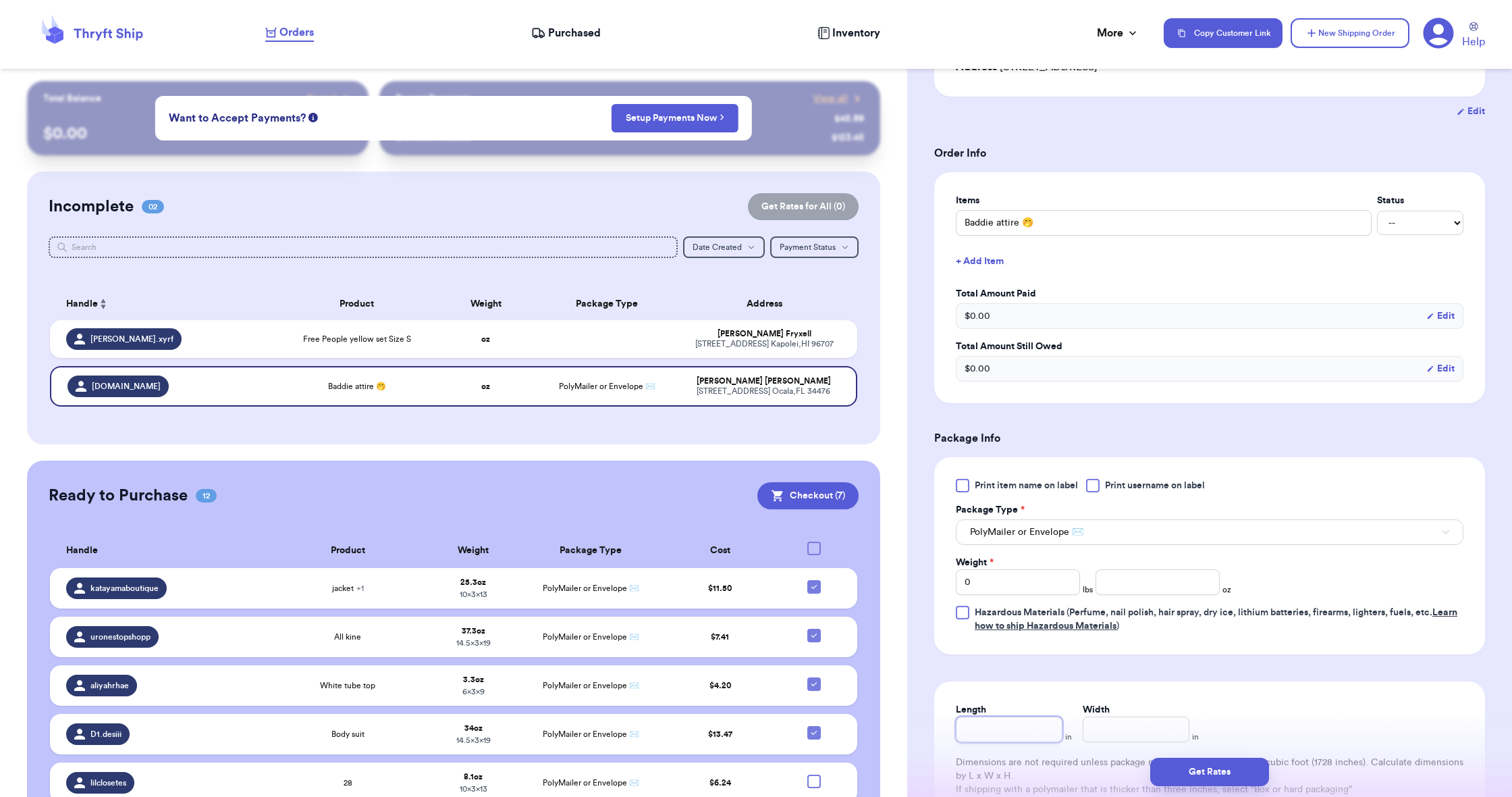
click at [1003, 740] on input "Length" at bounding box center [1009, 729] width 107 height 26
type input "1"
type input "13"
click at [1104, 742] on input "Width *" at bounding box center [1136, 729] width 107 height 26
type input "1"
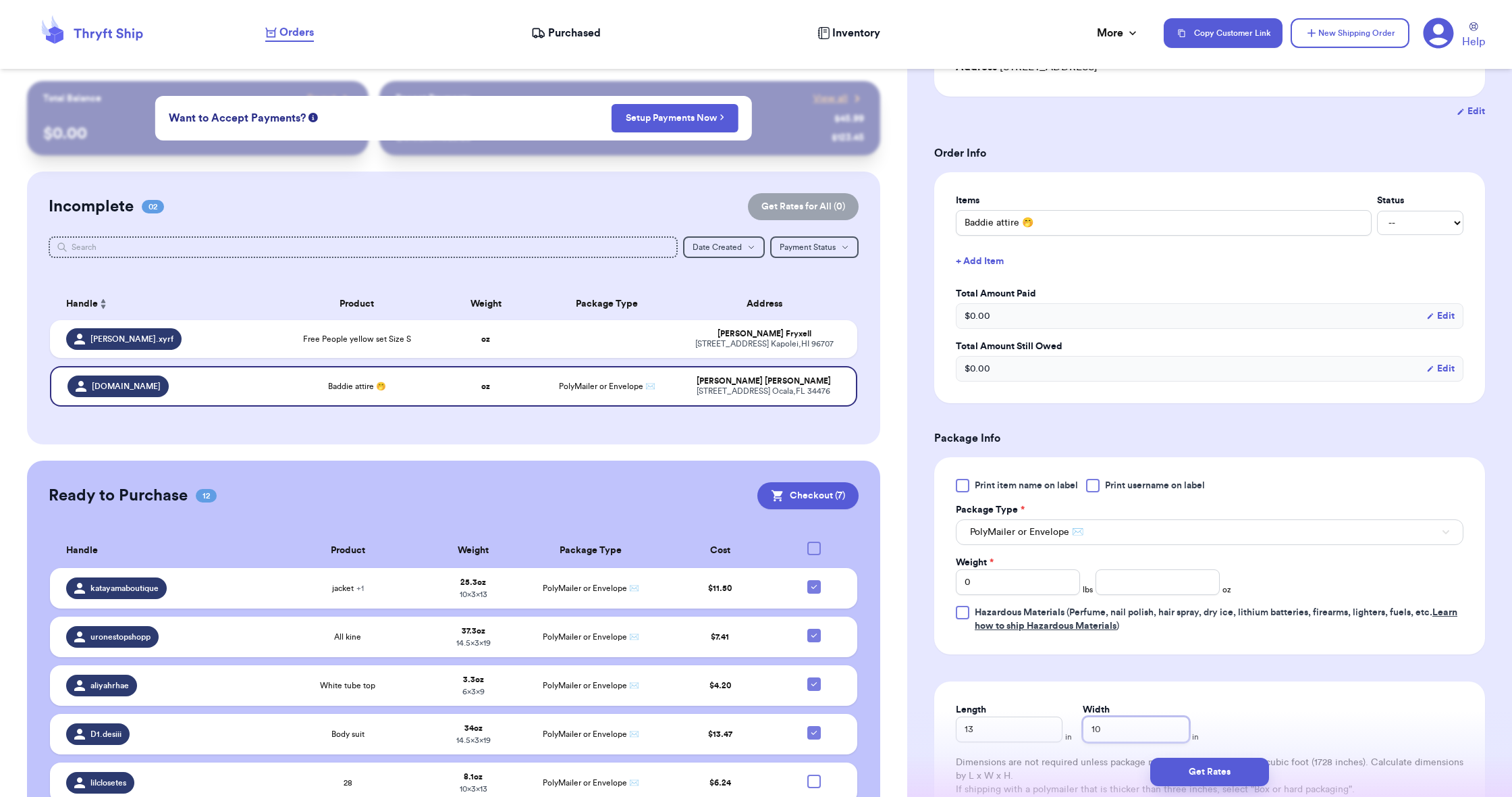
type input "10"
click at [1143, 584] on input "number" at bounding box center [1157, 582] width 124 height 26
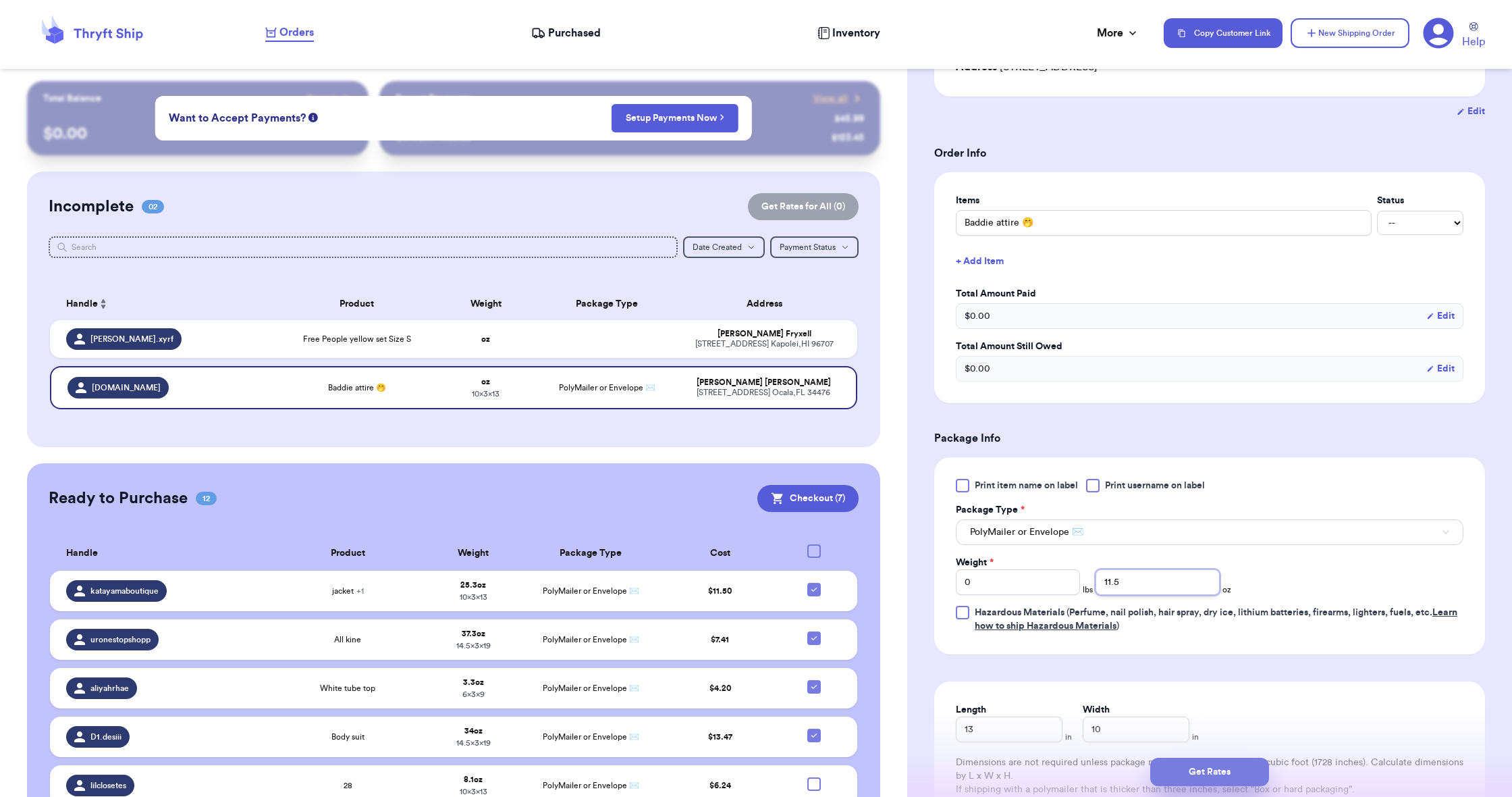
type input "11.5"
click at [1196, 771] on button "Get Rates" at bounding box center [1209, 771] width 119 height 29
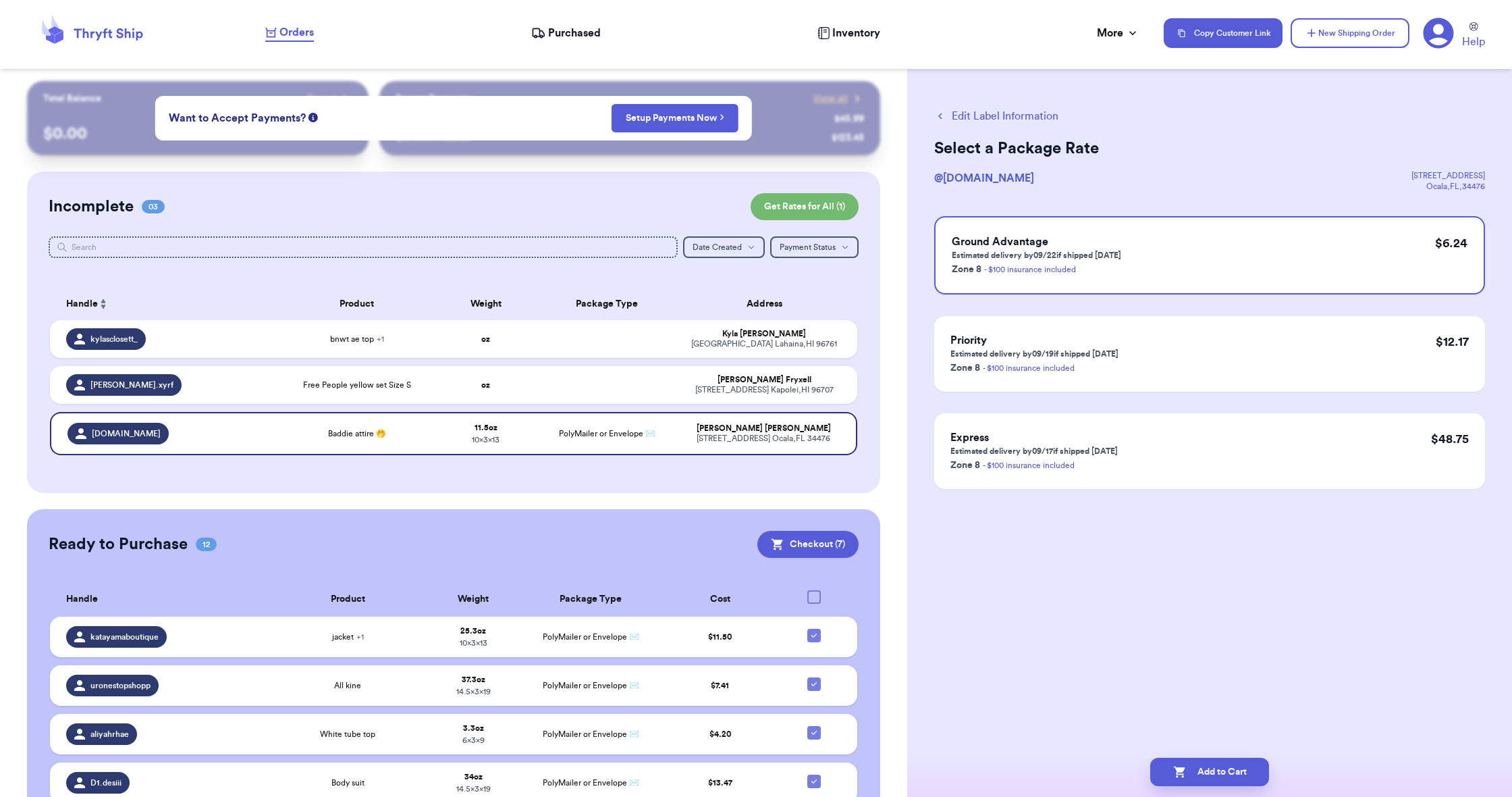
click at [1196, 771] on button "Add to Cart" at bounding box center [1209, 771] width 119 height 29
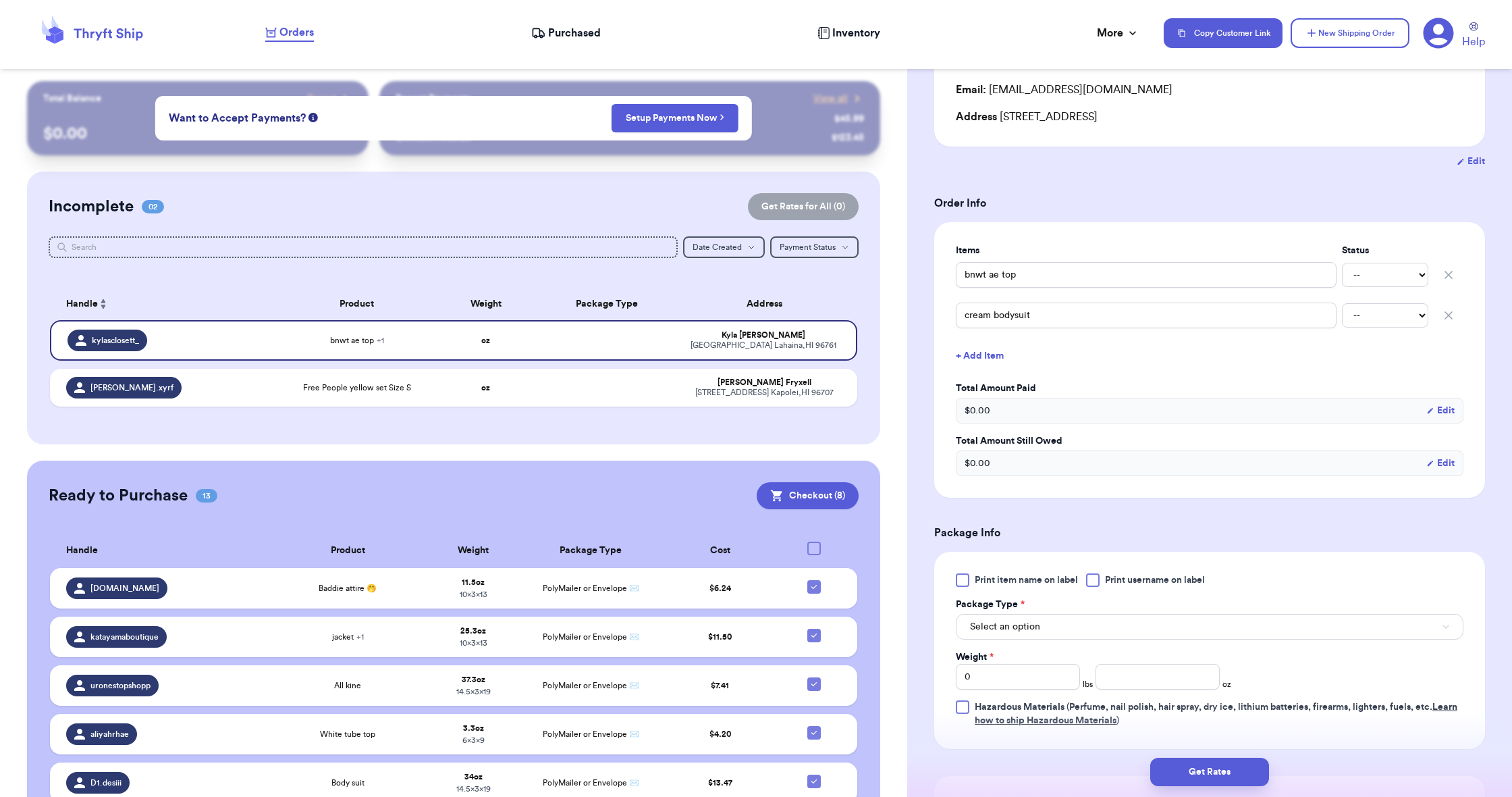
scroll to position [170, 0]
click at [1000, 632] on span "Select an option" at bounding box center [1005, 625] width 70 height 13
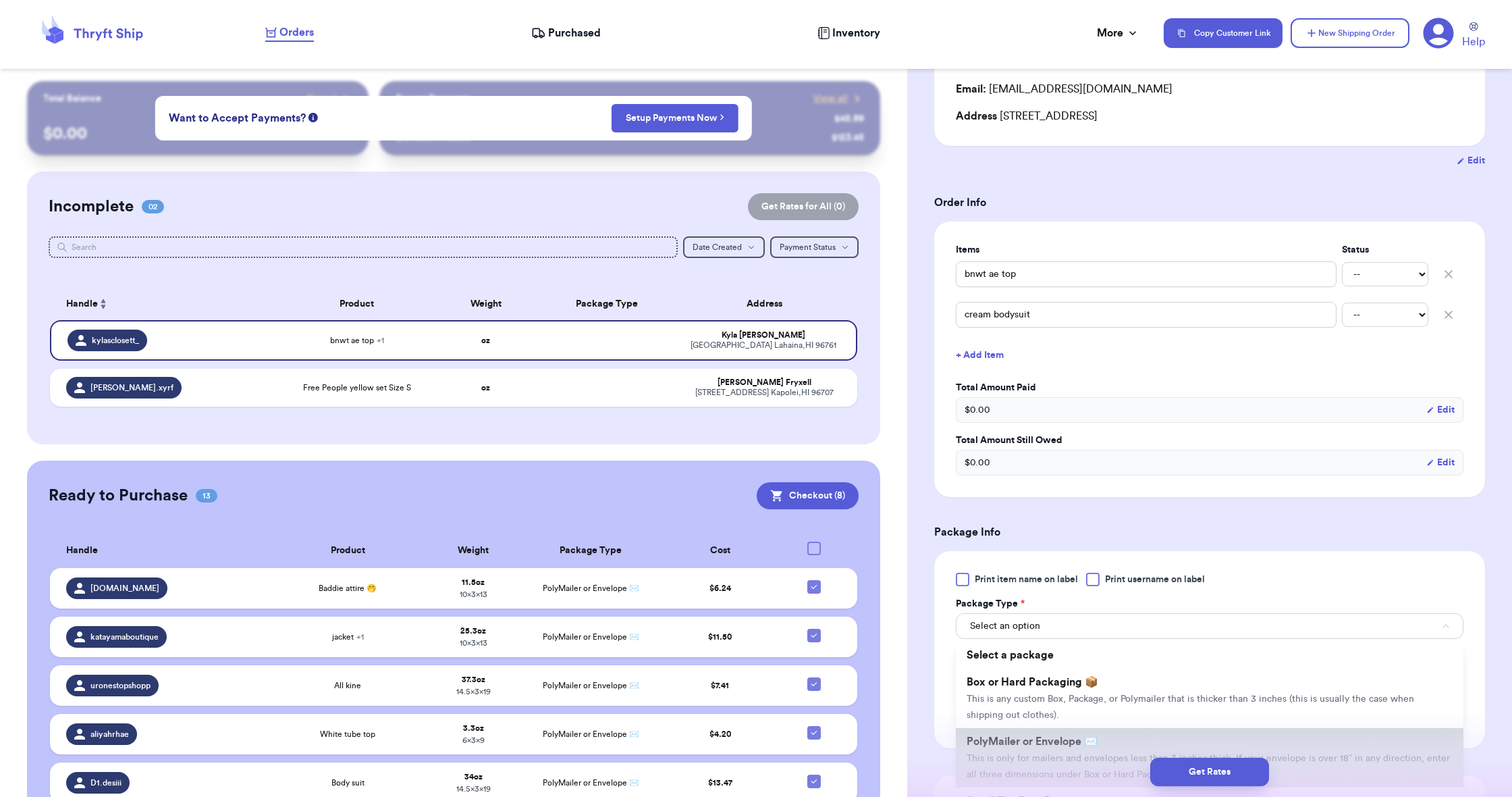
click at [1022, 734] on li "PolyMailer or Envelope ✉️ This is only for mailers and envelopes less than 3 in…" at bounding box center [1209, 757] width 507 height 59
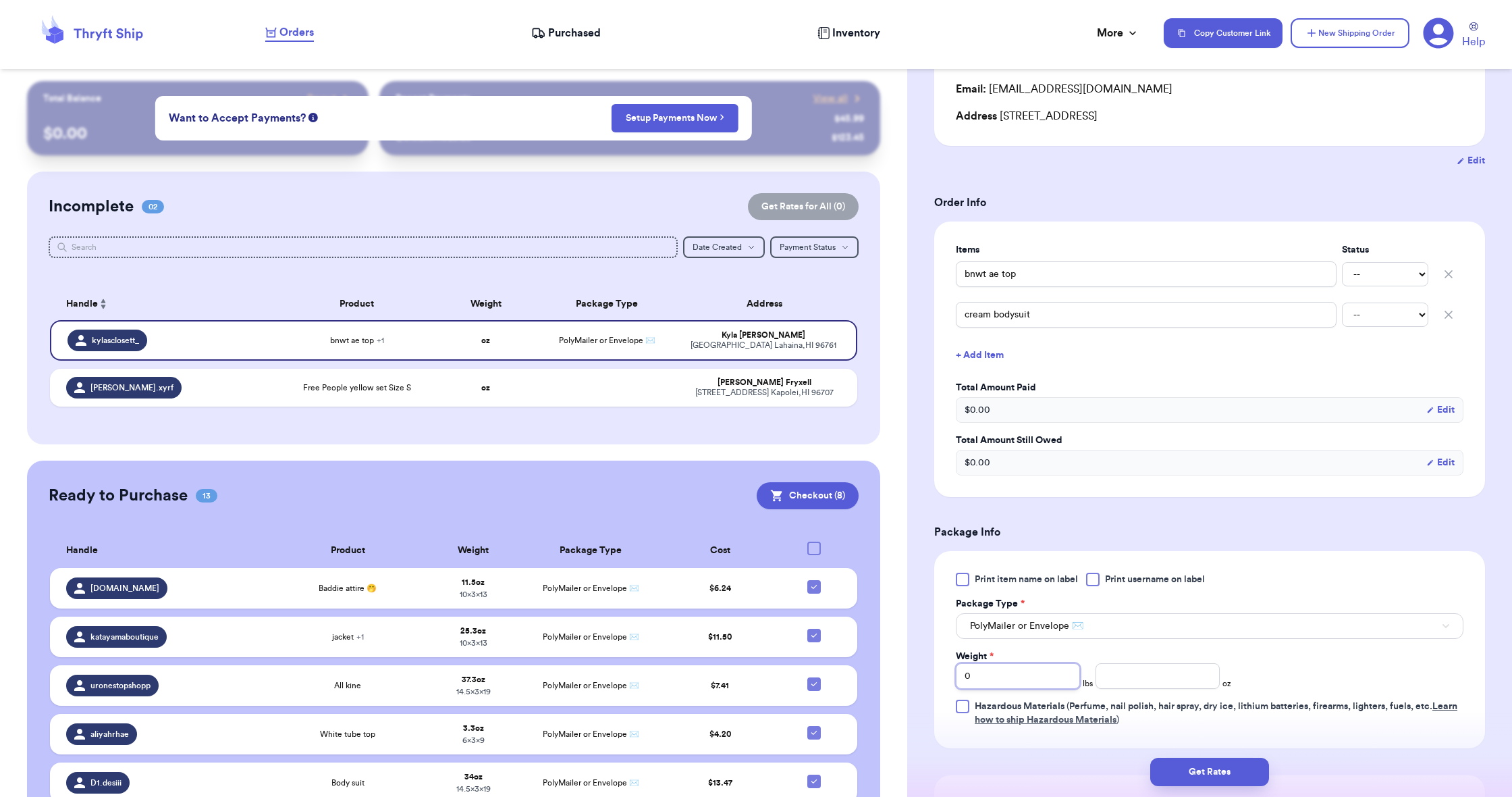
click at [999, 676] on input "0" at bounding box center [1018, 676] width 124 height 26
click at [999, 677] on input "0" at bounding box center [1018, 676] width 124 height 26
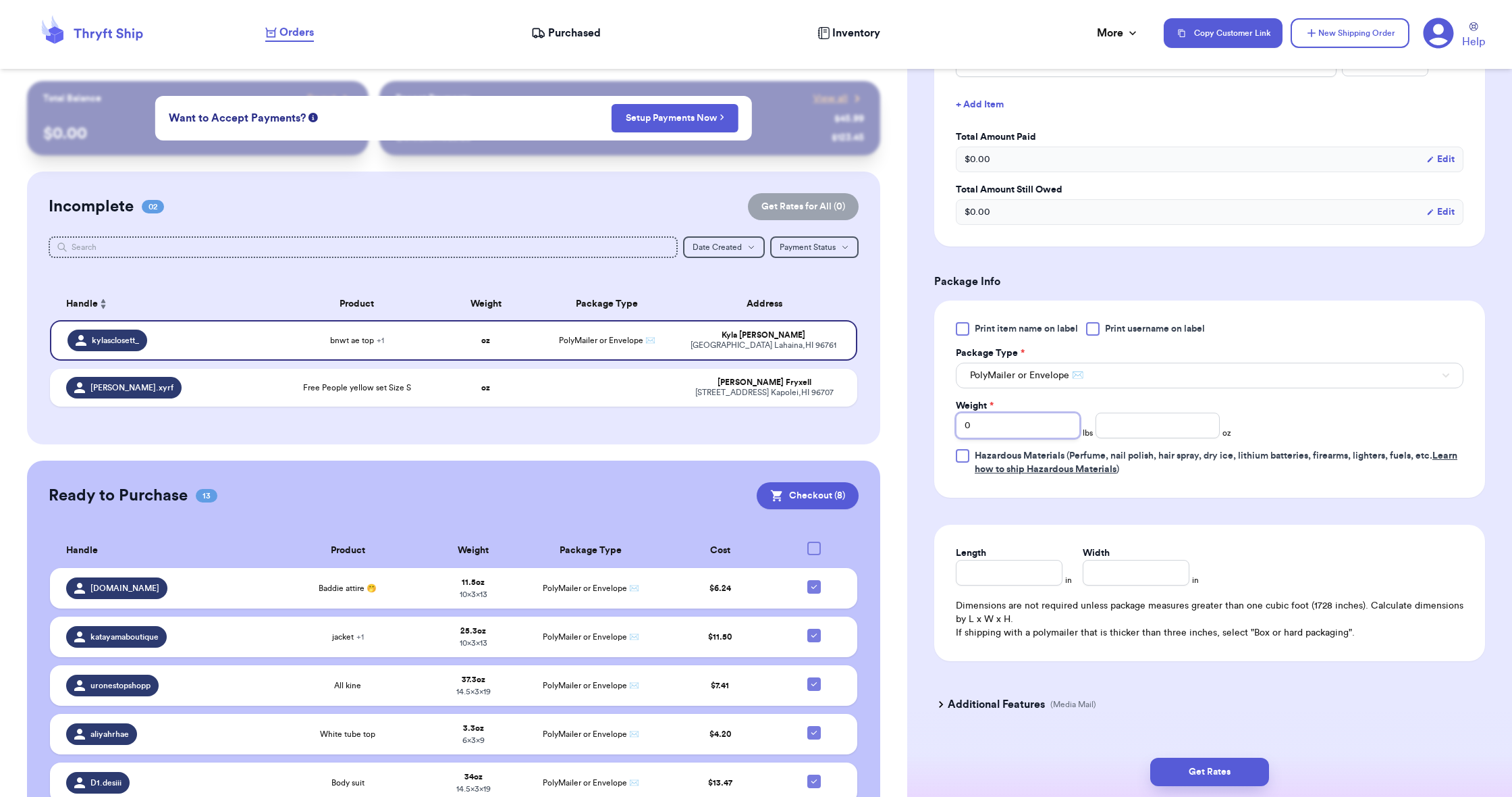
scroll to position [424, 0]
click at [991, 573] on input "Length" at bounding box center [1009, 569] width 107 height 26
type input "9"
click at [1096, 582] on input "Width *" at bounding box center [1136, 569] width 107 height 26
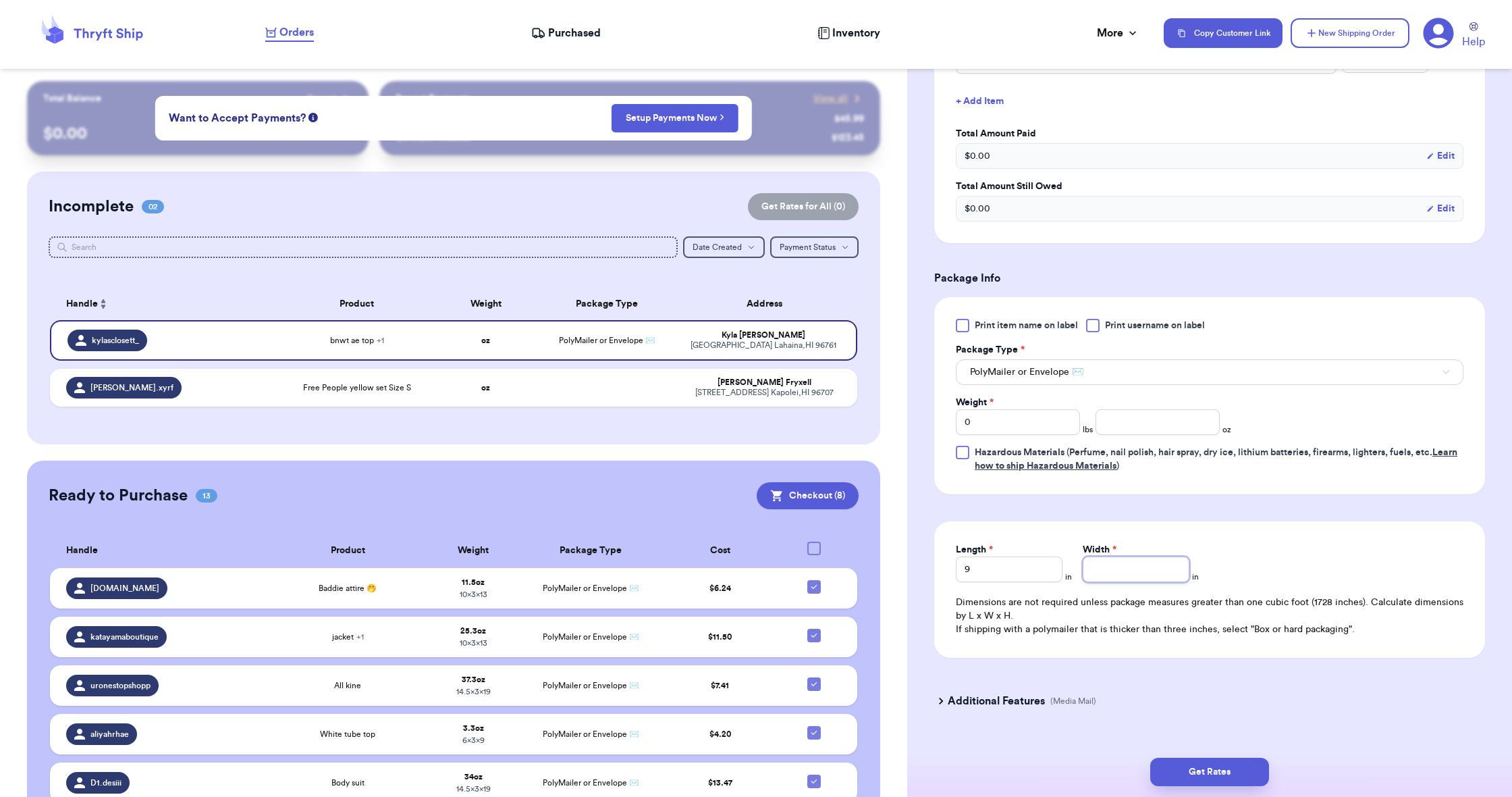
type input "6"
click at [1137, 419] on input "number" at bounding box center [1157, 422] width 124 height 26
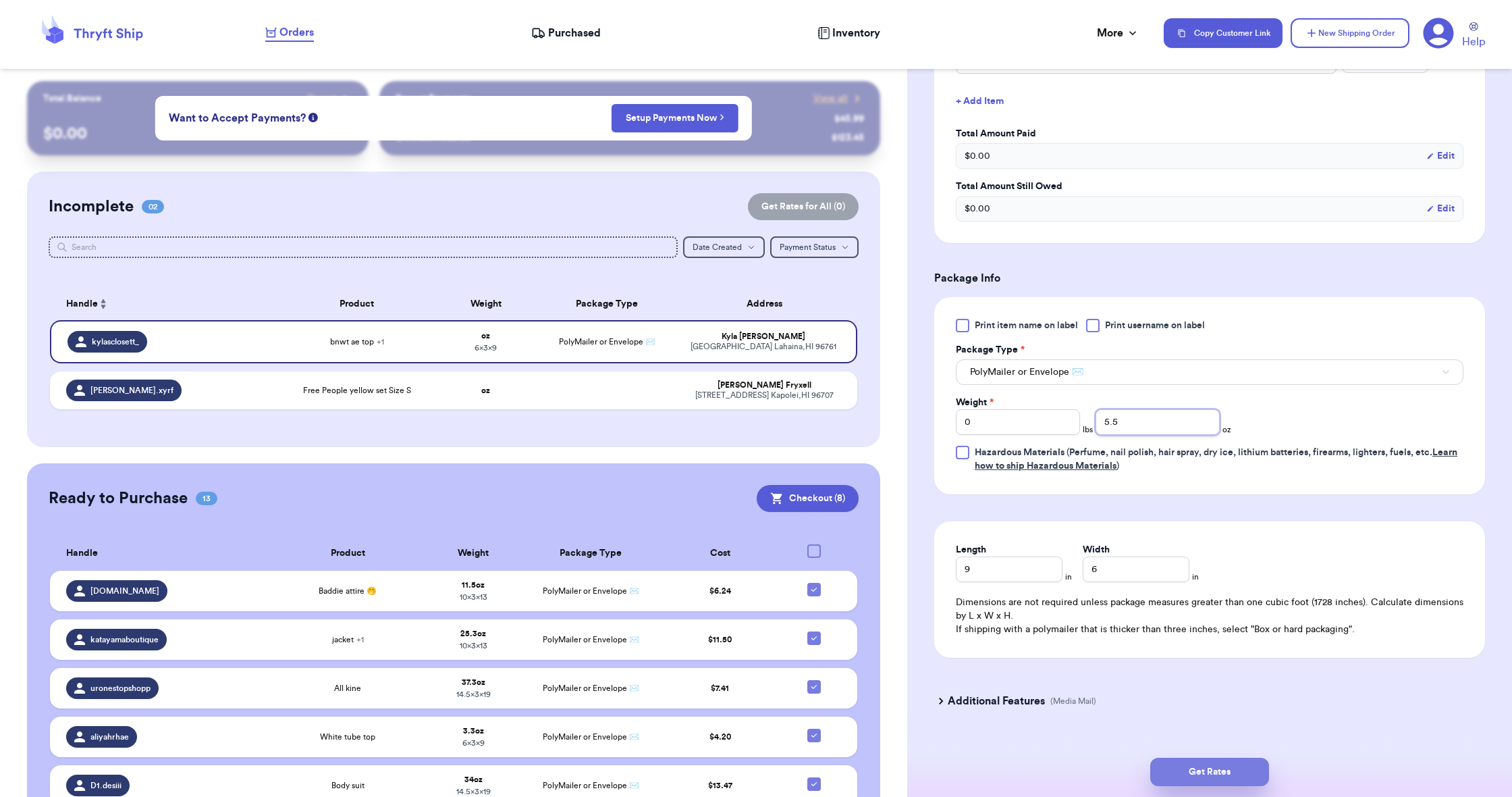
type input "5.5"
click at [1235, 777] on button "Get Rates" at bounding box center [1209, 771] width 119 height 29
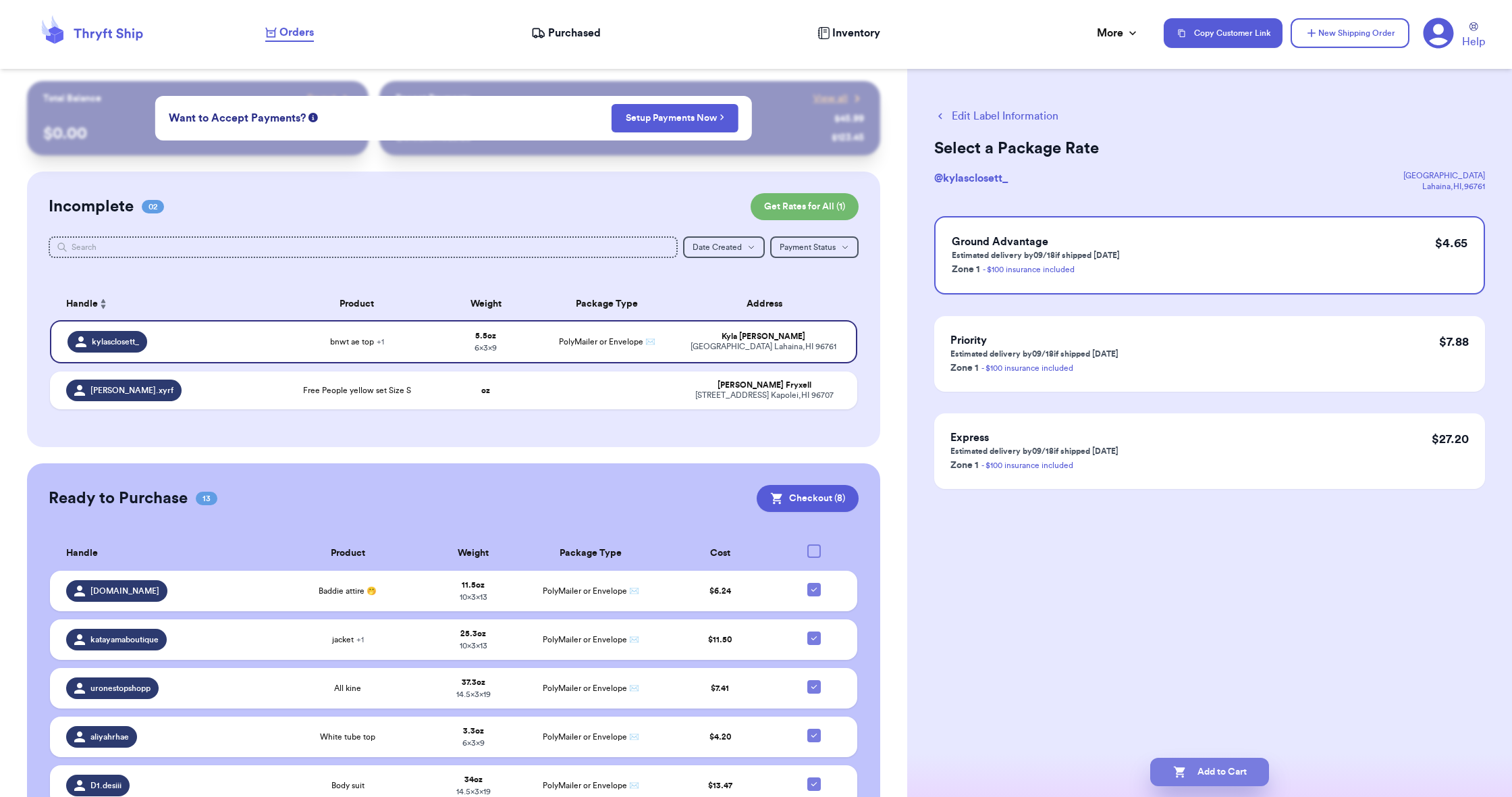
click at [1235, 777] on button "Add to Cart" at bounding box center [1209, 771] width 119 height 29
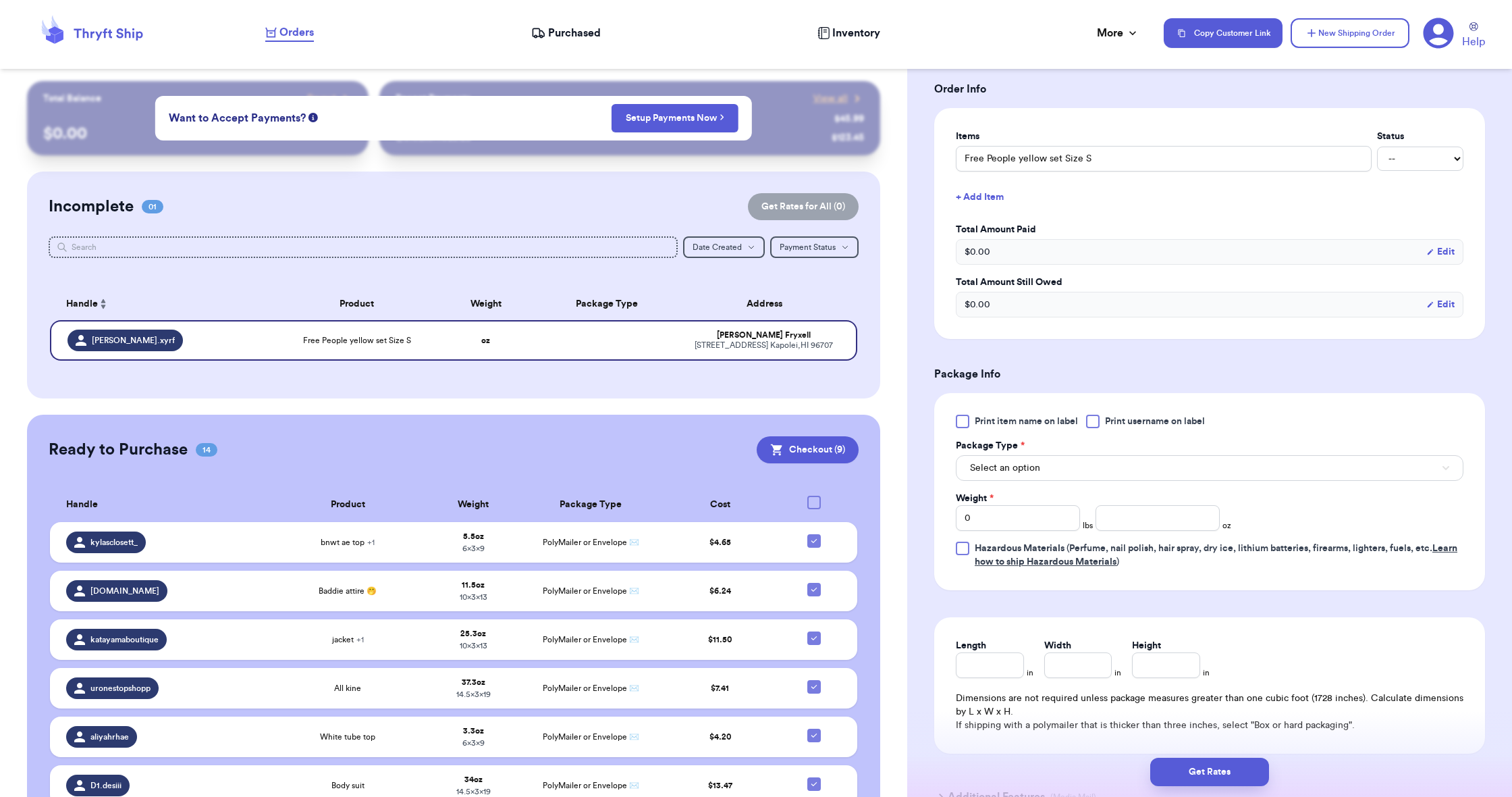
scroll to position [0, 1]
click at [1161, 474] on button "Select an option" at bounding box center [1209, 468] width 507 height 26
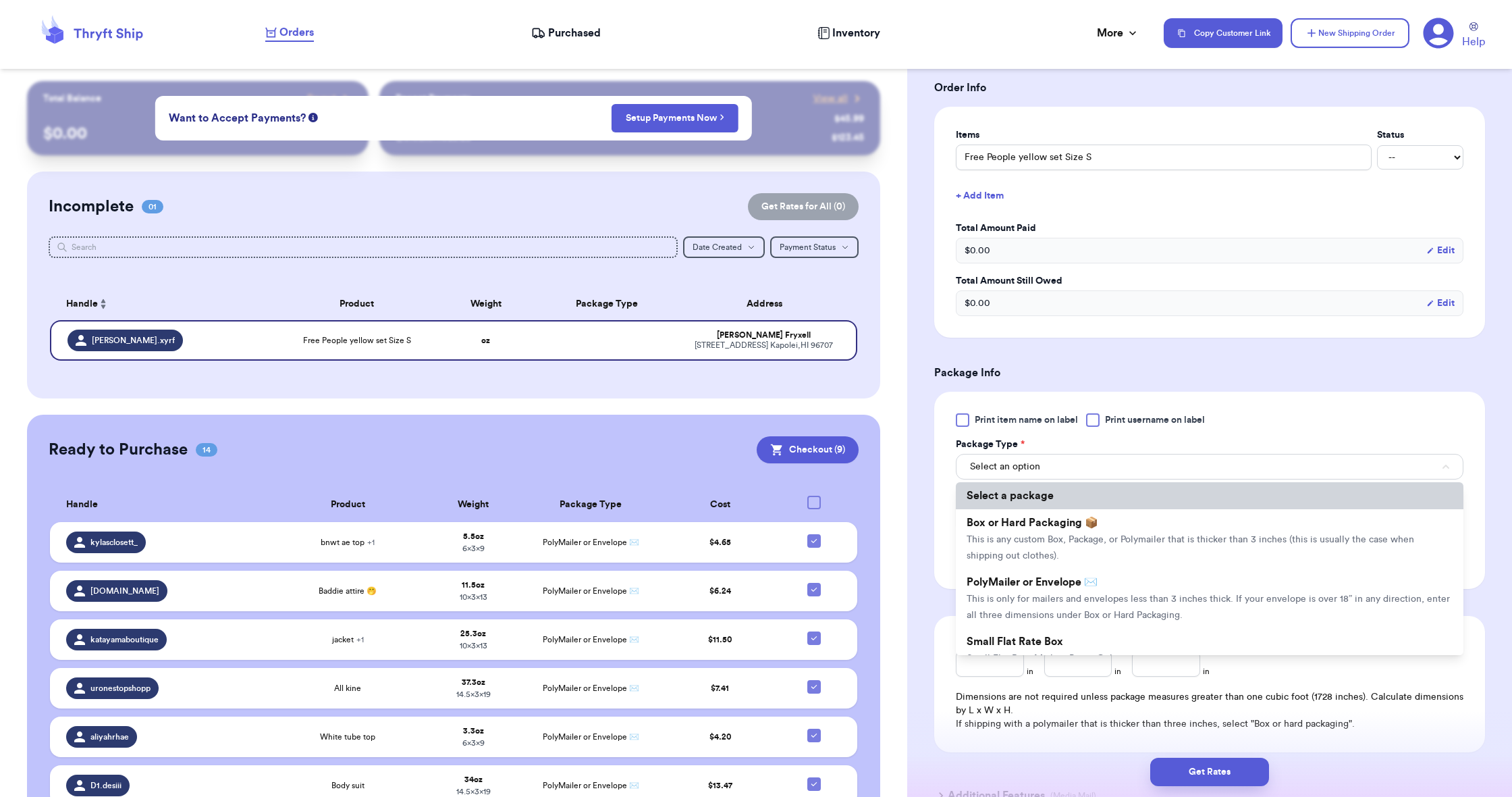
scroll to position [0, 0]
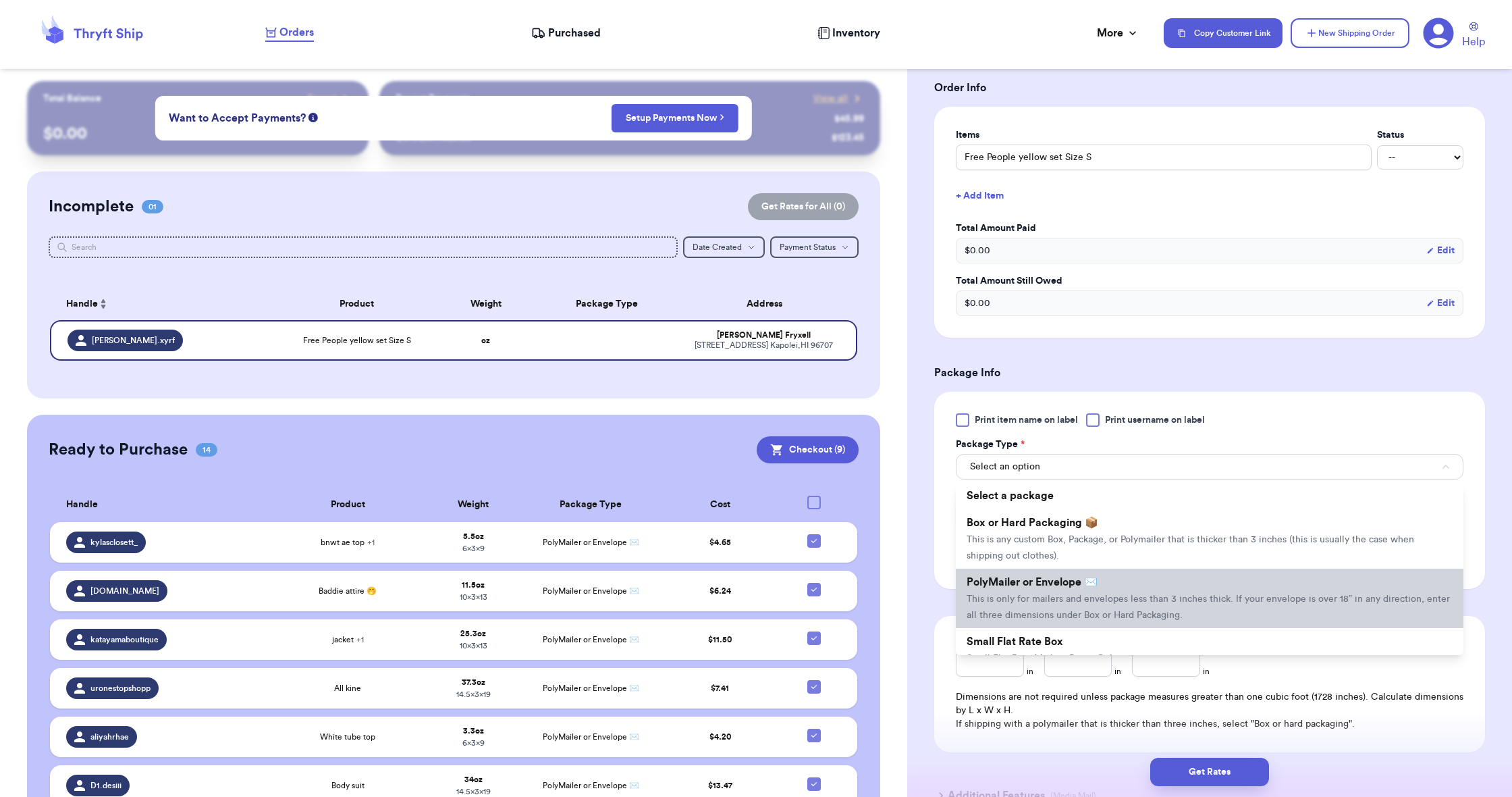
click at [1149, 589] on li "PolyMailer or Envelope ✉️ This is only for mailers and envelopes less than 3 in…" at bounding box center [1209, 598] width 507 height 59
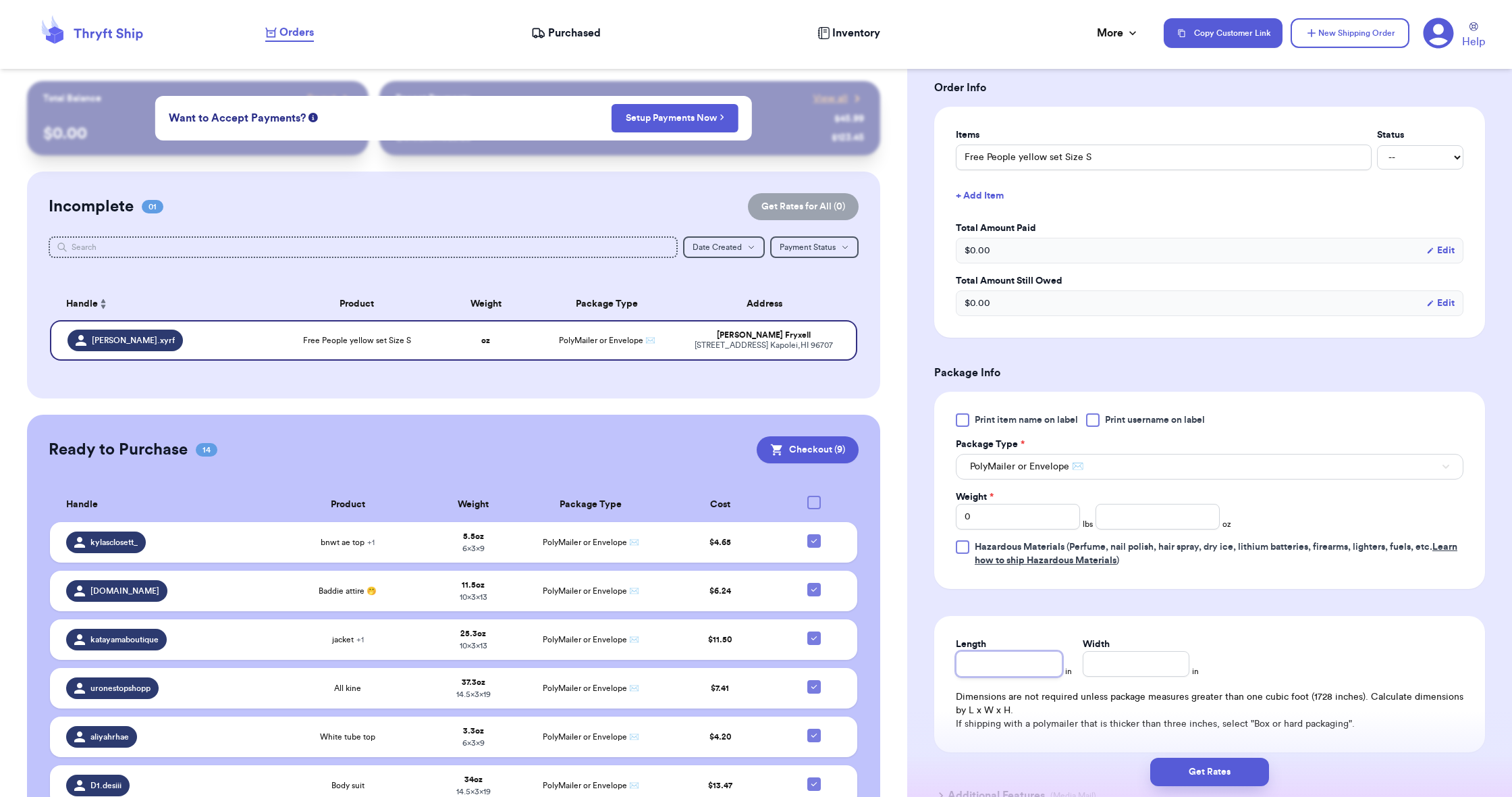
click at [1030, 675] on input "Length" at bounding box center [1009, 663] width 107 height 26
type input "1"
type input "19"
click at [1123, 674] on input "Width *" at bounding box center [1136, 663] width 107 height 26
type input "1"
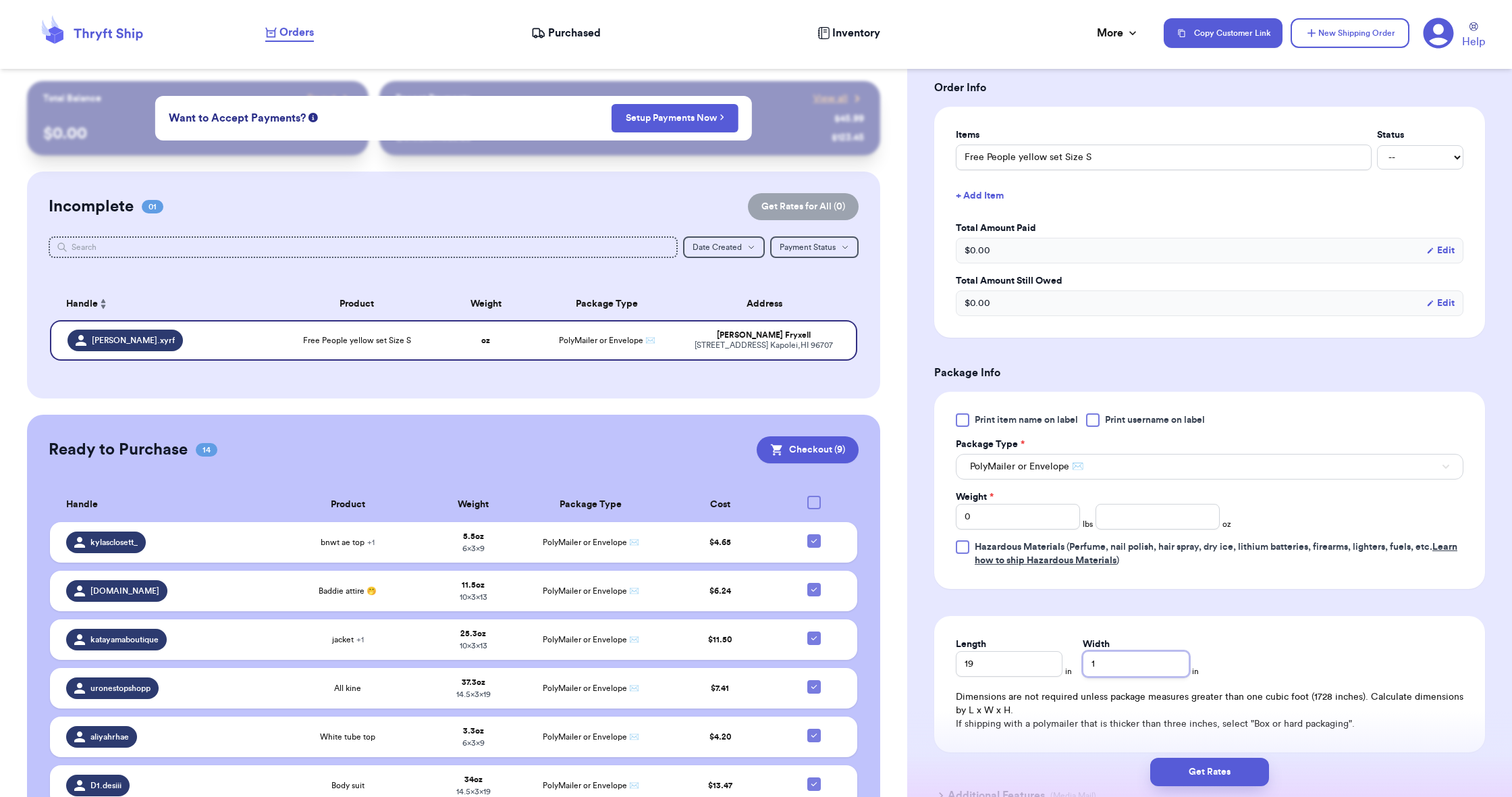
type input "14"
type input "5"
click at [1092, 662] on input "5" at bounding box center [1136, 663] width 107 height 26
type input "15"
type input "145"
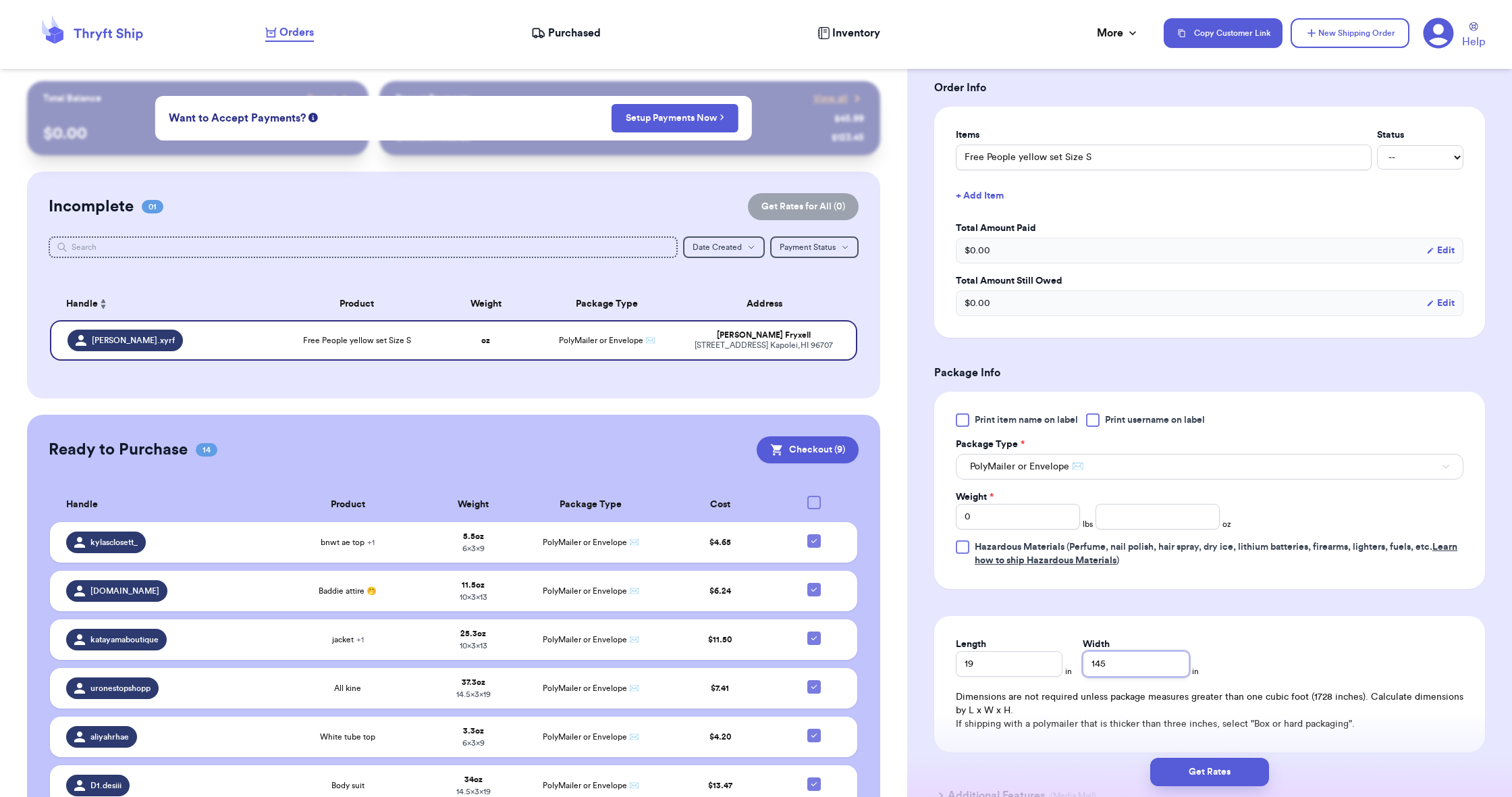
type input "14.5"
click at [1047, 515] on input "0" at bounding box center [1018, 516] width 124 height 26
type input "2"
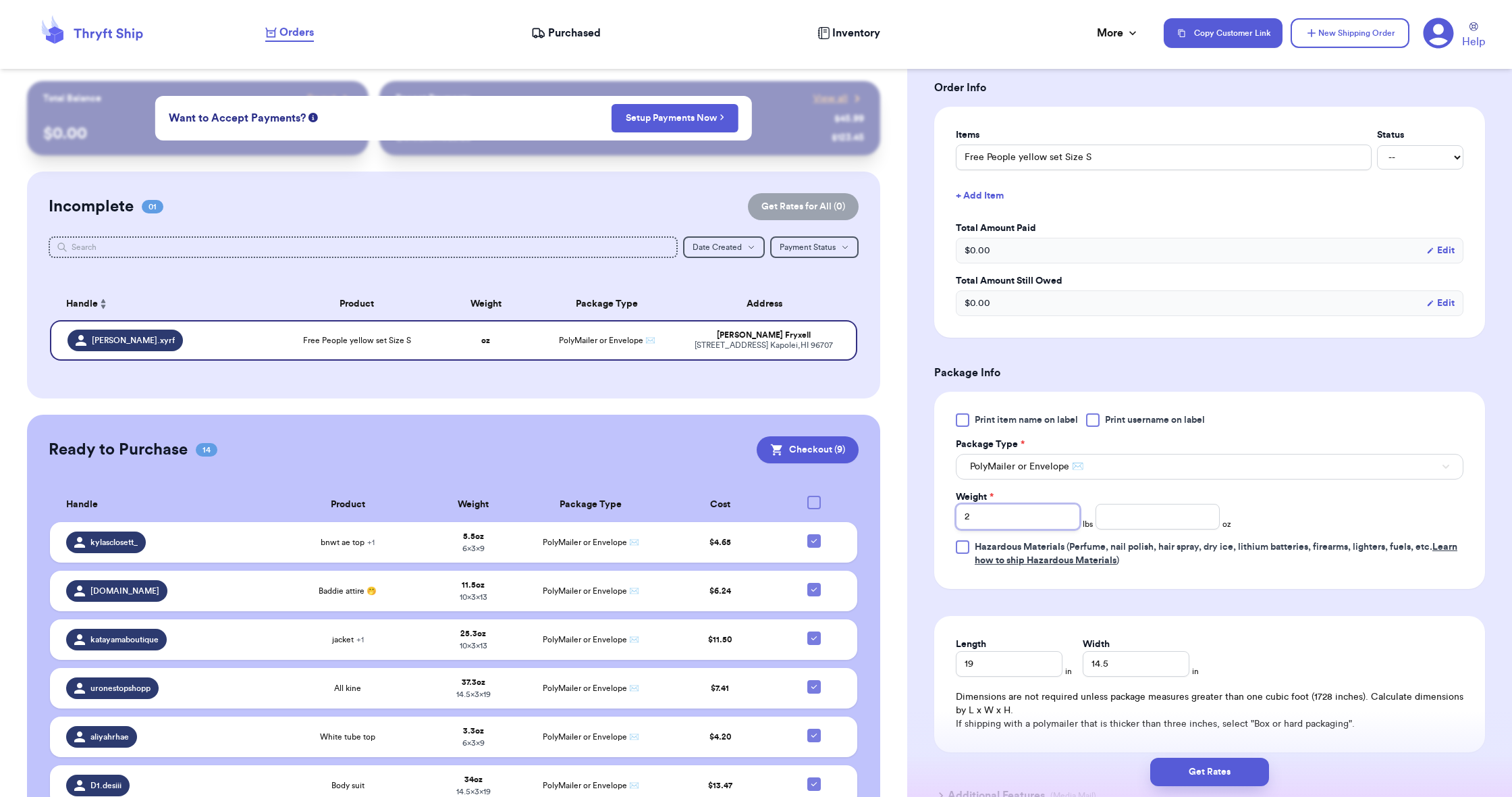
type input "2"
click at [1120, 524] on input "number" at bounding box center [1157, 516] width 124 height 26
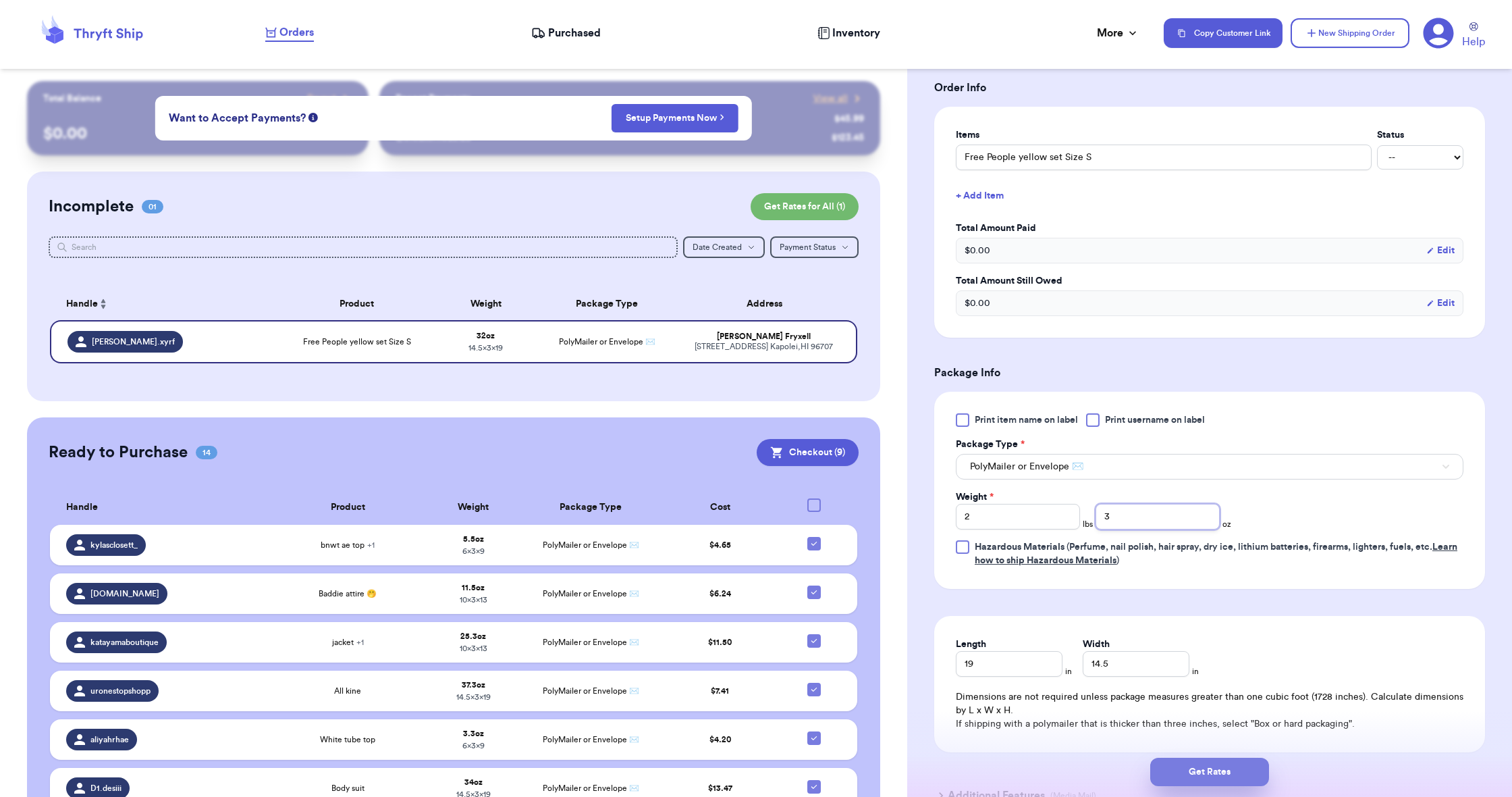
type input "3"
click at [1179, 778] on button "Get Rates" at bounding box center [1209, 771] width 119 height 29
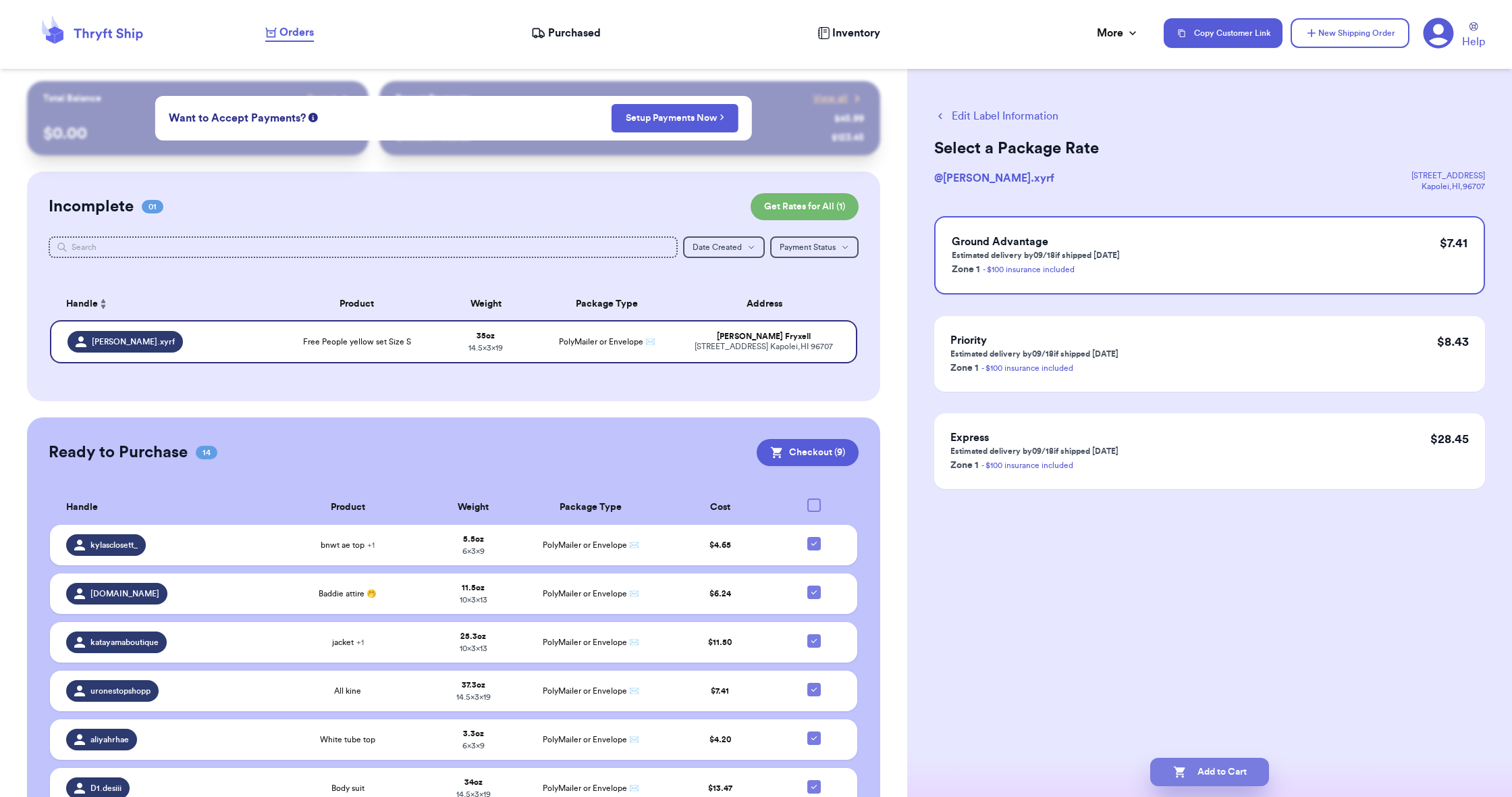
click at [1179, 778] on button "Add to Cart" at bounding box center [1209, 771] width 119 height 29
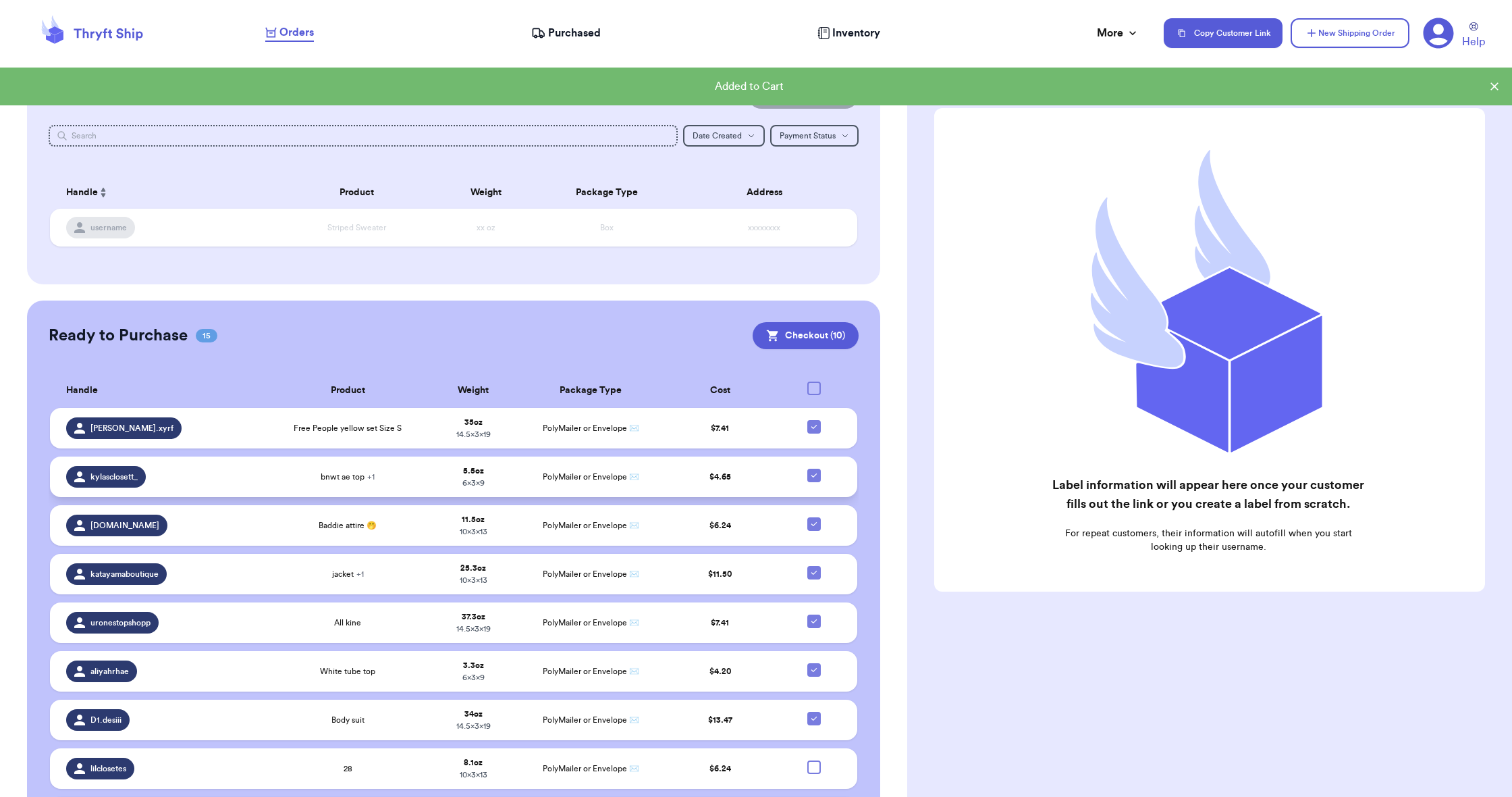
scroll to position [112, 0]
click at [815, 723] on icon at bounding box center [814, 717] width 10 height 10
click at [814, 711] on input "checkbox" at bounding box center [814, 711] width 1 height 1
checkbox input "false"
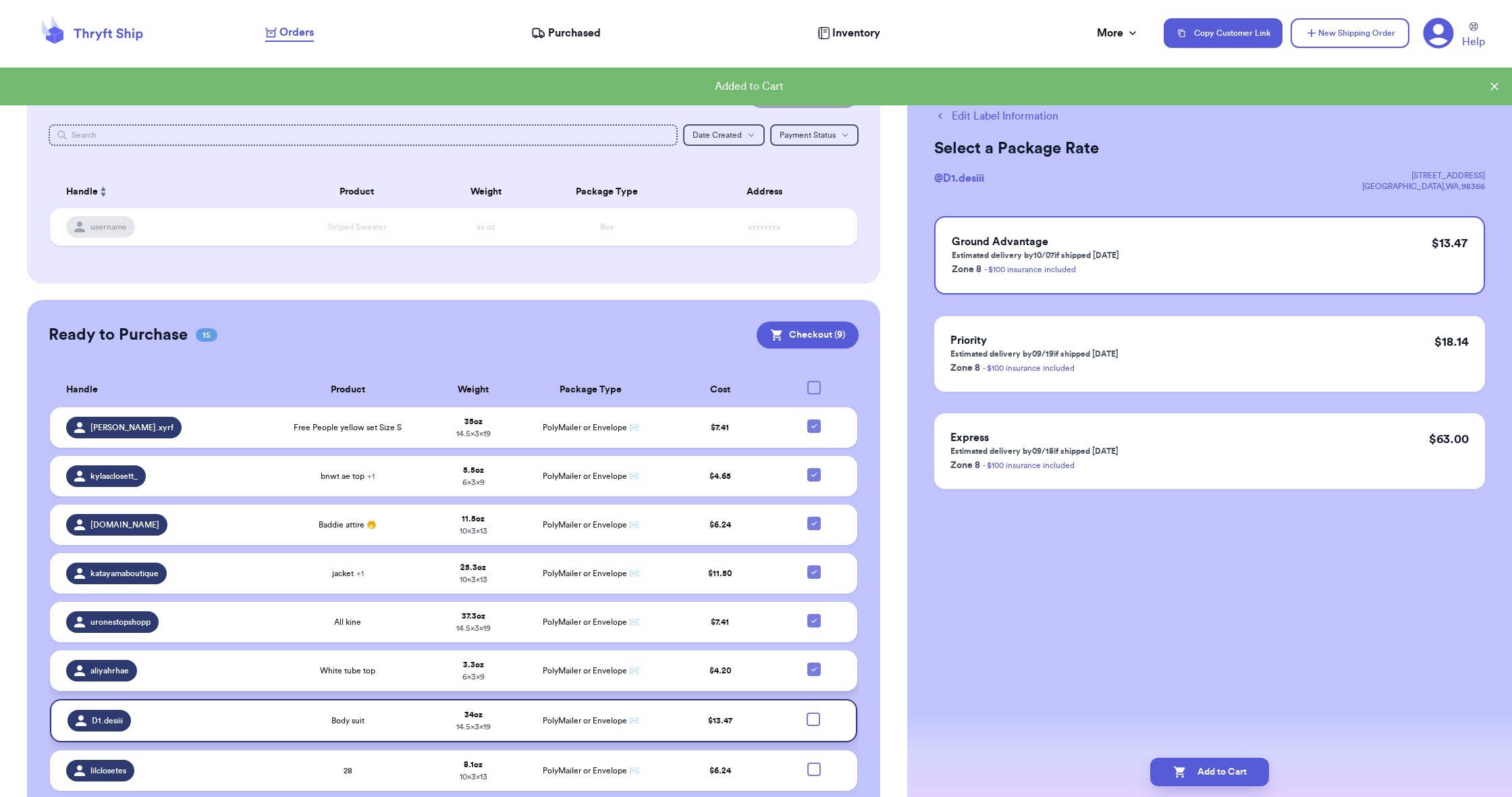
click at [809, 674] on icon at bounding box center [814, 669] width 10 height 10
click at [814, 662] on input "checkbox" at bounding box center [814, 662] width 1 height 1
checkbox input "false"
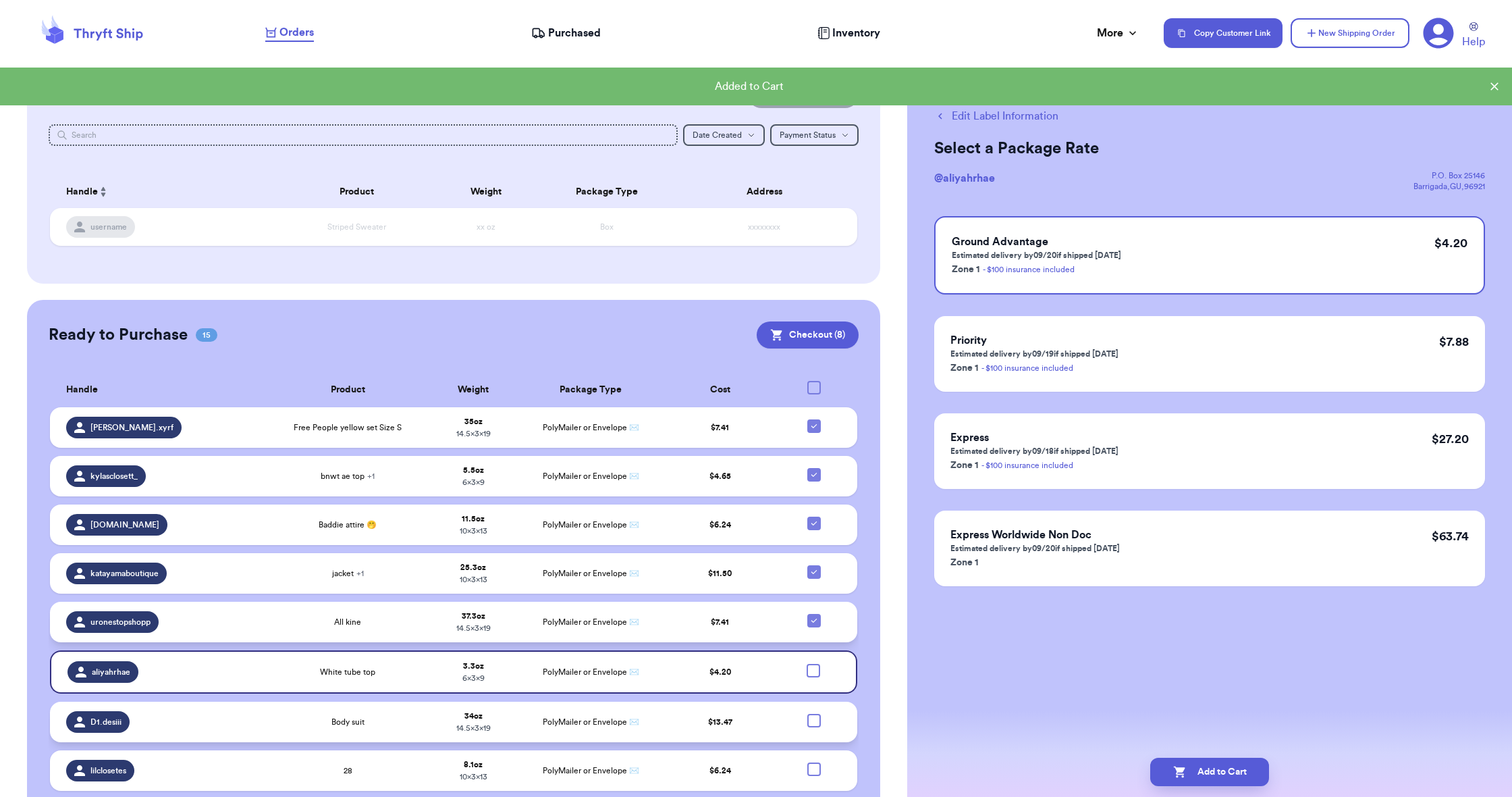
click at [814, 623] on icon at bounding box center [814, 620] width 10 height 10
click at [814, 614] on input "checkbox" at bounding box center [814, 613] width 1 height 1
checkbox input "false"
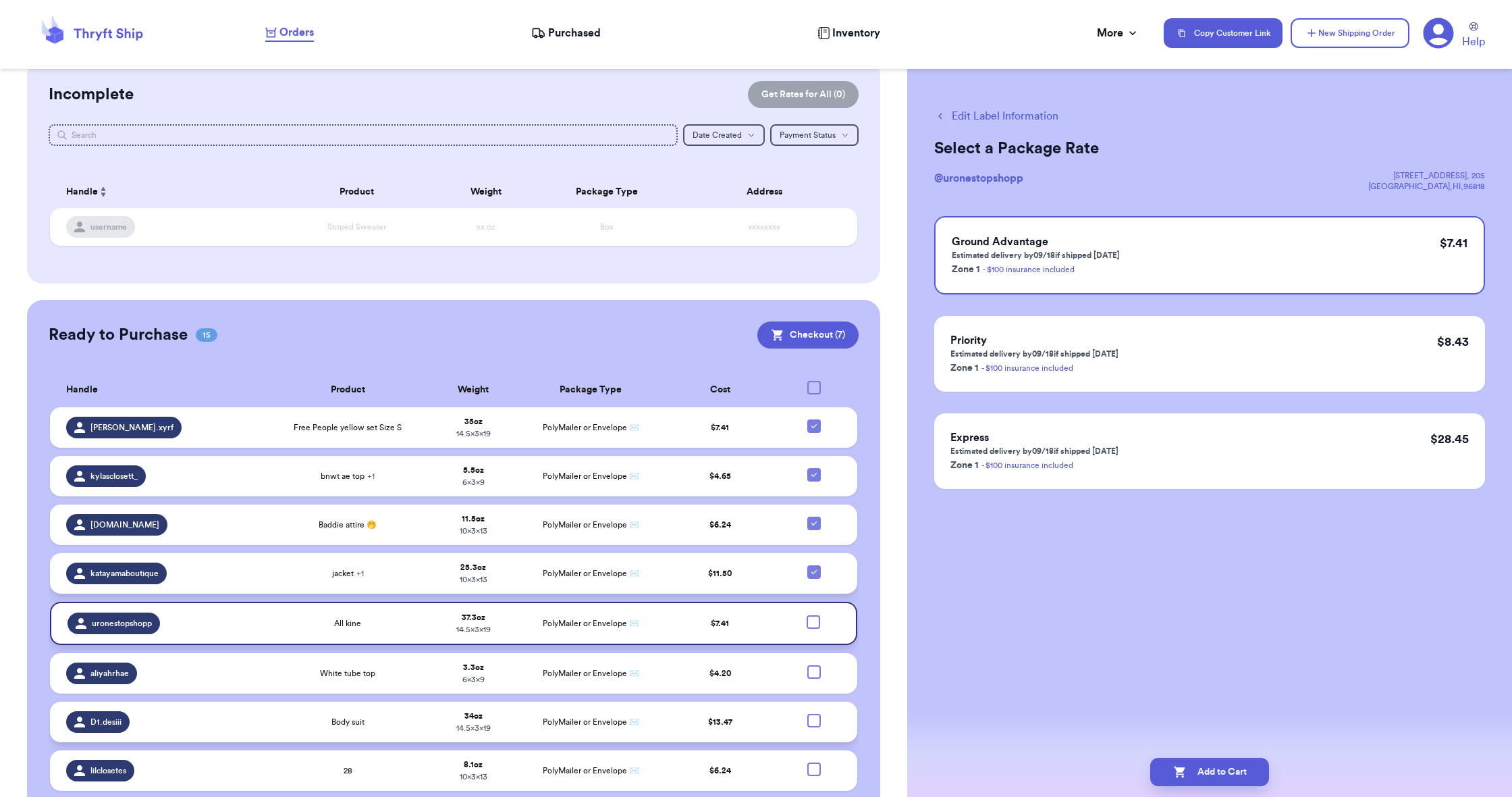
click at [811, 577] on icon at bounding box center [814, 571] width 10 height 10
click at [814, 565] on input "checkbox" at bounding box center [814, 564] width 1 height 1
checkbox input "false"
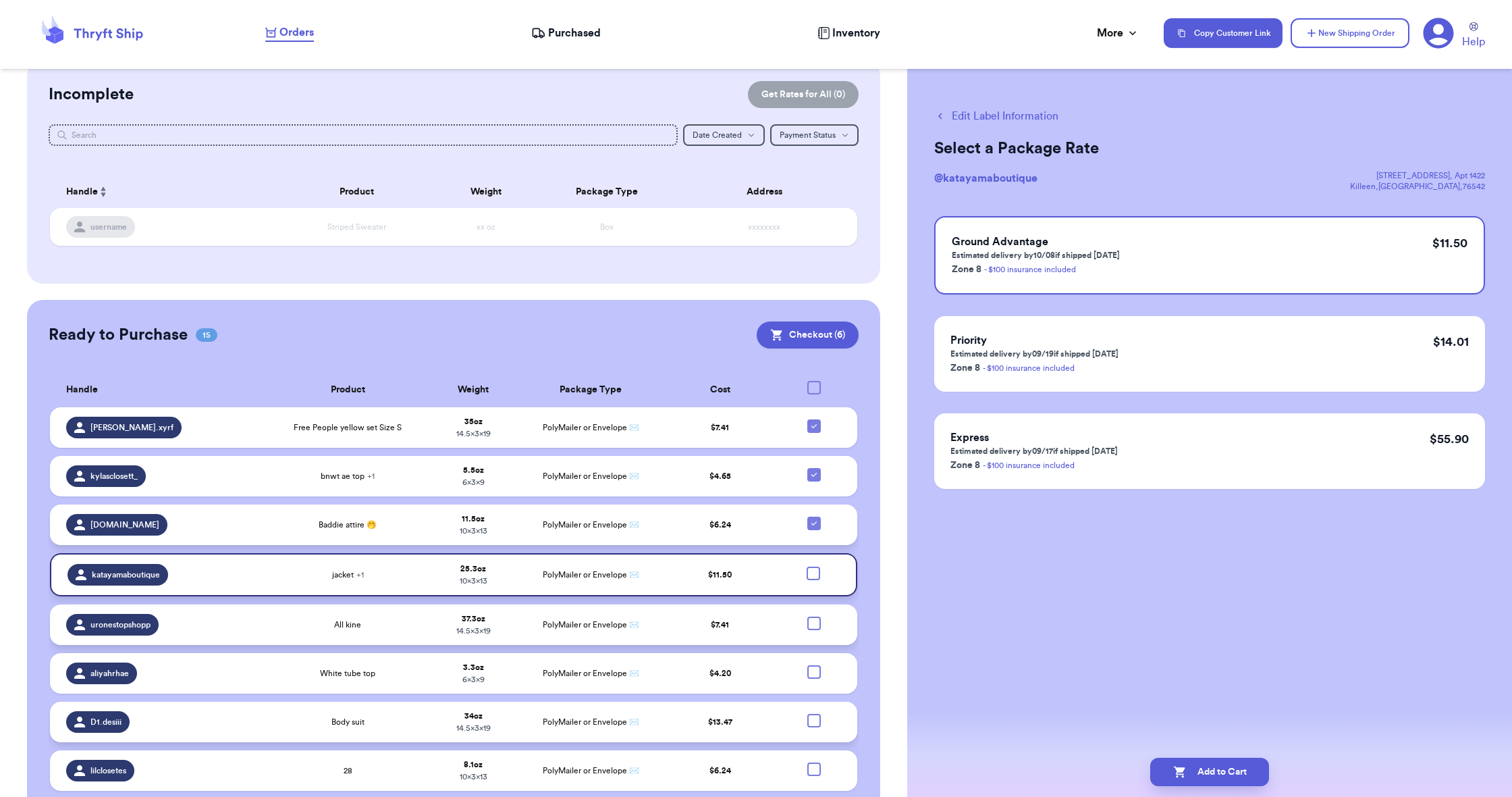
click at [813, 529] on icon at bounding box center [814, 523] width 10 height 10
click at [814, 517] on input "checkbox" at bounding box center [814, 516] width 1 height 1
checkbox input "false"
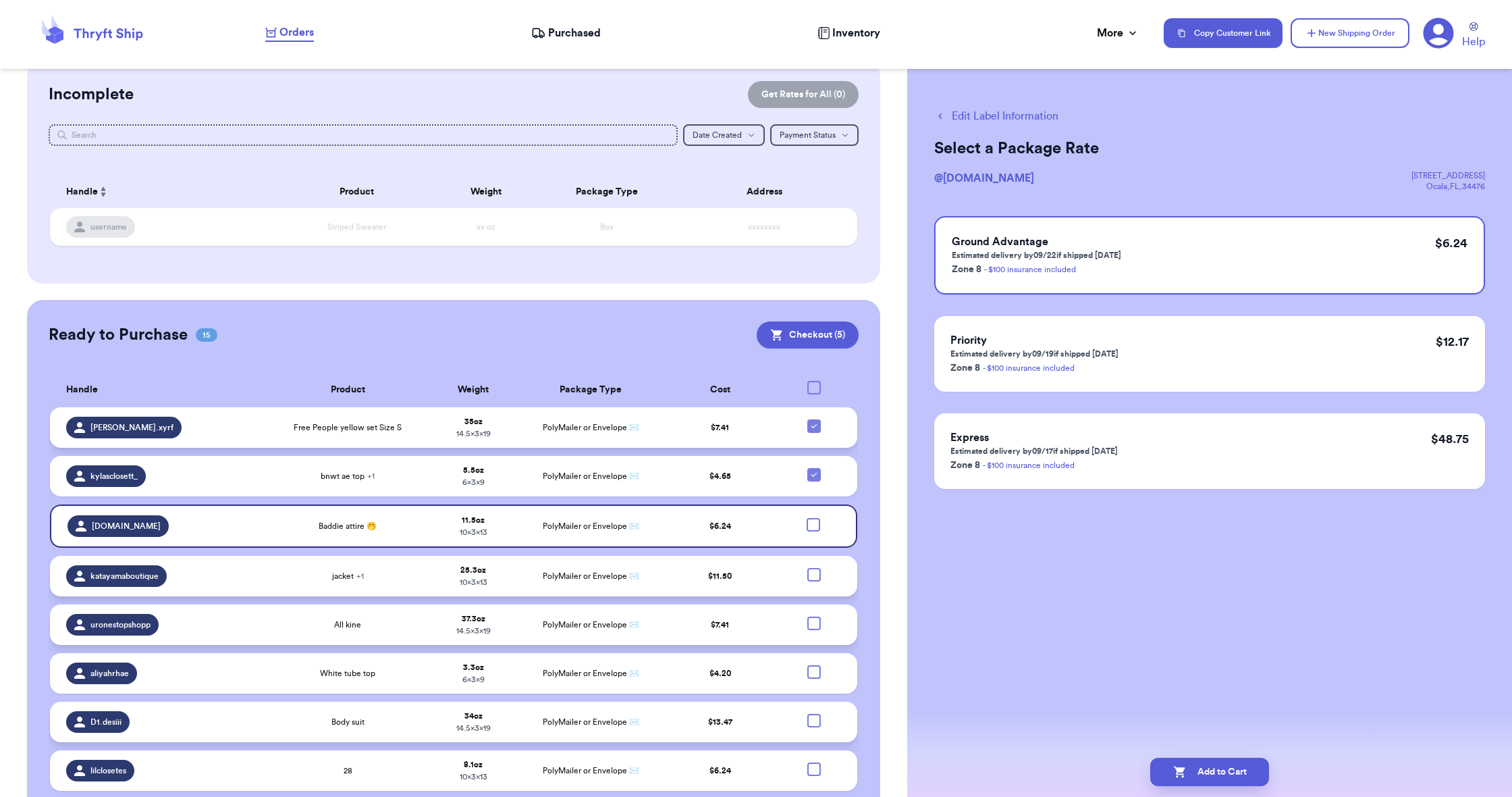
click at [811, 432] on icon at bounding box center [814, 425] width 10 height 10
click at [814, 419] on input "checkbox" at bounding box center [814, 418] width 1 height 1
checkbox input "false"
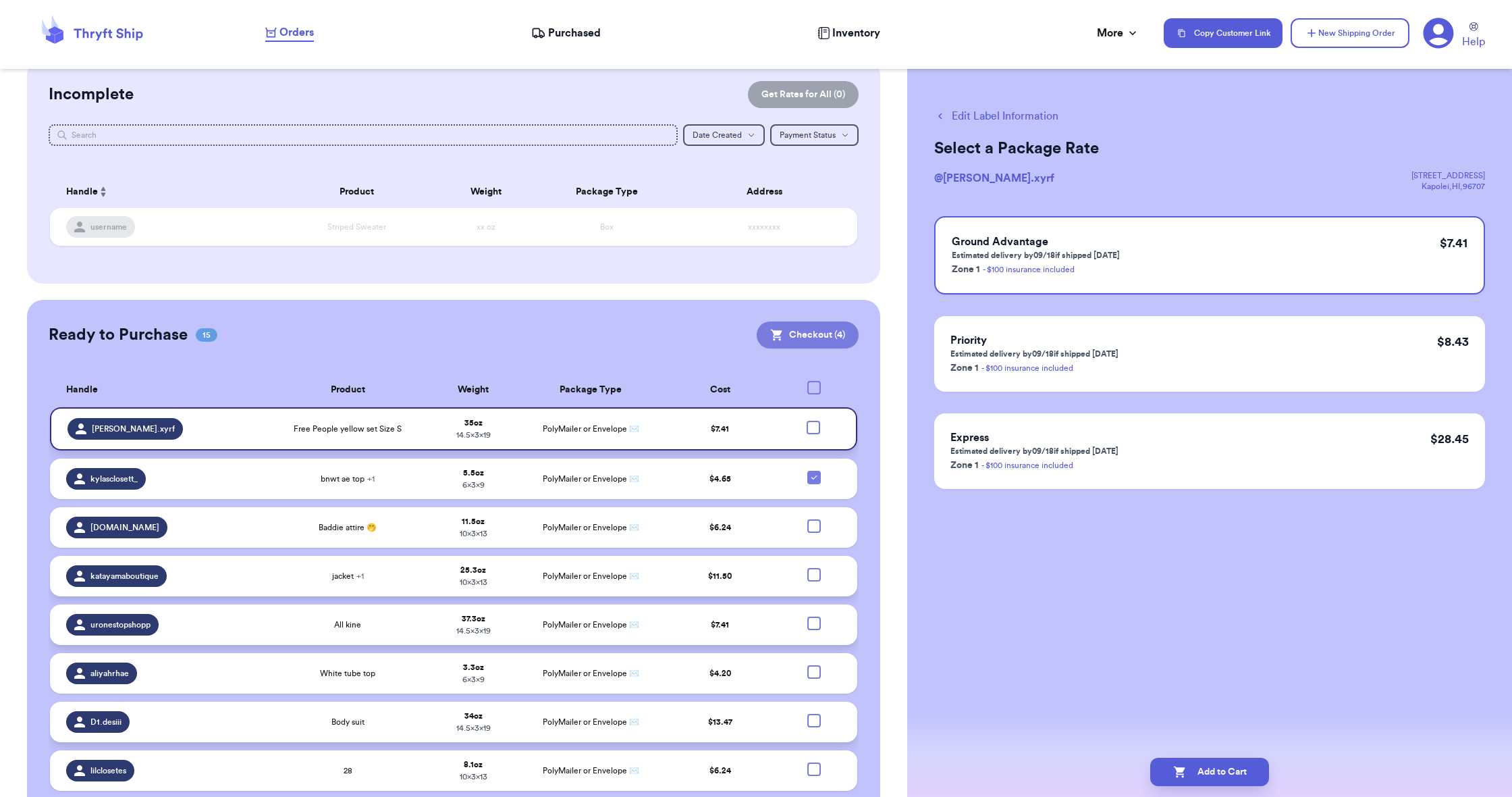
click at [812, 334] on button "Checkout ( 4 )" at bounding box center [807, 335] width 102 height 27
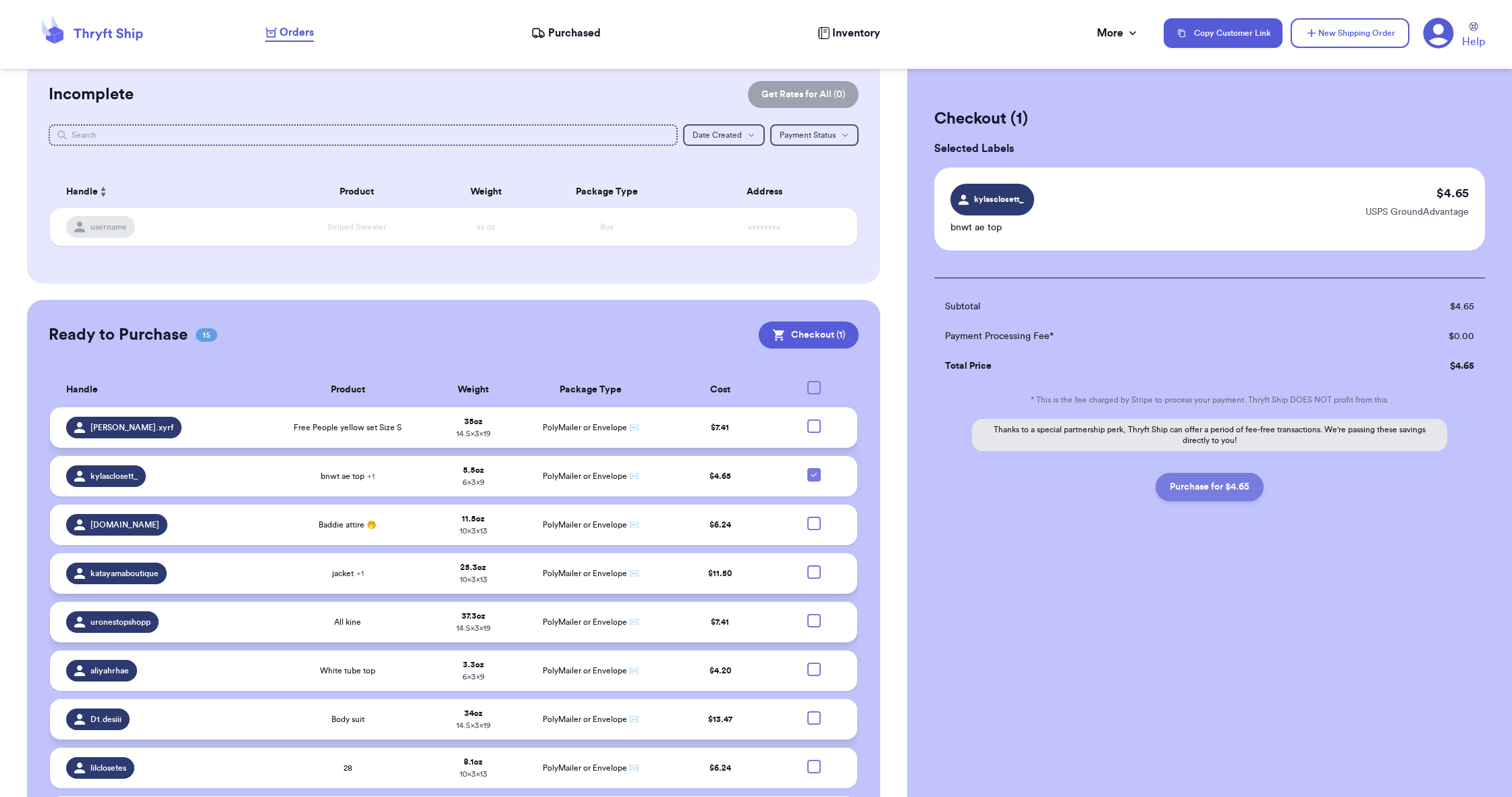
click at [1178, 485] on button "Purchase for $4.65" at bounding box center [1209, 487] width 108 height 29
checkbox input "false"
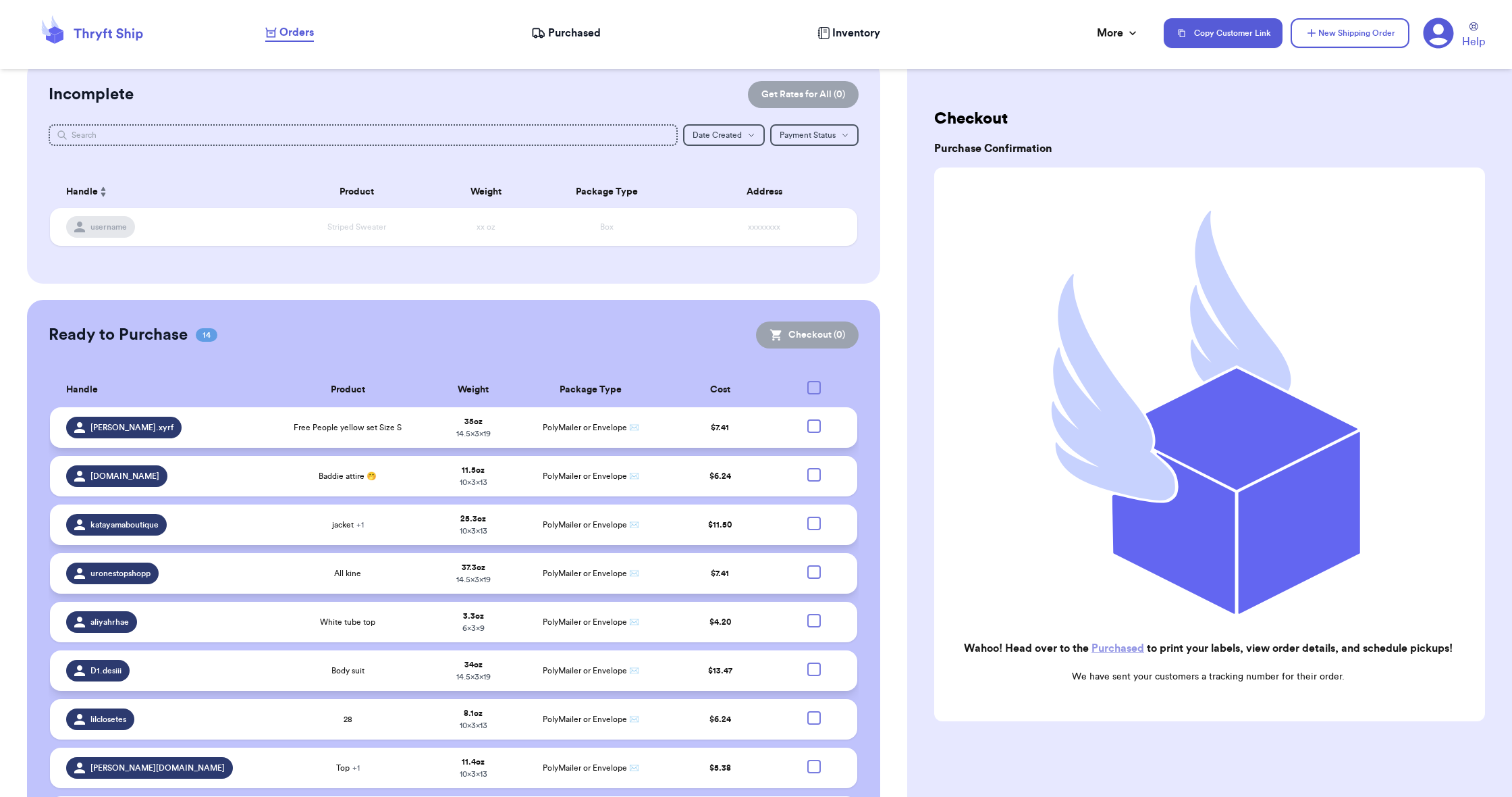
click at [565, 33] on span "Purchased" at bounding box center [574, 33] width 53 height 16
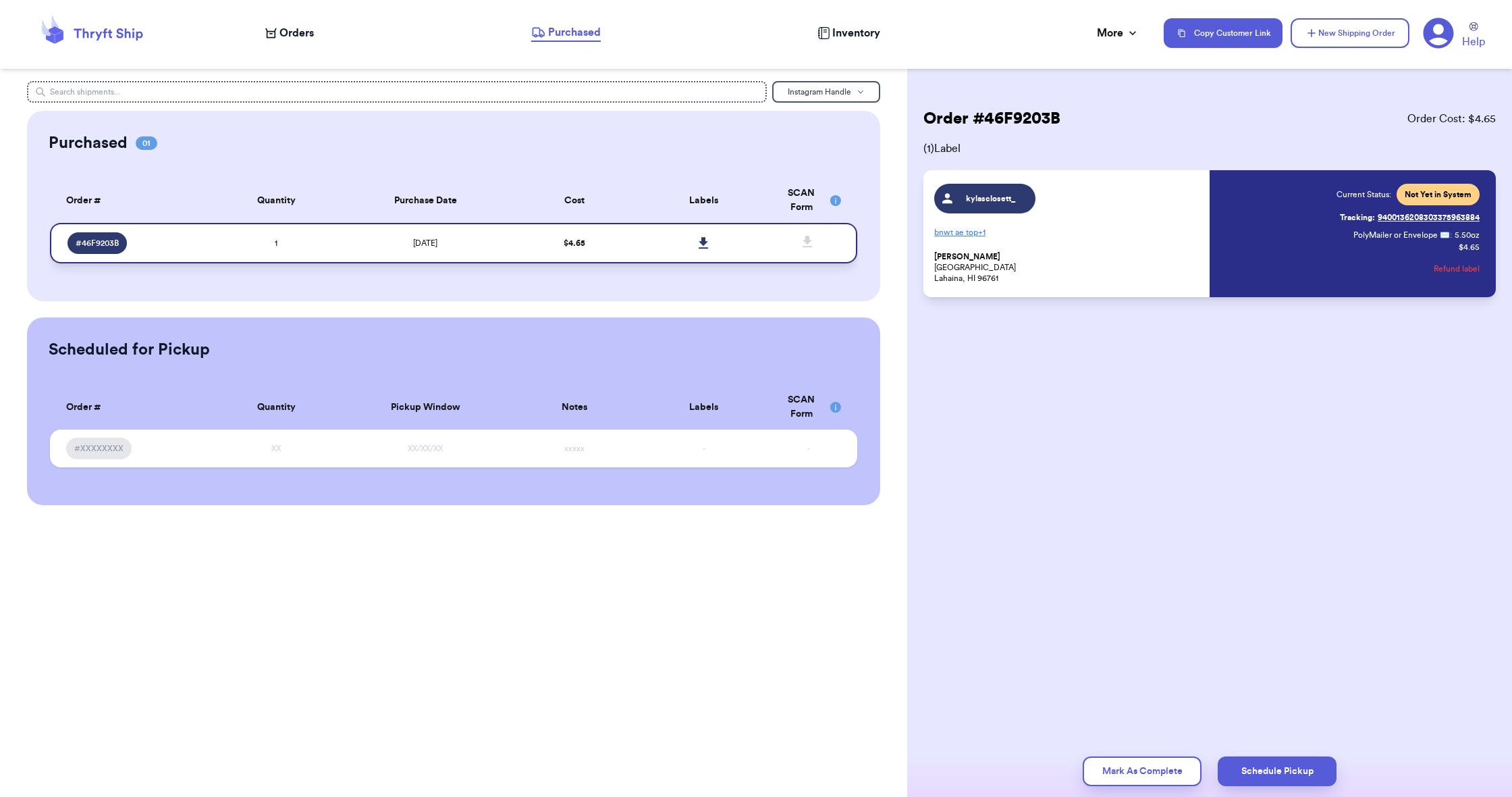
click at [705, 248] on icon at bounding box center [703, 243] width 10 height 11
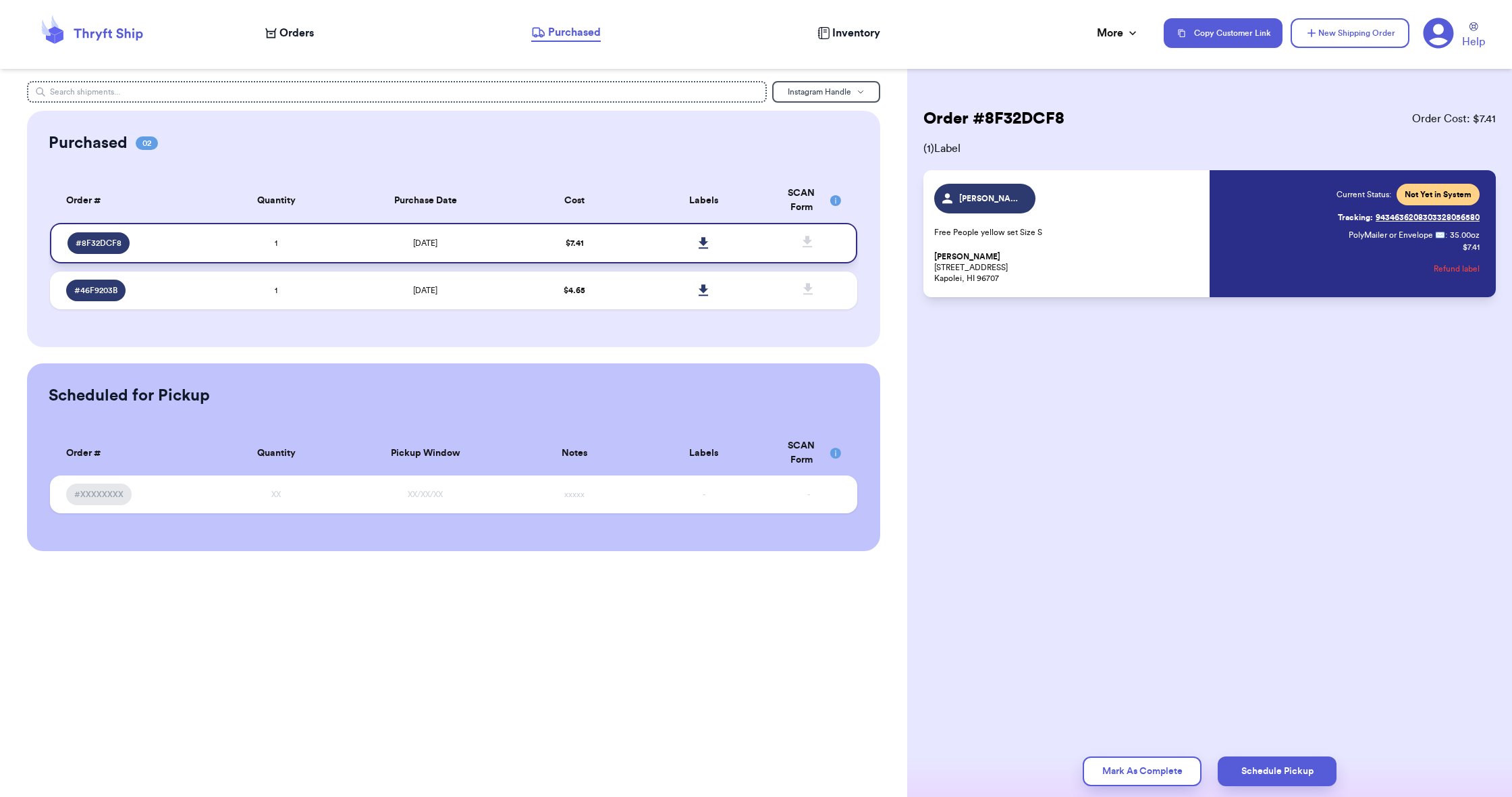
click at [706, 249] on icon at bounding box center [703, 243] width 10 height 12
click at [312, 30] on span "Orders" at bounding box center [296, 33] width 34 height 16
